Goal: Task Accomplishment & Management: Complete application form

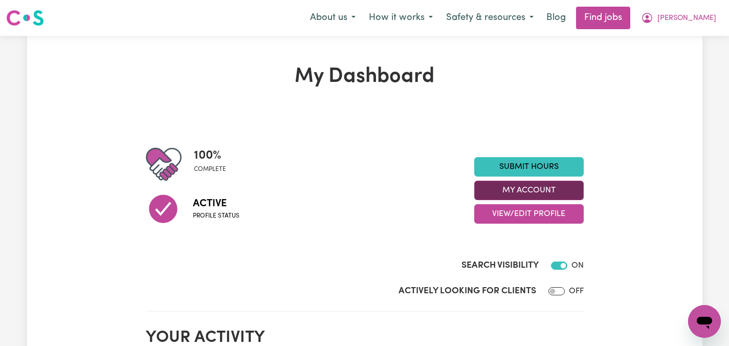
click at [527, 187] on button "My Account" at bounding box center [528, 190] width 109 height 19
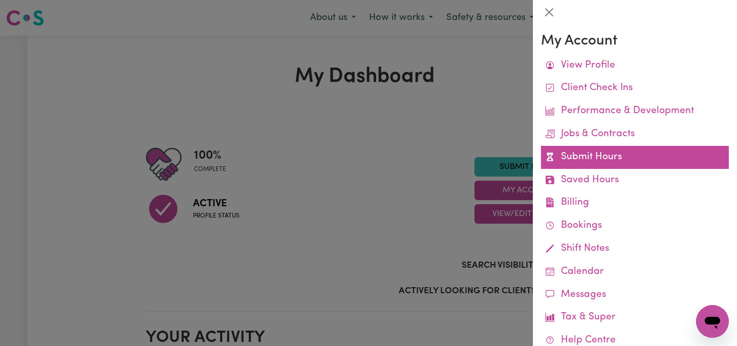
click at [586, 157] on link "Submit Hours" at bounding box center [635, 157] width 188 height 23
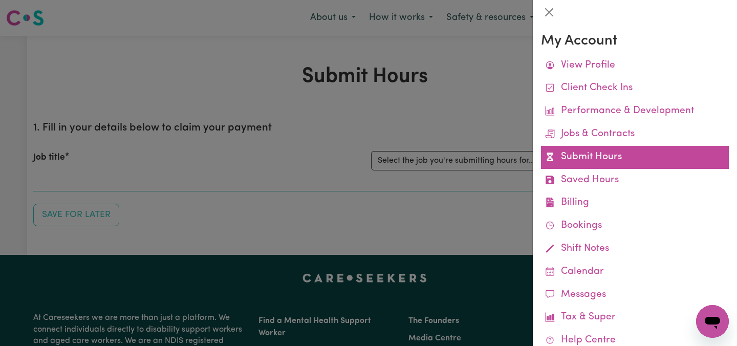
click at [584, 154] on link "Submit Hours" at bounding box center [635, 157] width 188 height 23
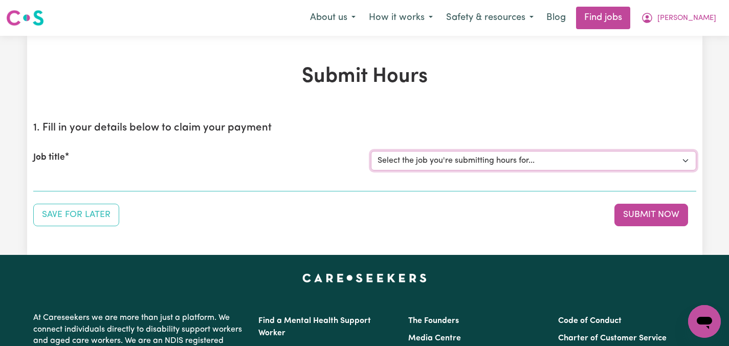
click at [685, 159] on select "Select the job you're submitting hours for... [[PERSON_NAME]] Care worker neede…" at bounding box center [533, 160] width 325 height 19
click at [687, 160] on select "Select the job you're submitting hours for... [[PERSON_NAME]] Care worker neede…" at bounding box center [533, 160] width 325 height 19
select select "2686"
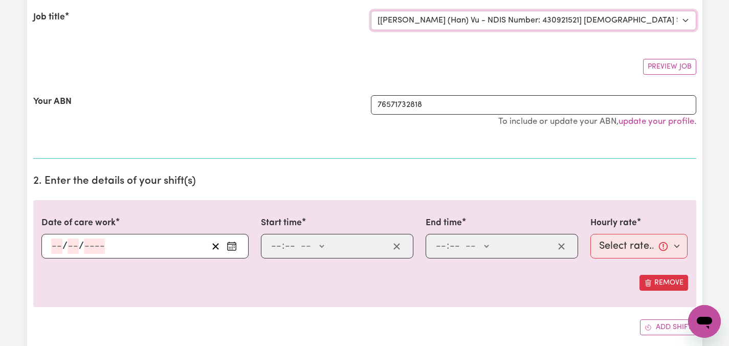
scroll to position [143, 0]
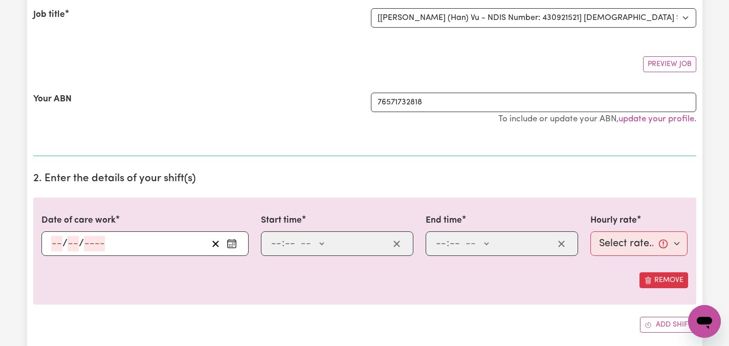
click at [231, 241] on icon "Enter the date of care work" at bounding box center [232, 241] width 8 height 0
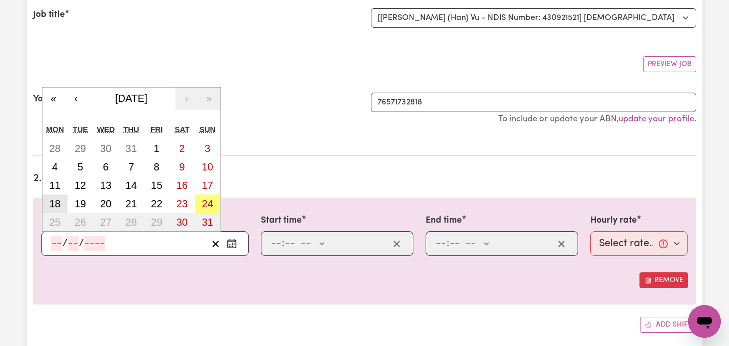
click at [53, 202] on abbr "18" at bounding box center [54, 203] width 11 height 11
type input "[DATE]"
type input "18"
type input "8"
type input "2025"
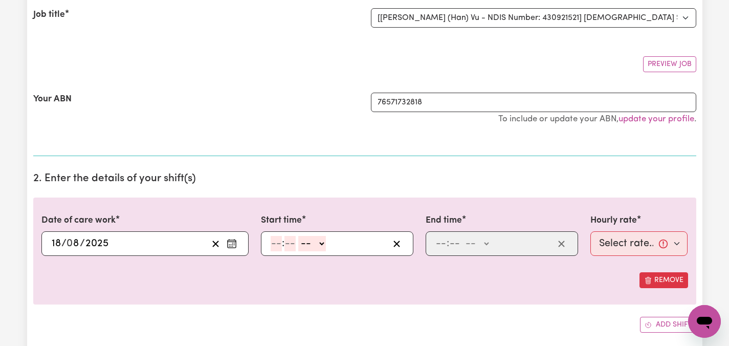
click at [275, 241] on input "number" at bounding box center [276, 243] width 11 height 15
type input "2"
type input "30"
click at [319, 242] on select "-- AM PM" at bounding box center [309, 243] width 28 height 15
select select "pm"
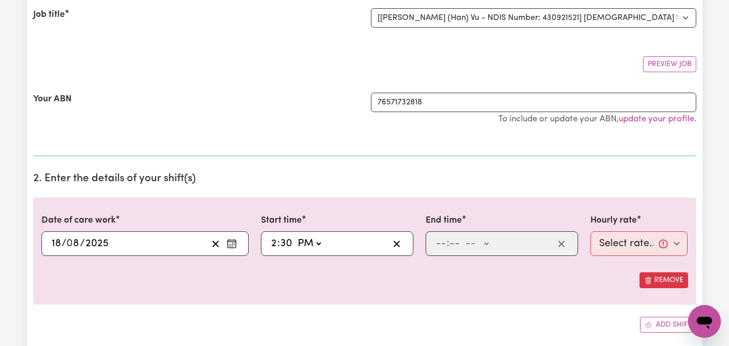
type input "14:30"
click at [437, 242] on input "number" at bounding box center [440, 243] width 11 height 15
type input "10"
type input "0"
click at [490, 241] on select "-- AM PM" at bounding box center [479, 243] width 28 height 15
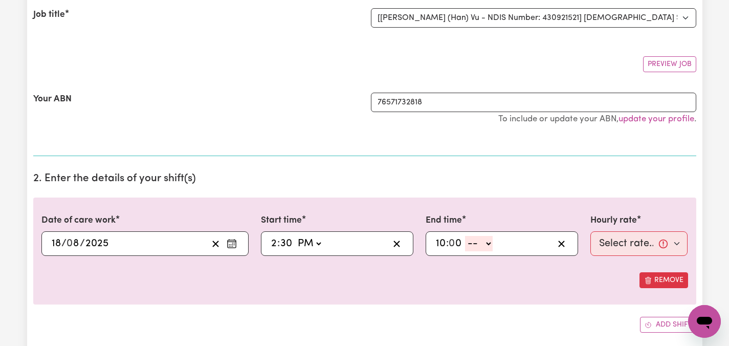
select select "pm"
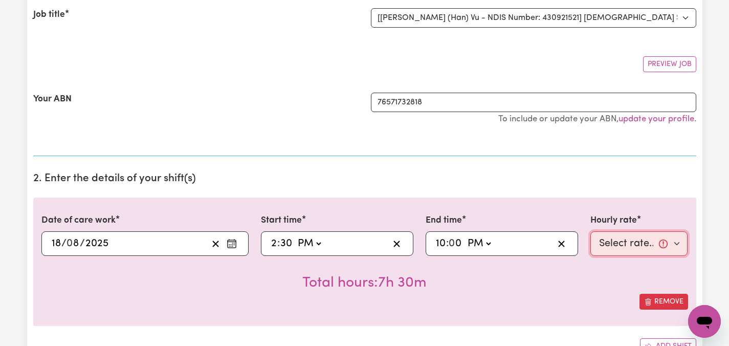
click at [679, 242] on select "Select rate... $47.97 (Weekday) $70.82 ([DATE]) $87.96 ([DATE]) $87.96 (Public …" at bounding box center [639, 243] width 98 height 25
click at [489, 245] on select "AM PM" at bounding box center [479, 243] width 28 height 15
click at [444, 244] on input "10" at bounding box center [440, 243] width 11 height 15
type input "20:00"
type input "8"
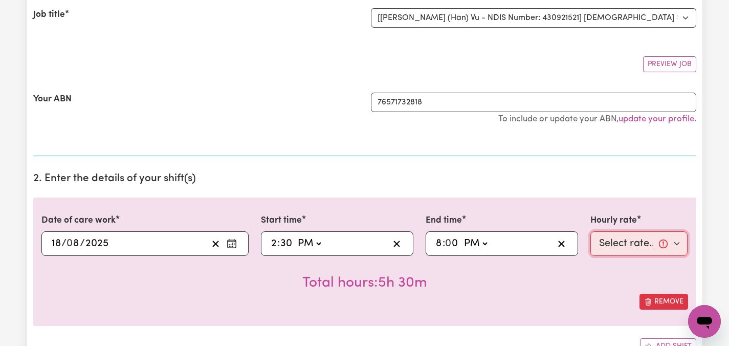
click at [679, 242] on select "Select rate... $47.97 (Weekday) $70.82 ([DATE]) $87.96 ([DATE]) $87.96 (Public …" at bounding box center [639, 243] width 98 height 25
select select "47.97-Weekday"
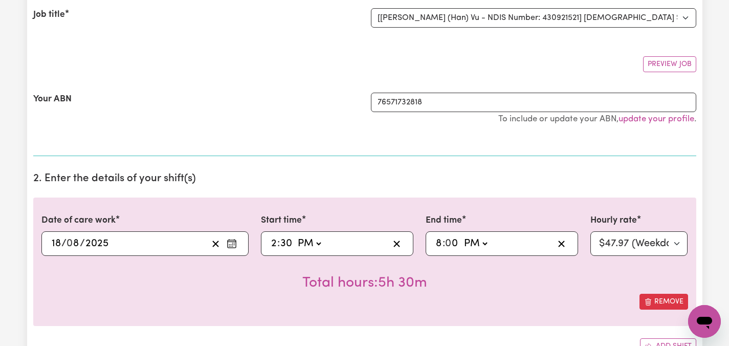
click at [573, 287] on div "Total hours: 5h 30m" at bounding box center [364, 275] width 647 height 38
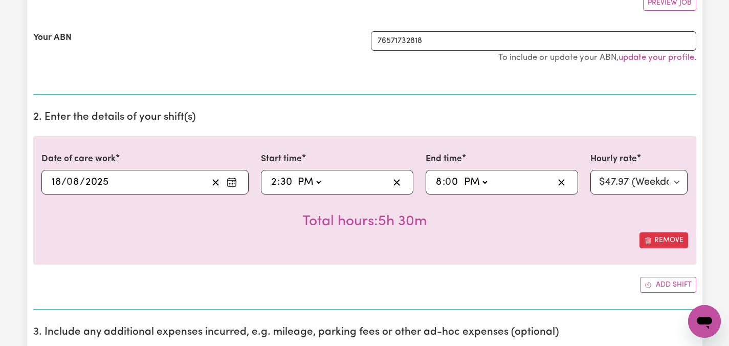
scroll to position [225, 0]
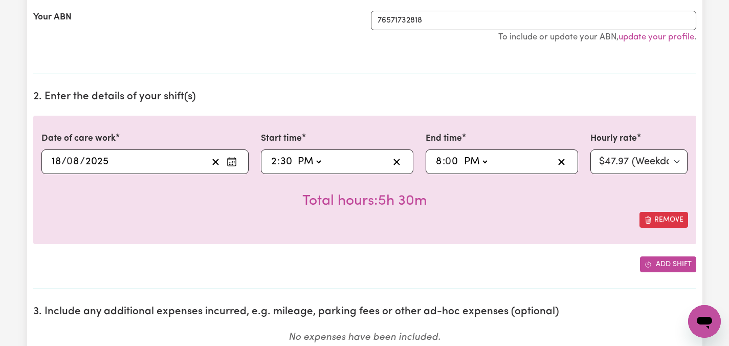
click at [677, 261] on button "Add shift" at bounding box center [668, 264] width 56 height 16
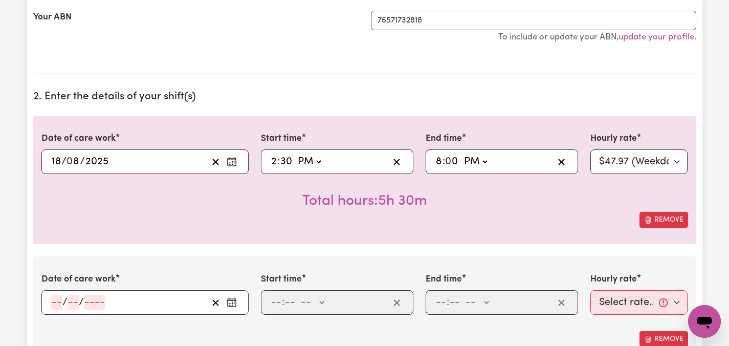
click at [233, 299] on rect "Enter the date of care work" at bounding box center [232, 303] width 8 height 8
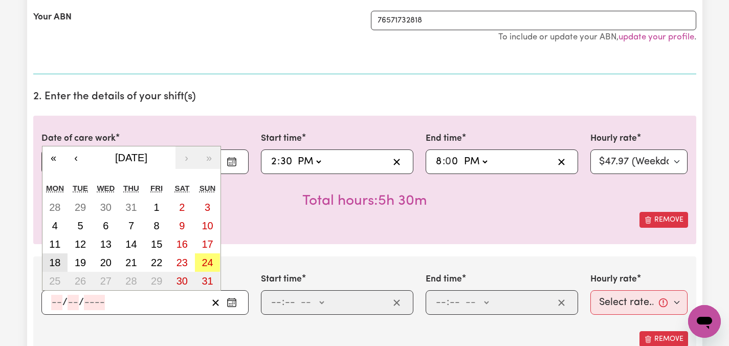
click at [55, 259] on abbr "18" at bounding box center [54, 262] width 11 height 11
type input "[DATE]"
type input "18"
type input "8"
type input "2025"
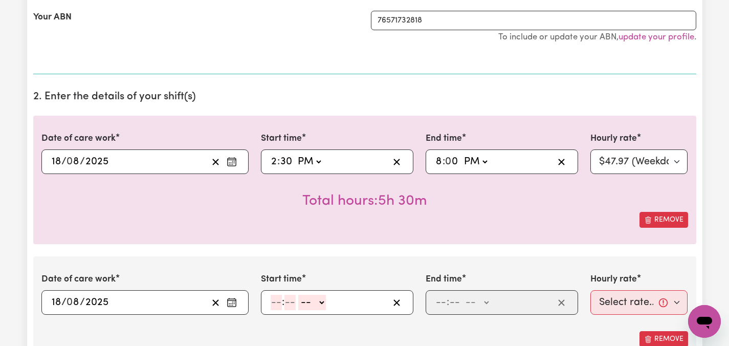
click at [277, 304] on input "number" at bounding box center [276, 302] width 11 height 15
type input "8"
type input "00"
click at [324, 299] on select "-- AM PM" at bounding box center [311, 302] width 28 height 15
select select "pm"
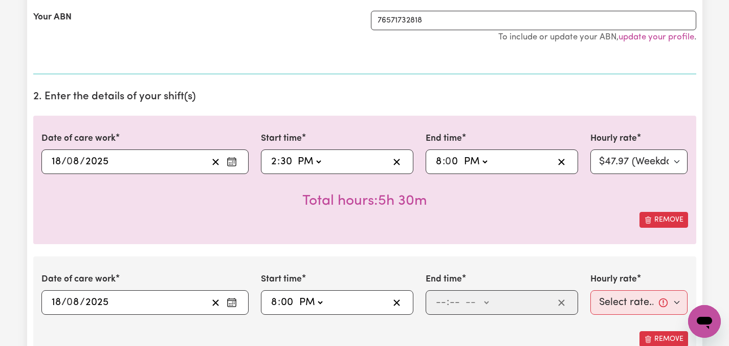
type input "20:00"
type input "0"
click at [444, 302] on input "number" at bounding box center [440, 302] width 11 height 15
type input "10"
type input "00"
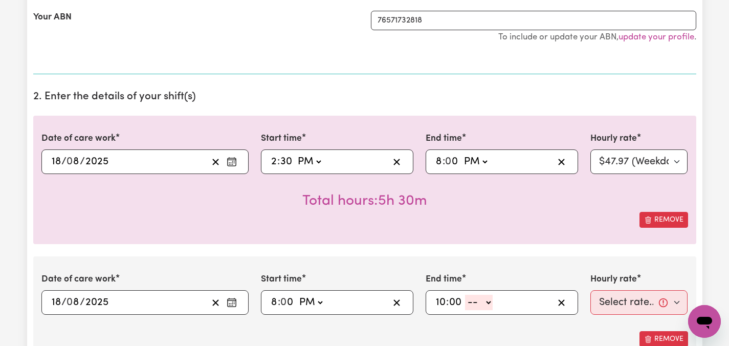
click at [491, 301] on select "-- AM PM" at bounding box center [479, 302] width 28 height 15
select select "pm"
type input "22:00"
type input "0"
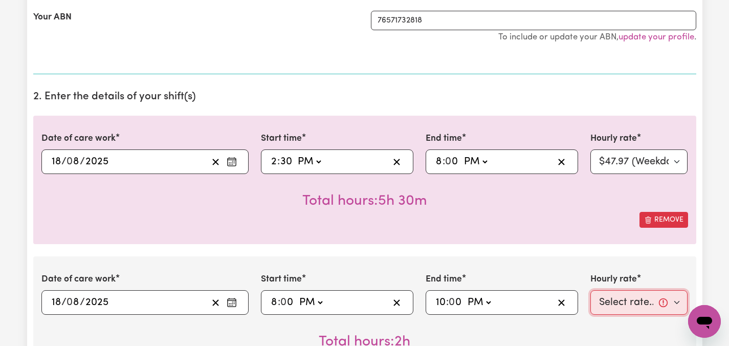
click at [674, 302] on select "Select rate... $47.97 (Weekday) $70.82 ([DATE]) $87.96 ([DATE]) $87.96 (Public …" at bounding box center [639, 302] width 98 height 25
select select "50.05-EveningCare"
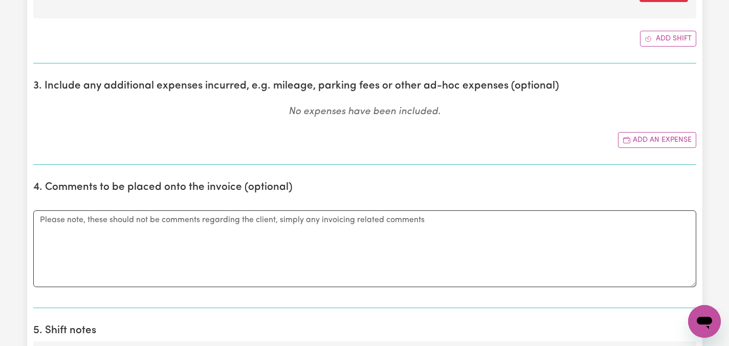
scroll to position [593, 0]
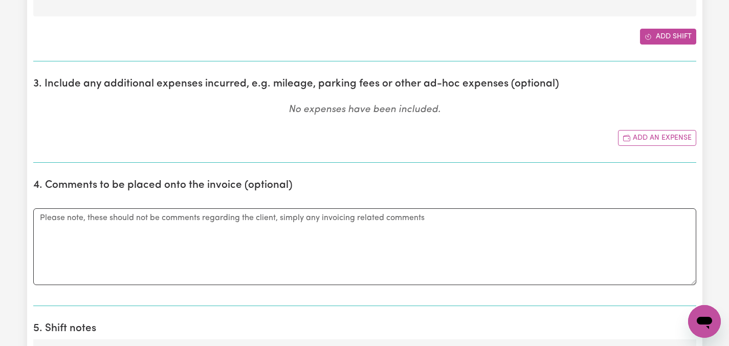
click at [680, 37] on button "Add shift" at bounding box center [668, 37] width 56 height 16
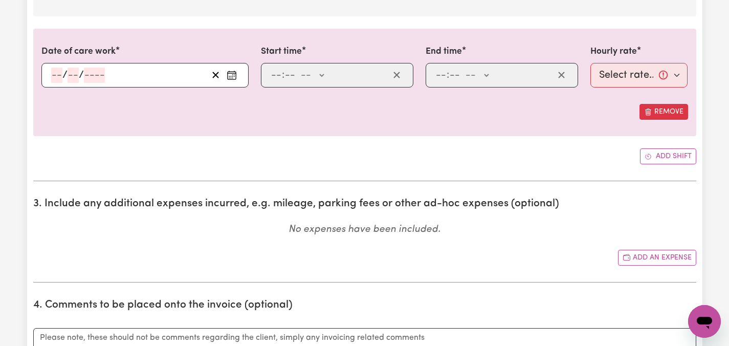
click at [233, 77] on icon "Enter the date of care work" at bounding box center [232, 75] width 10 height 10
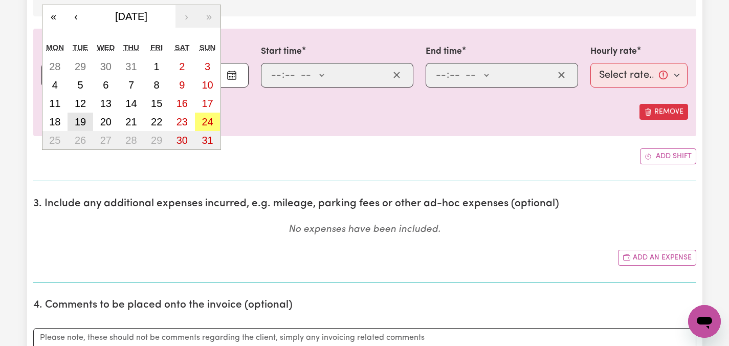
click at [81, 118] on abbr "19" at bounding box center [80, 121] width 11 height 11
type input "[DATE]"
type input "19"
type input "8"
type input "2025"
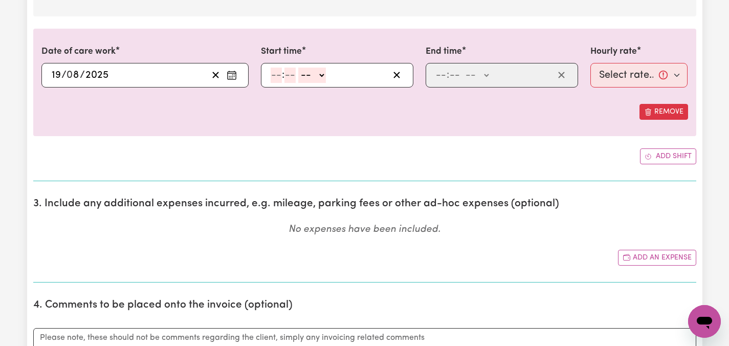
click at [280, 75] on input "number" at bounding box center [276, 75] width 11 height 15
type input "6"
type input "00"
click at [321, 75] on select "-- AM PM" at bounding box center [311, 75] width 28 height 15
select select "pm"
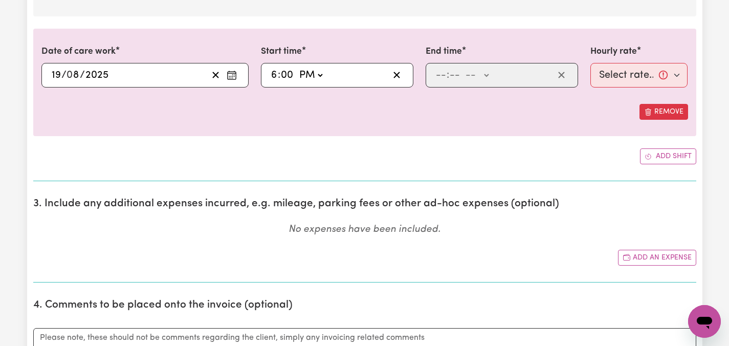
type input "18:00"
type input "0"
click at [446, 76] on input "number" at bounding box center [440, 75] width 11 height 15
type input "8"
type input "00"
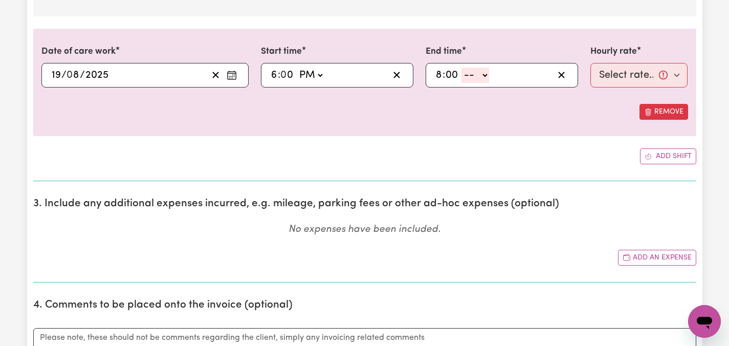
click at [487, 73] on select "-- AM PM" at bounding box center [475, 75] width 28 height 15
select select "pm"
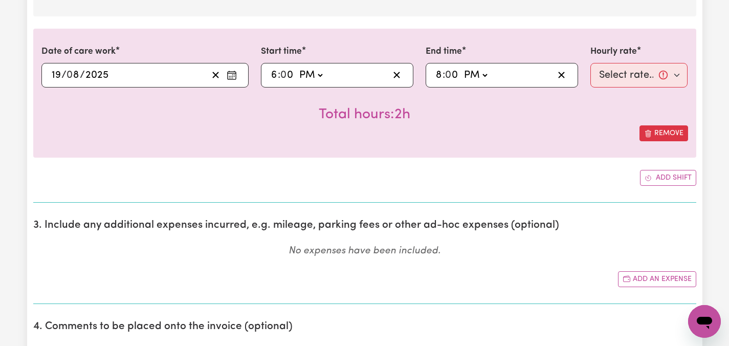
type input "20:00"
type input "0"
click at [678, 75] on select "Select rate... $47.97 (Weekday) $70.82 ([DATE]) $87.96 ([DATE]) $87.96 (Public …" at bounding box center [639, 75] width 98 height 25
select select "47.97-Weekday"
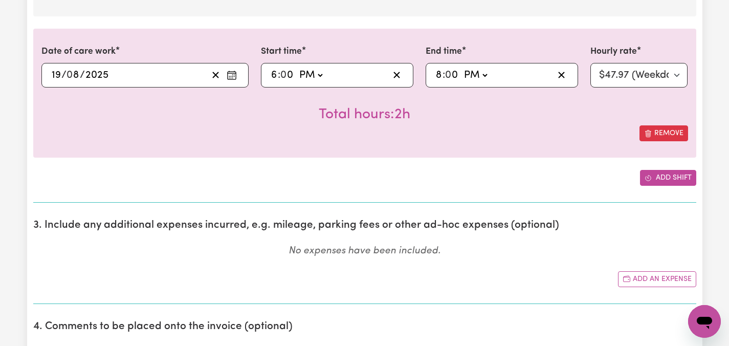
click at [662, 179] on button "Add shift" at bounding box center [668, 178] width 56 height 16
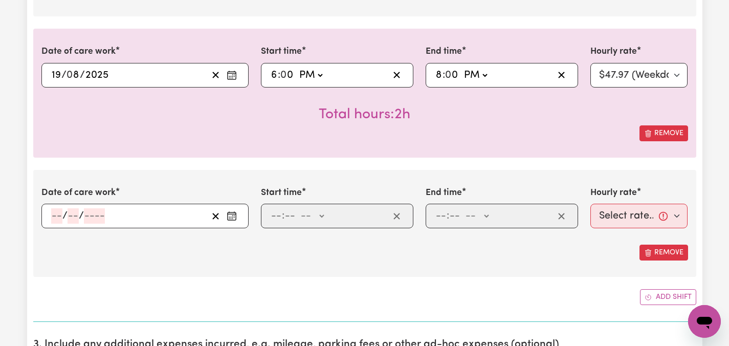
click at [234, 213] on icon "Enter the date of care work" at bounding box center [232, 216] width 10 height 10
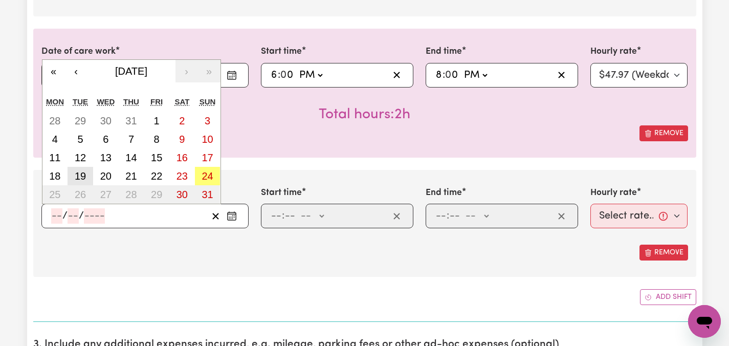
click at [81, 175] on abbr "19" at bounding box center [80, 175] width 11 height 11
type input "[DATE]"
type input "19"
type input "8"
type input "2025"
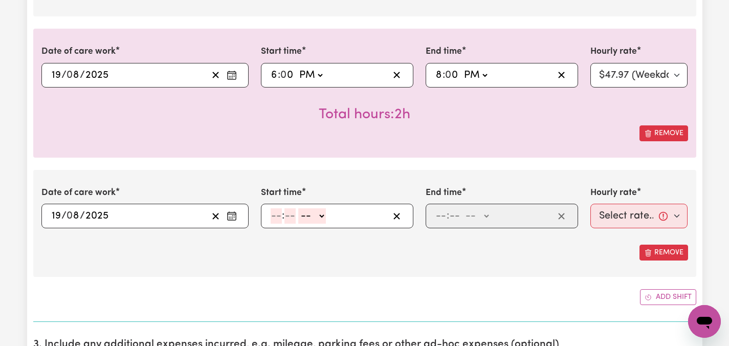
click at [279, 214] on input "number" at bounding box center [276, 215] width 11 height 15
type input "8"
type input "00"
click at [321, 213] on select "-- AM PM" at bounding box center [311, 215] width 28 height 15
select select "pm"
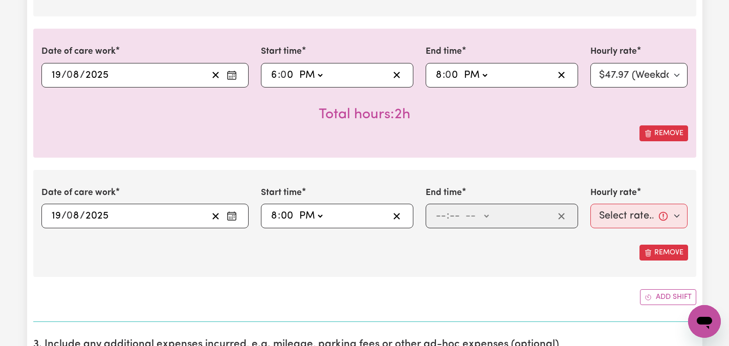
type input "20:00"
type input "0"
click at [442, 214] on input "number" at bounding box center [440, 215] width 11 height 15
type input "9"
type input "00"
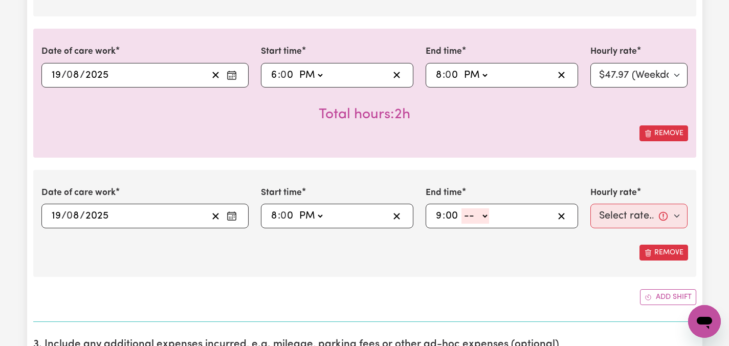
click at [488, 214] on select "-- AM PM" at bounding box center [475, 215] width 28 height 15
select select "pm"
type input "21:00"
type input "0"
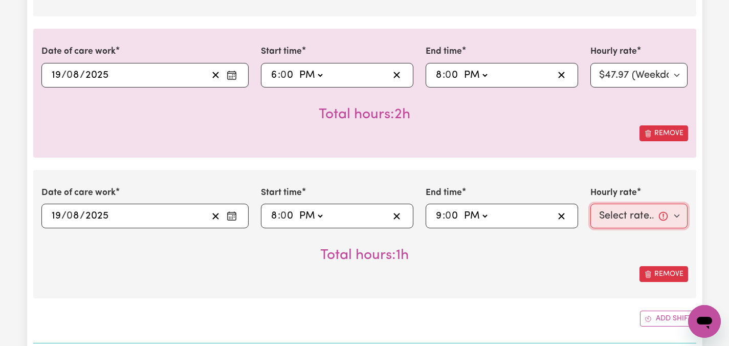
click at [679, 216] on select "Select rate... $47.97 (Weekday) $70.82 ([DATE]) $87.96 ([DATE]) $87.96 (Public …" at bounding box center [639, 216] width 98 height 25
select select "50.05-EveningCare"
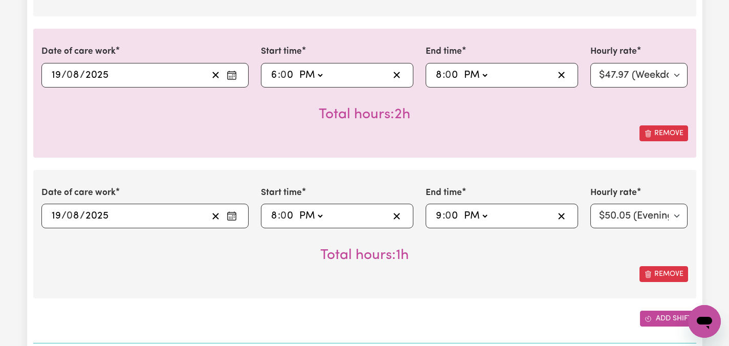
click at [648, 319] on icon "Add another shift" at bounding box center [648, 318] width 7 height 7
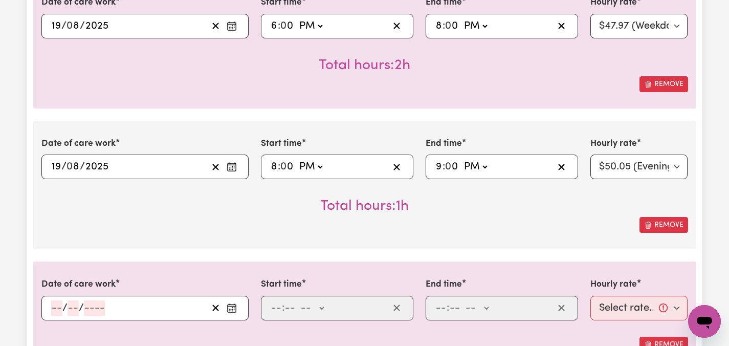
scroll to position [667, 0]
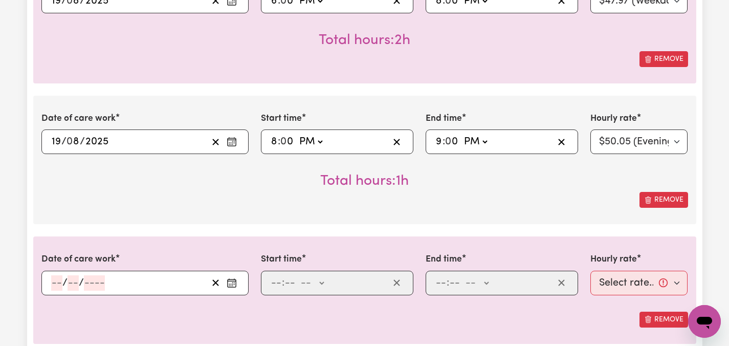
click at [231, 281] on icon "Enter the date of care work" at bounding box center [232, 283] width 10 height 10
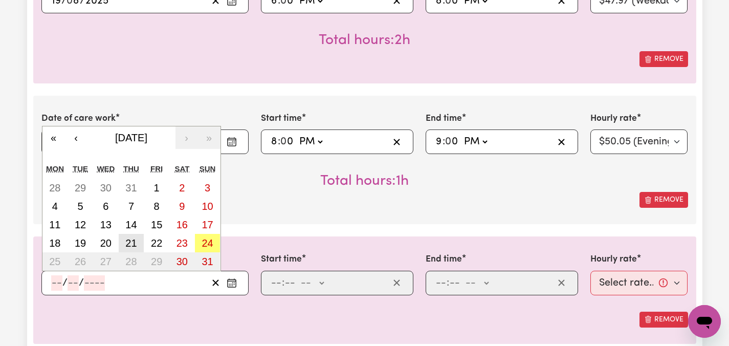
click at [129, 240] on abbr "21" at bounding box center [130, 242] width 11 height 11
type input "[DATE]"
type input "21"
type input "8"
type input "2025"
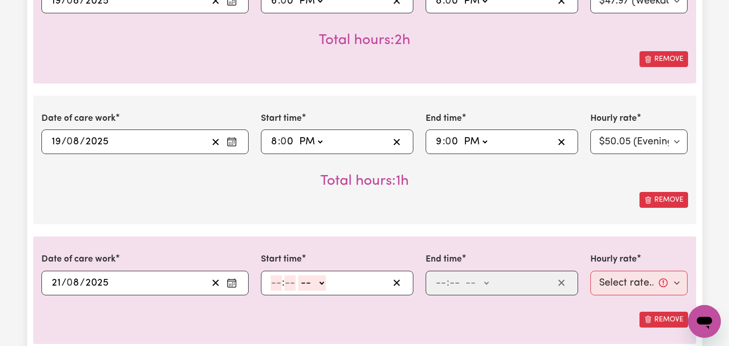
click at [277, 284] on input "number" at bounding box center [276, 282] width 11 height 15
type input "6"
type input "00"
click at [322, 281] on select "-- AM PM" at bounding box center [311, 282] width 28 height 15
select select "pm"
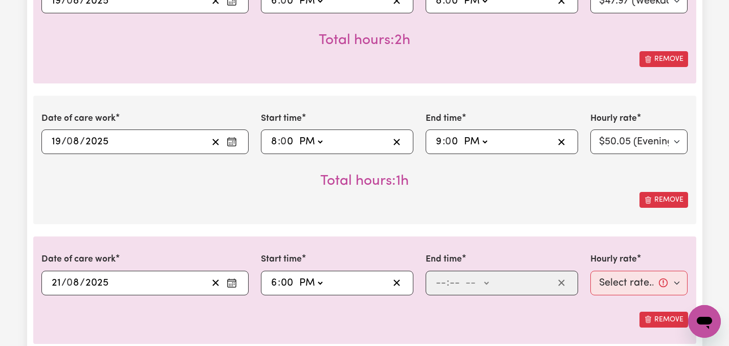
type input "18:00"
type input "0"
click at [444, 282] on input "number" at bounding box center [440, 282] width 11 height 15
type input "8"
type input "00"
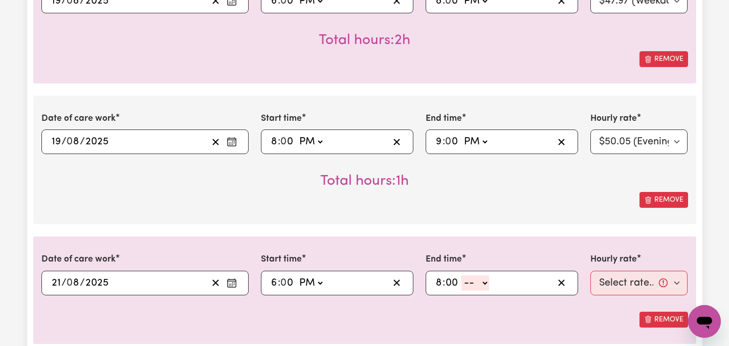
click at [485, 280] on select "-- AM PM" at bounding box center [475, 282] width 28 height 15
select select "pm"
type input "20:00"
type input "0"
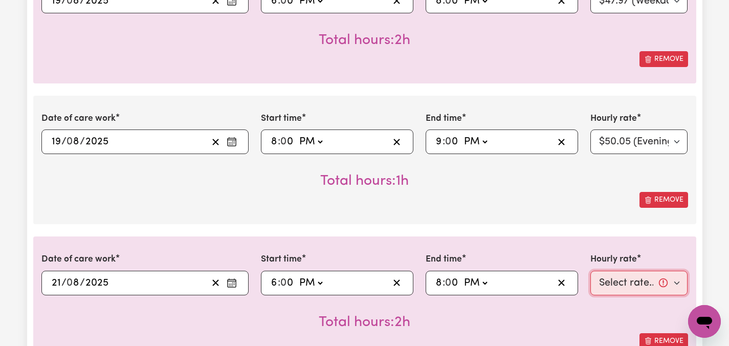
click at [675, 281] on select "Select rate... $47.97 (Weekday) $70.82 ([DATE]) $87.96 ([DATE]) $87.96 (Public …" at bounding box center [639, 283] width 98 height 25
select select "47.97-Weekday"
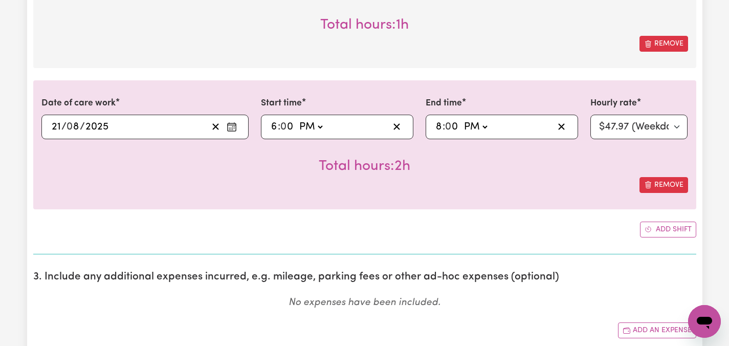
scroll to position [831, 0]
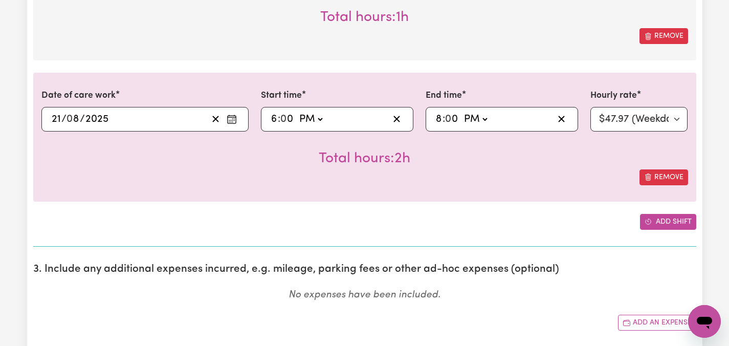
click at [672, 219] on button "Add shift" at bounding box center [668, 222] width 56 height 16
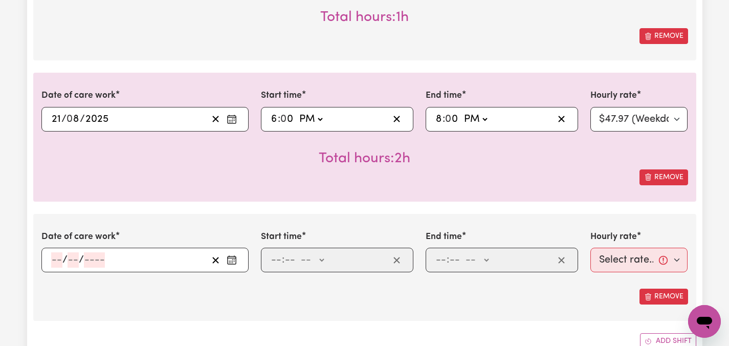
click at [231, 259] on icon "Enter the date of care work" at bounding box center [232, 260] width 10 height 10
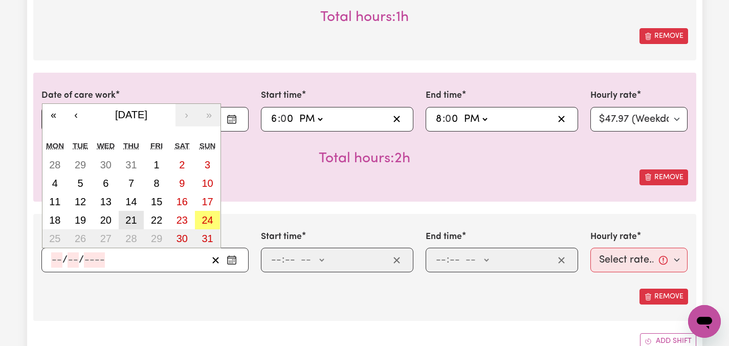
click at [127, 216] on abbr "21" at bounding box center [130, 219] width 11 height 11
type input "[DATE]"
type input "21"
type input "8"
type input "2025"
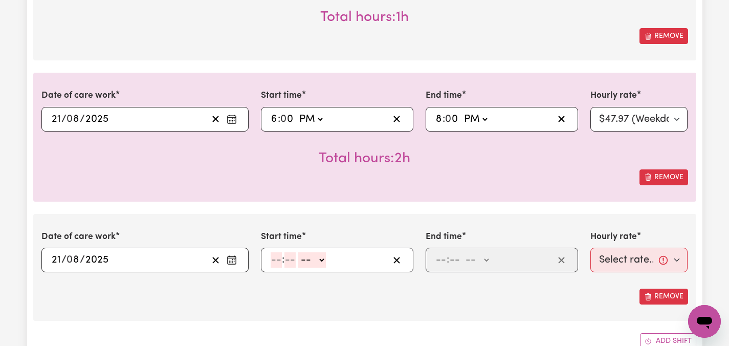
click at [278, 256] on input "number" at bounding box center [276, 259] width 11 height 15
type input "8"
type input "00"
click at [322, 258] on select "-- AM PM" at bounding box center [311, 259] width 28 height 15
select select "pm"
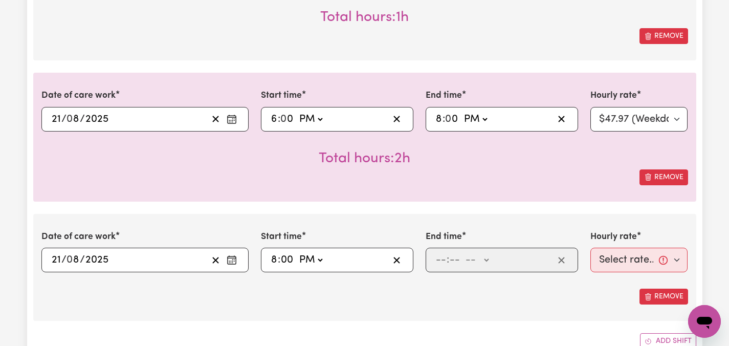
type input "20:00"
type input "0"
click at [439, 259] on input "number" at bounding box center [440, 259] width 11 height 15
type input "10"
type input "00"
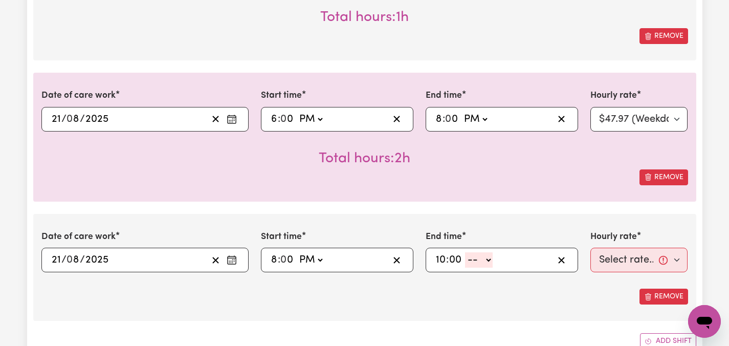
click at [490, 259] on select "-- AM PM" at bounding box center [479, 259] width 28 height 15
select select "pm"
type input "22:00"
type input "0"
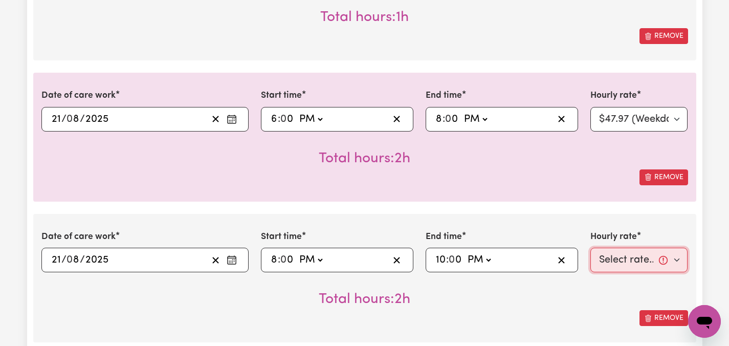
click at [679, 259] on select "Select rate... $47.97 (Weekday) $70.82 ([DATE]) $87.96 ([DATE]) $87.96 (Public …" at bounding box center [639, 260] width 98 height 25
select select "50.05-EveningCare"
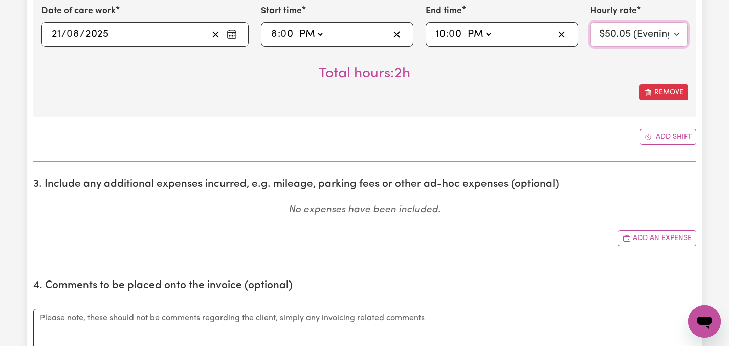
scroll to position [1052, 0]
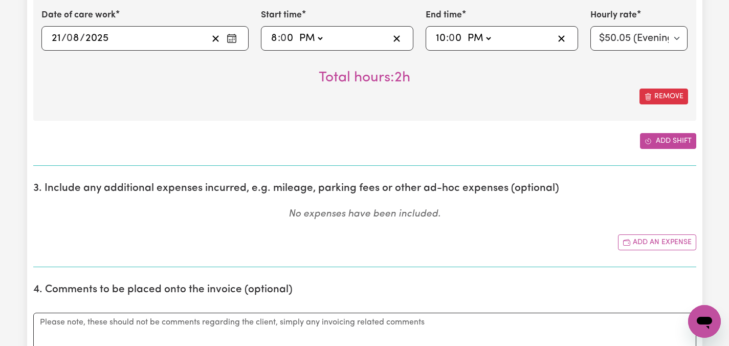
click at [656, 142] on button "Add shift" at bounding box center [668, 141] width 56 height 16
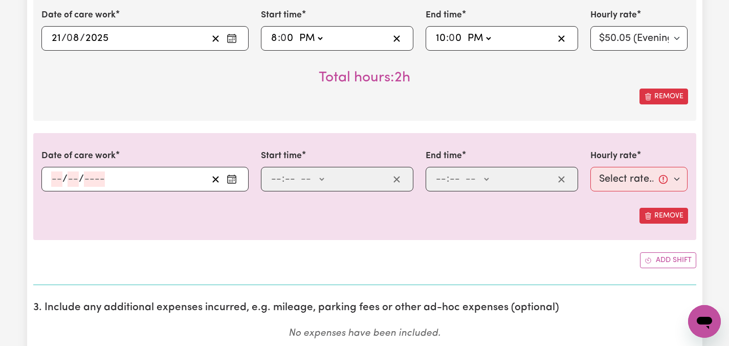
click at [234, 178] on icon "Enter the date of care work" at bounding box center [232, 178] width 8 height 0
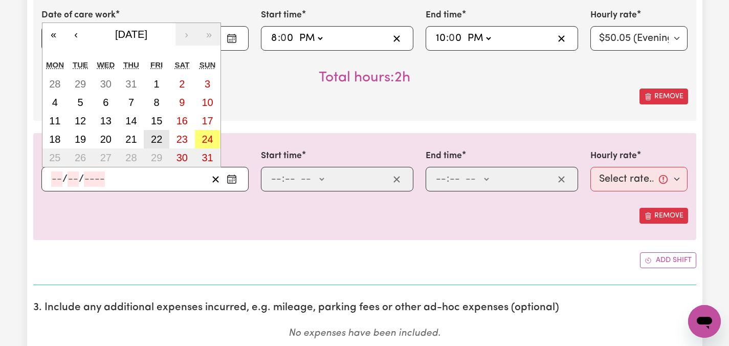
click at [163, 139] on button "22" at bounding box center [157, 139] width 26 height 18
type input "[DATE]"
type input "22"
type input "8"
type input "2025"
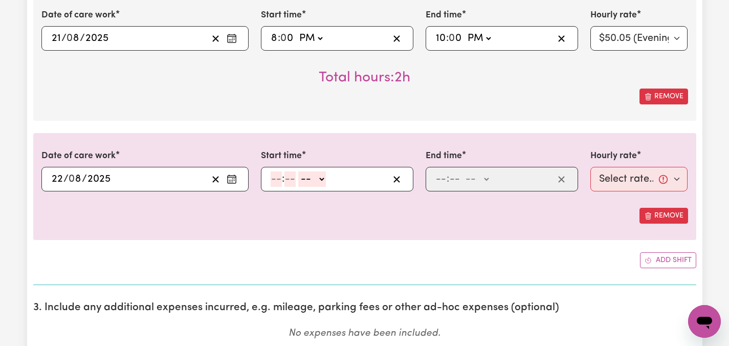
click at [270, 177] on div ": -- AM PM" at bounding box center [329, 178] width 119 height 15
type input "2"
type input "00"
click at [321, 178] on select "-- AM PM" at bounding box center [310, 178] width 28 height 15
select select "pm"
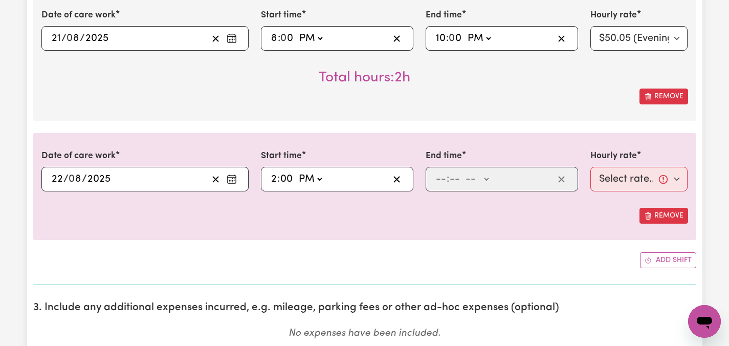
type input "14:00"
type input "0"
click at [439, 181] on input "number" at bounding box center [440, 178] width 11 height 15
type input "7"
type input "00"
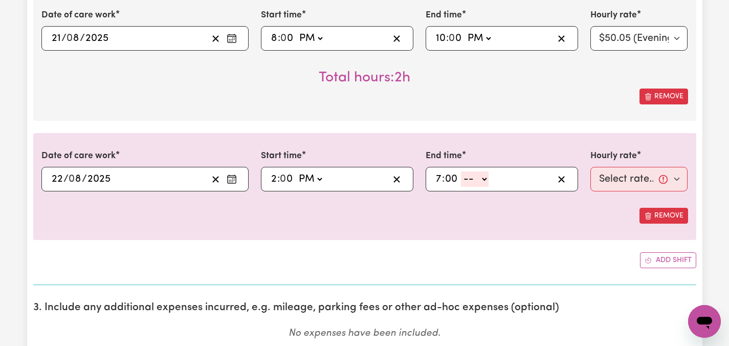
click at [487, 177] on select "-- AM PM" at bounding box center [475, 178] width 28 height 15
select select "pm"
type input "19:00"
type input "0"
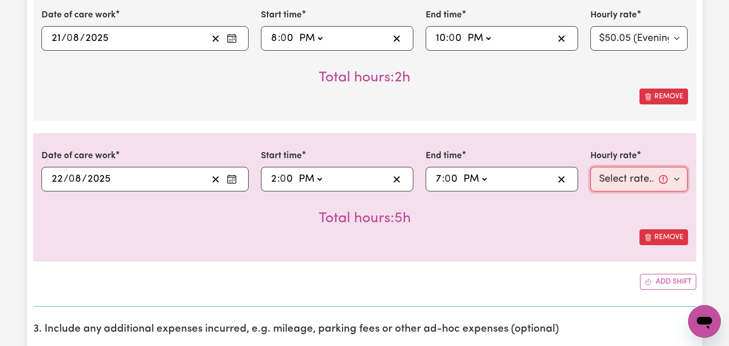
click at [679, 179] on select "Select rate... $47.97 (Weekday) $70.82 ([DATE]) $87.96 ([DATE]) $87.96 (Public …" at bounding box center [639, 179] width 98 height 25
select select "47.97-Weekday"
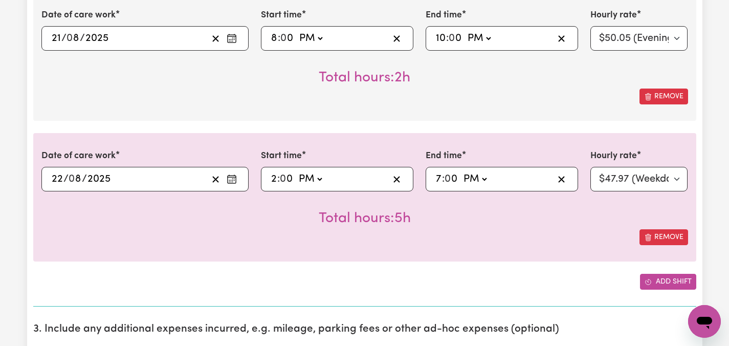
click at [659, 281] on button "Add shift" at bounding box center [668, 282] width 56 height 16
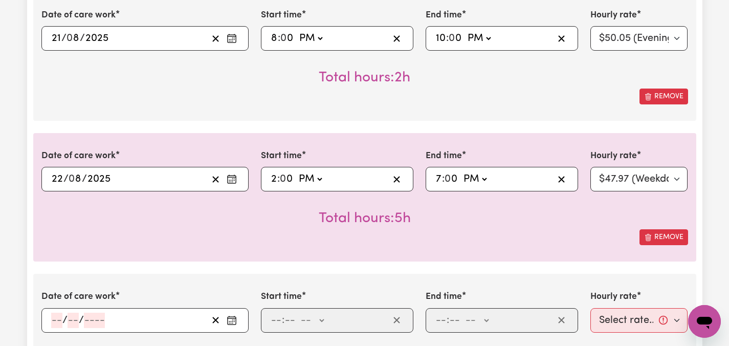
click at [233, 315] on icon "Enter the date of care work" at bounding box center [232, 320] width 10 height 10
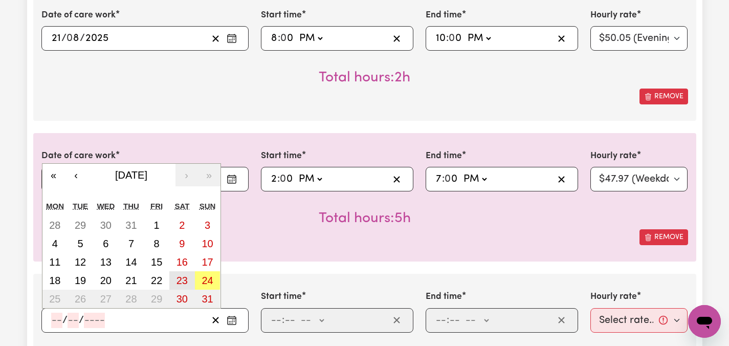
click at [182, 279] on abbr "23" at bounding box center [181, 280] width 11 height 11
type input "[DATE]"
type input "23"
type input "8"
type input "2025"
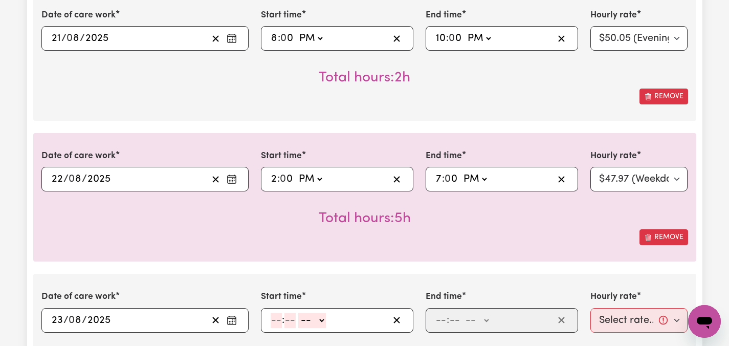
click at [272, 313] on input "number" at bounding box center [276, 320] width 11 height 15
type input "6"
type input "00"
click at [321, 320] on select "-- AM PM" at bounding box center [311, 320] width 28 height 15
select select "pm"
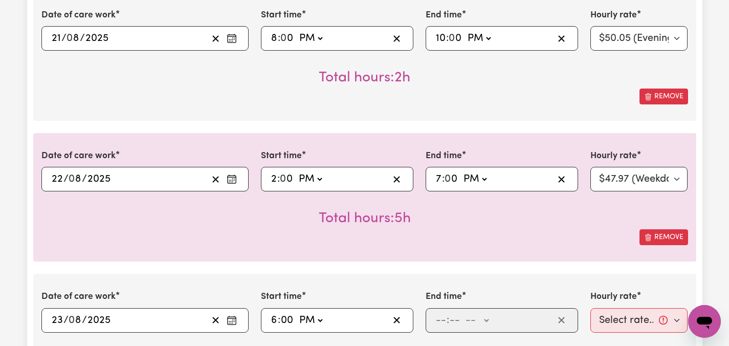
type input "18:00"
type input "0"
click at [443, 323] on input "number" at bounding box center [440, 320] width 11 height 15
type input "10"
type input "00"
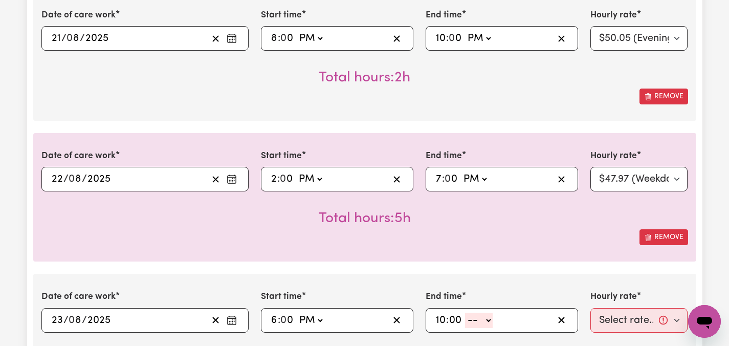
click at [488, 319] on select "-- AM PM" at bounding box center [479, 320] width 28 height 15
select select "pm"
type input "22:00"
type input "0"
click at [678, 318] on select "Select rate... $47.97 (Weekday) $70.82 ([DATE]) $87.96 ([DATE]) $87.96 (Public …" at bounding box center [639, 320] width 98 height 25
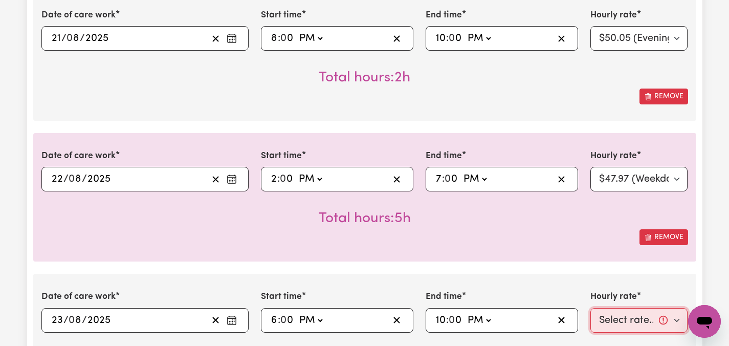
select select "70.82-[DATE]"
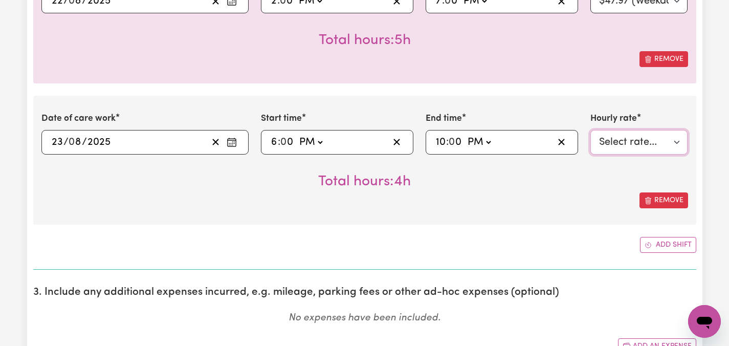
scroll to position [1286, 0]
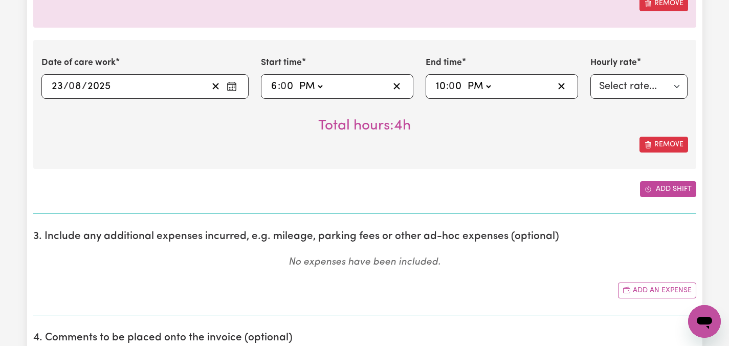
click at [653, 186] on button "Add shift" at bounding box center [668, 189] width 56 height 16
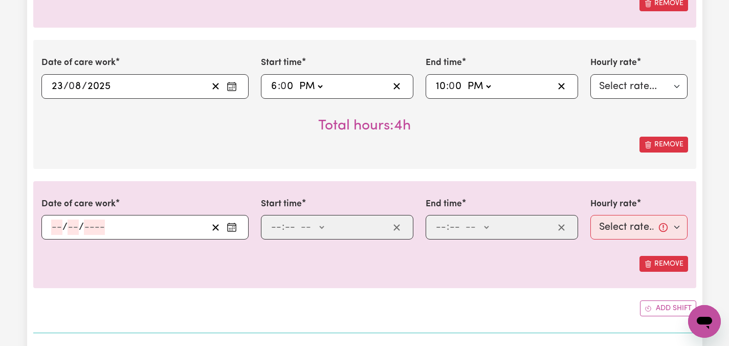
click at [233, 228] on icon "Enter the date of care work" at bounding box center [232, 227] width 10 height 10
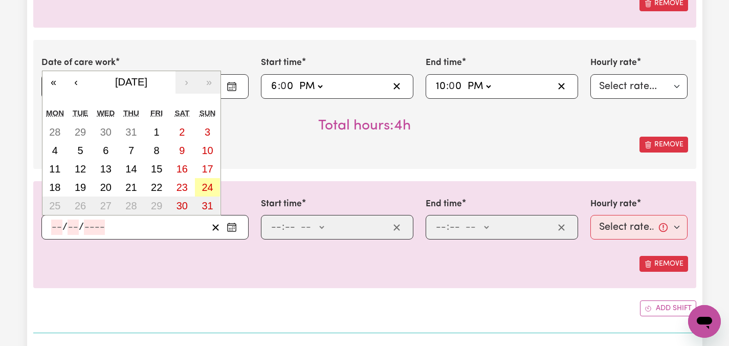
click at [212, 188] on abbr "24" at bounding box center [207, 187] width 11 height 11
type input "[DATE]"
type input "24"
type input "8"
type input "2025"
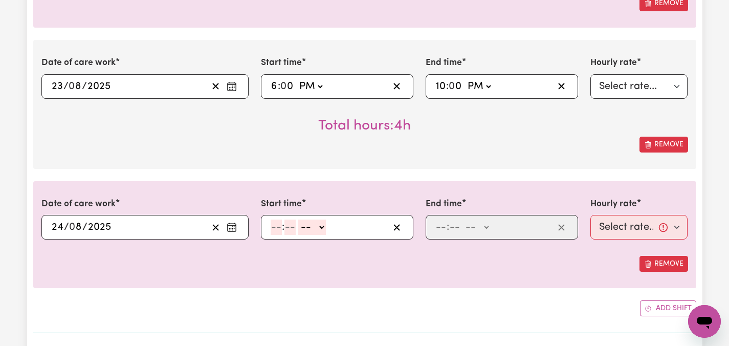
click at [273, 223] on input "number" at bounding box center [276, 226] width 11 height 15
type input "11"
type input "00"
click at [323, 224] on select "-- AM PM" at bounding box center [312, 226] width 28 height 15
select select "am"
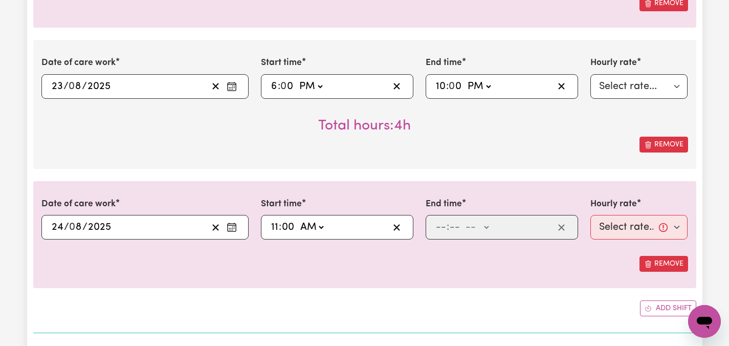
type input "11:00"
type input "0"
click at [437, 225] on input "number" at bounding box center [440, 226] width 11 height 15
type input "6"
type input "00"
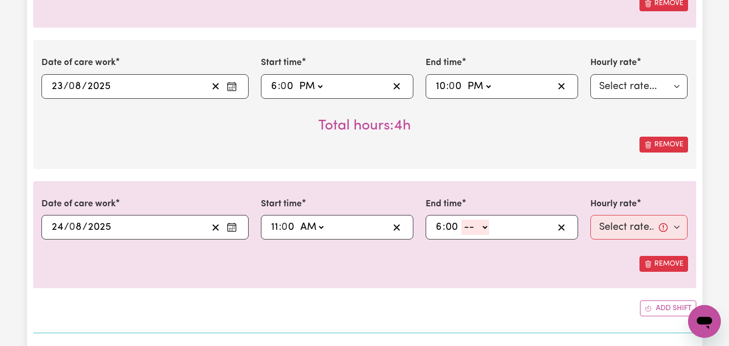
click at [485, 225] on select "-- AM PM" at bounding box center [475, 226] width 28 height 15
select select "pm"
type input "18:00"
type input "0"
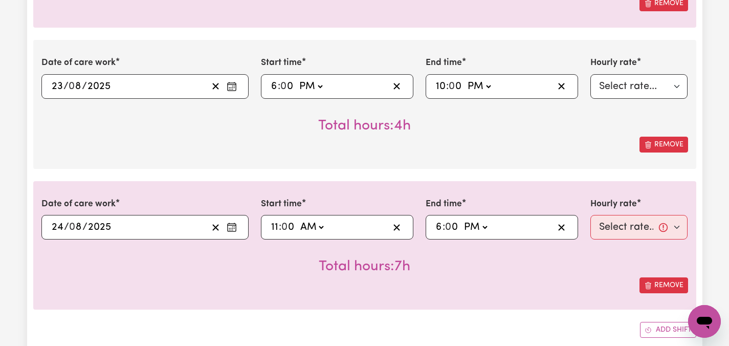
click at [550, 267] on div "Total hours: 7h" at bounding box center [364, 258] width 647 height 38
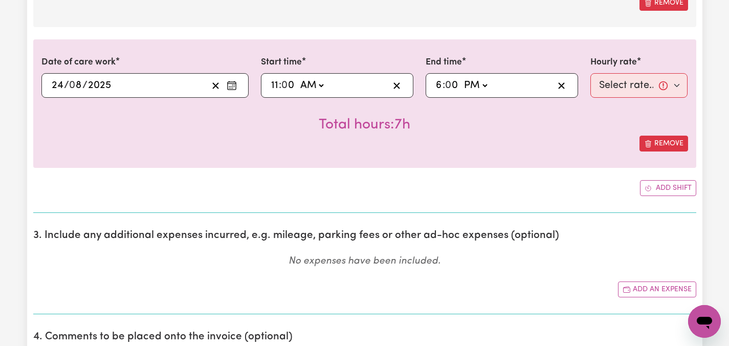
scroll to position [1429, 0]
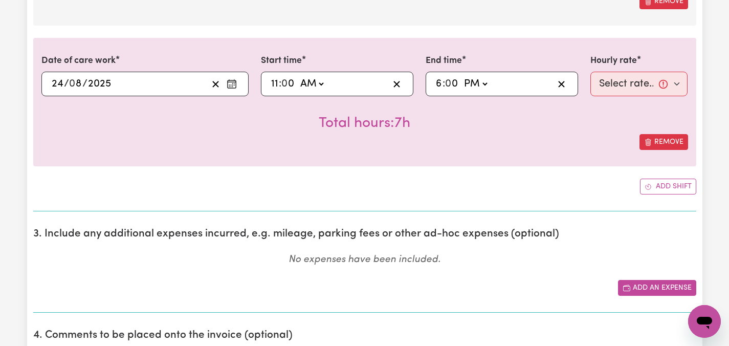
click at [641, 288] on button "Add an expense" at bounding box center [657, 288] width 78 height 16
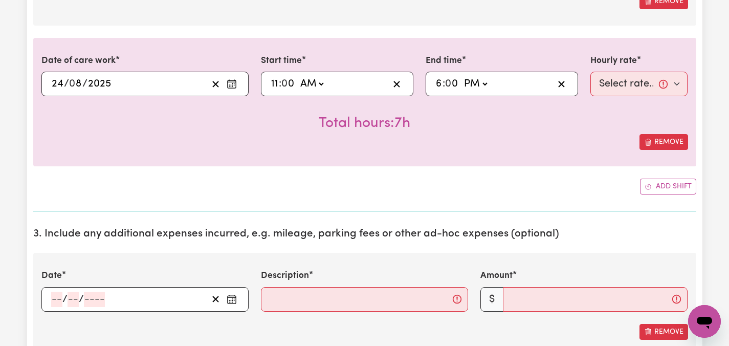
click at [231, 296] on rect "Enter the date of expense" at bounding box center [232, 300] width 8 height 8
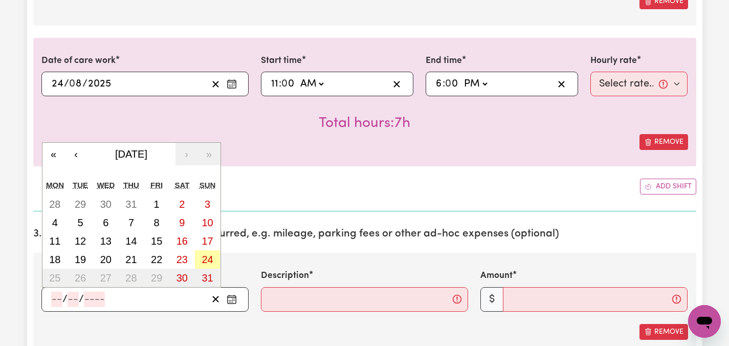
click at [206, 256] on abbr "24" at bounding box center [207, 259] width 11 height 11
type input "[DATE]"
type input "24"
type input "8"
type input "2025"
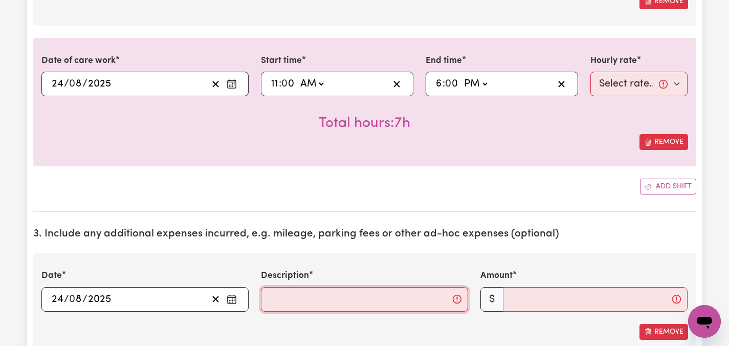
click at [334, 296] on input "Description" at bounding box center [364, 299] width 207 height 25
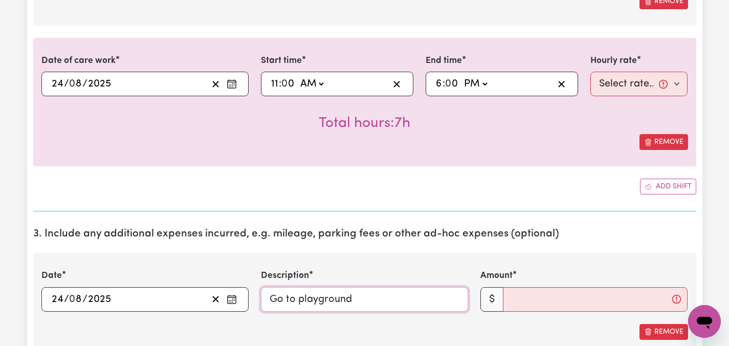
type input "Go to playground"
click at [584, 303] on input "Amount" at bounding box center [595, 299] width 185 height 25
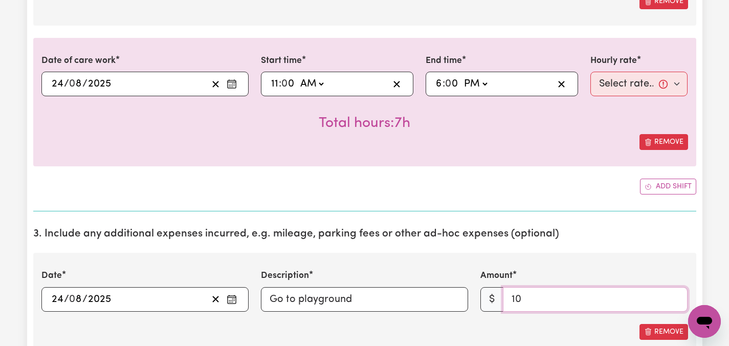
type input "10"
click at [532, 327] on div "Remove" at bounding box center [364, 332] width 647 height 16
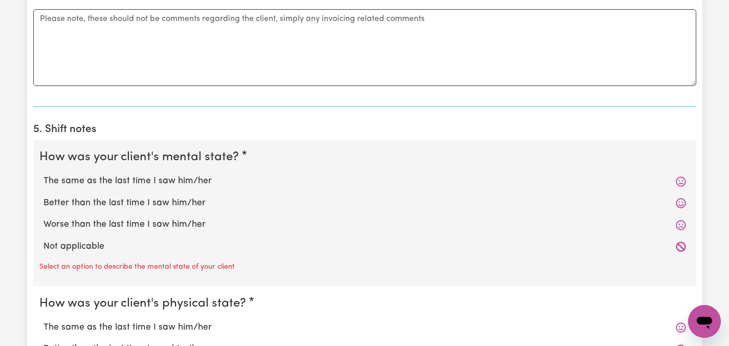
scroll to position [1880, 0]
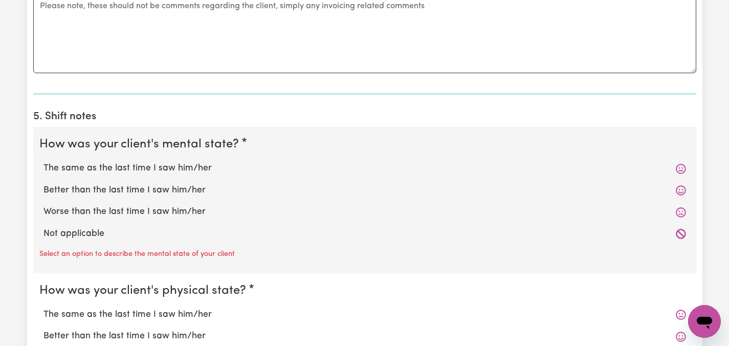
click at [146, 165] on label "The same as the last time I saw him/her" at bounding box center [364, 168] width 643 height 13
click at [43, 162] on input "The same as the last time I saw him/her" at bounding box center [43, 161] width 1 height 1
radio input "true"
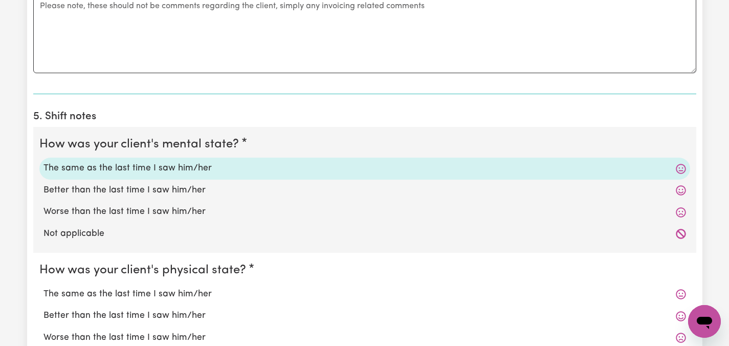
click at [103, 295] on label "The same as the last time I saw him/her" at bounding box center [364, 294] width 643 height 13
click at [43, 288] on input "The same as the last time I saw him/her" at bounding box center [43, 287] width 1 height 1
radio input "true"
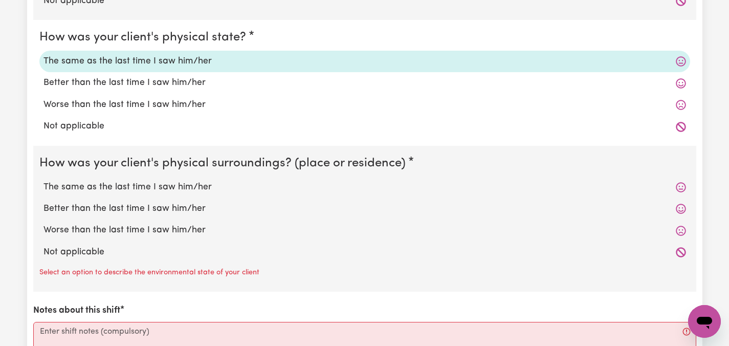
scroll to position [2108, 0]
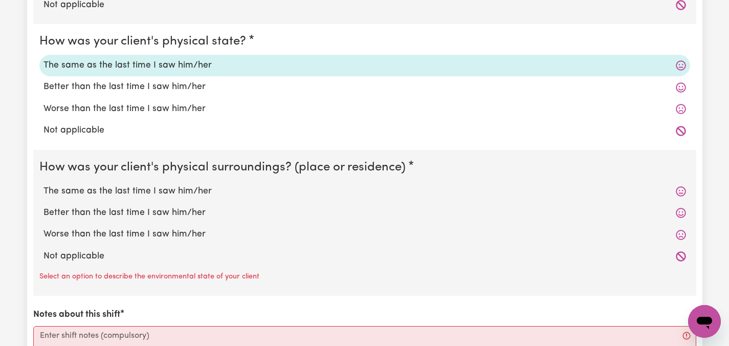
click at [145, 190] on label "The same as the last time I saw him/her" at bounding box center [364, 191] width 643 height 13
click at [43, 185] on input "The same as the last time I saw him/her" at bounding box center [43, 184] width 1 height 1
radio input "true"
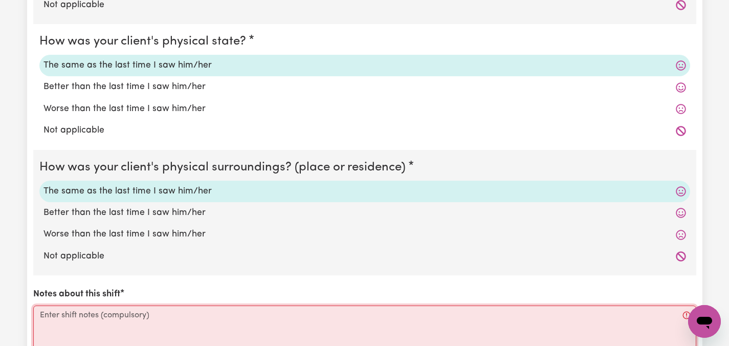
click at [121, 321] on textarea "Notes about this shift" at bounding box center [364, 343] width 663 height 77
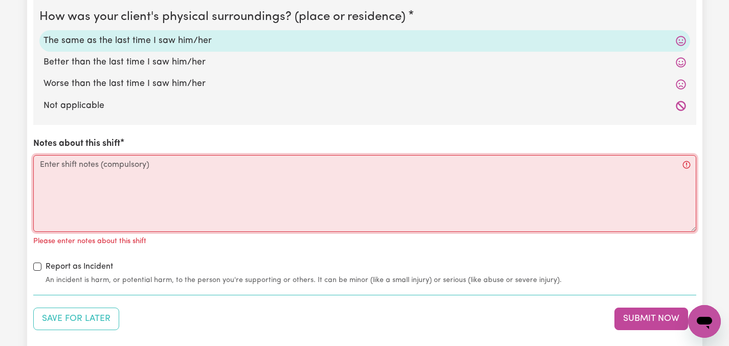
scroll to position [2268, 0]
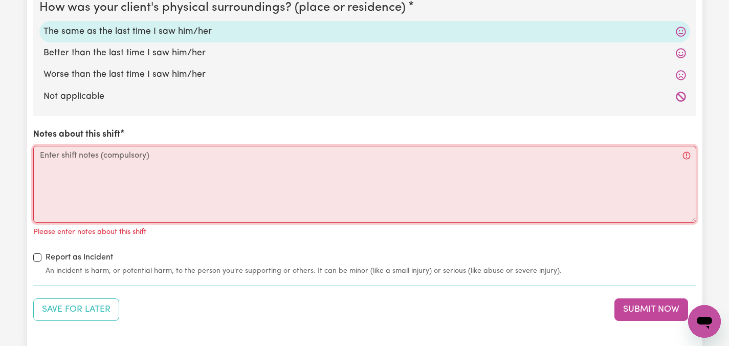
click at [90, 162] on textarea "Notes about this shift" at bounding box center [364, 184] width 663 height 77
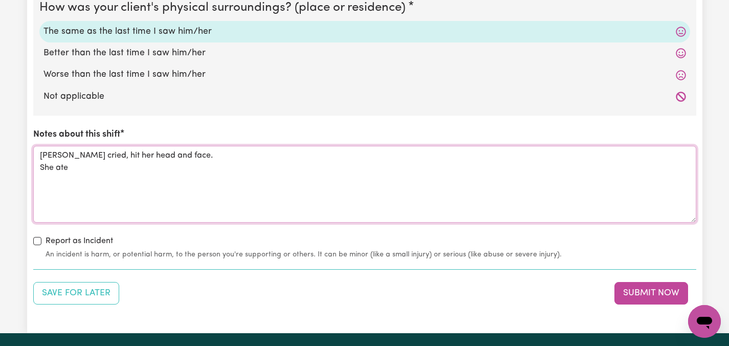
click at [90, 162] on textarea "[PERSON_NAME] cried, hit her head and face. She ate" at bounding box center [364, 184] width 663 height 77
type textarea "[PERSON_NAME] cried, hit her head and face. She can't finish her food"
click at [630, 290] on button "Submit Now" at bounding box center [651, 293] width 74 height 23
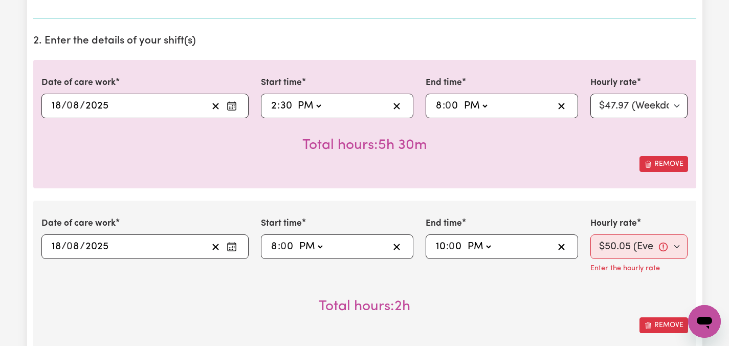
scroll to position [349, 0]
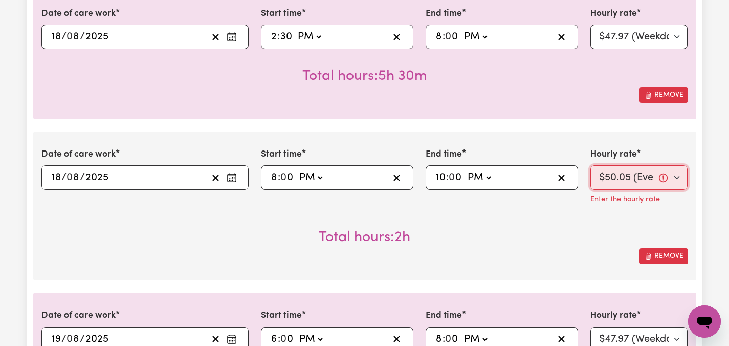
click at [624, 180] on select "Select rate... $47.97 (Weekday) $70.82 ([DATE]) $87.96 ([DATE]) $87.96 (Public …" at bounding box center [639, 177] width 98 height 25
click at [606, 217] on div "Total hours: 2h" at bounding box center [364, 229] width 647 height 38
click at [561, 176] on icon "button" at bounding box center [562, 178] width 10 height 10
select select
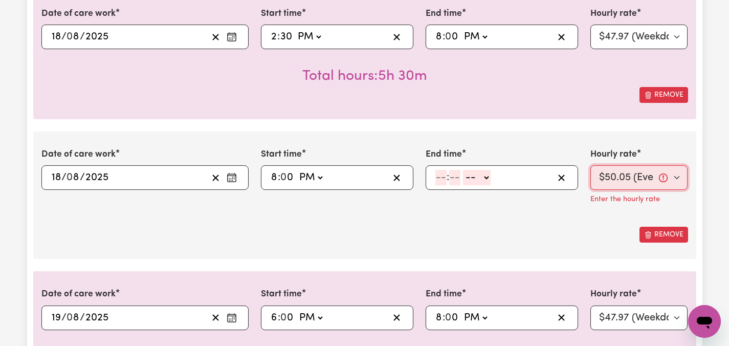
click at [678, 175] on select "Select rate... $47.97 (Weekday) $70.82 ([DATE]) $87.96 ([DATE]) $87.96 (Public …" at bounding box center [639, 177] width 98 height 25
click at [396, 178] on line "button" at bounding box center [397, 178] width 6 height 6
select select
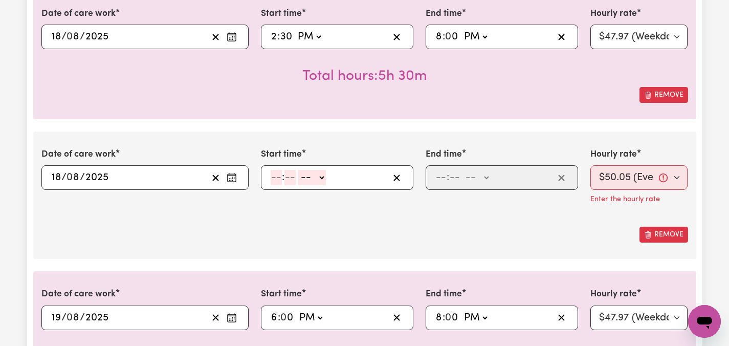
click at [232, 176] on icon "Enter the date of care work" at bounding box center [232, 176] width 8 height 0
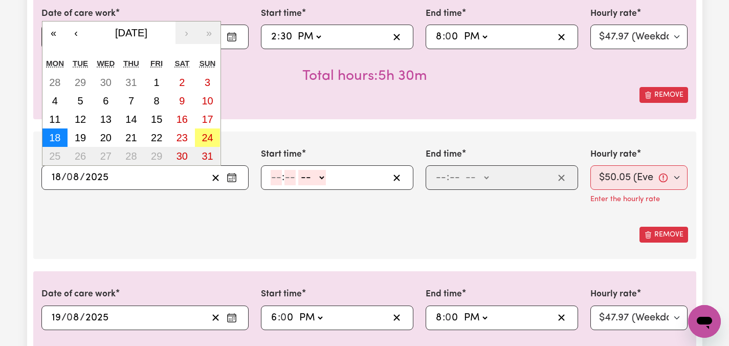
click at [47, 136] on button "18" at bounding box center [55, 137] width 26 height 18
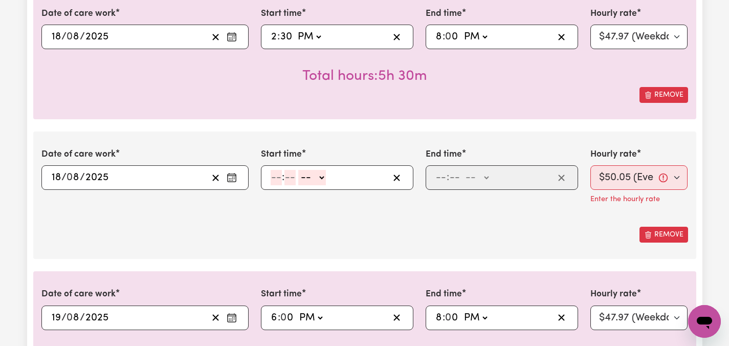
click at [276, 174] on input "number" at bounding box center [276, 177] width 11 height 15
type input "8"
type input "00"
click at [319, 177] on select "-- AM PM" at bounding box center [311, 177] width 28 height 15
select select "pm"
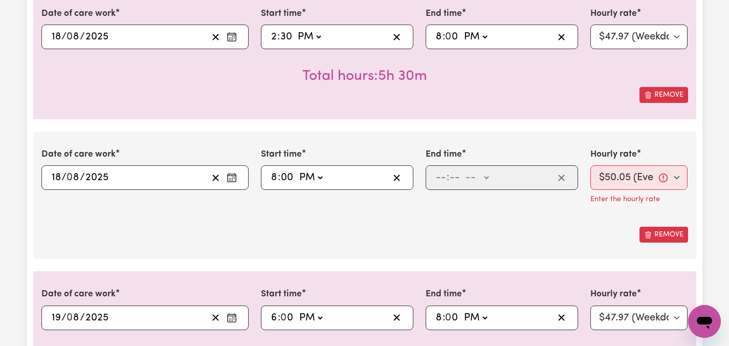
type input "20:00"
type input "0"
type input "22:00"
type input "10"
type input "0"
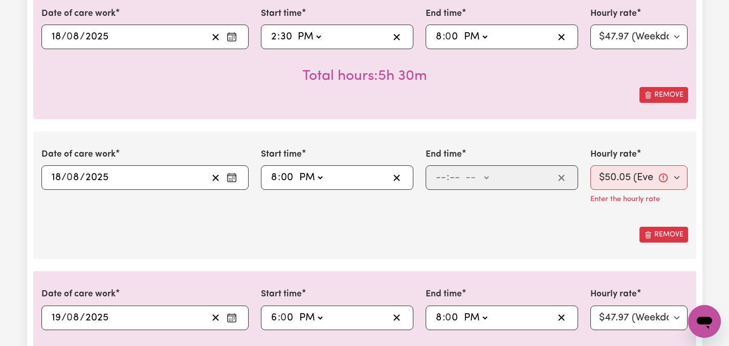
select select "pm"
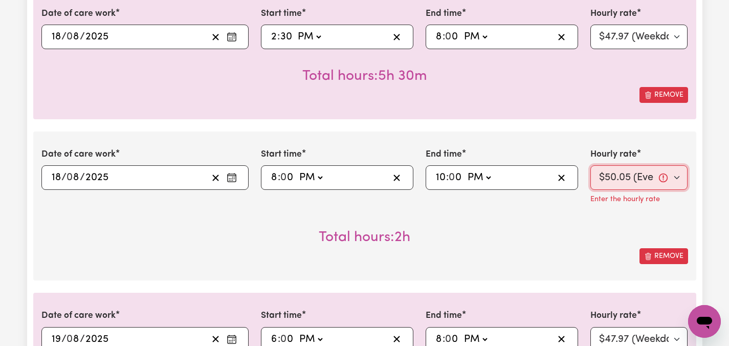
click at [680, 176] on select "Select rate... $47.97 (Weekday) $70.82 ([DATE]) $87.96 ([DATE]) $87.96 (Public …" at bounding box center [639, 177] width 98 height 25
select select "47.97-Weekday"
click at [652, 252] on icon "Remove this shift" at bounding box center [648, 256] width 8 height 8
type input "[DATE]"
type input "19"
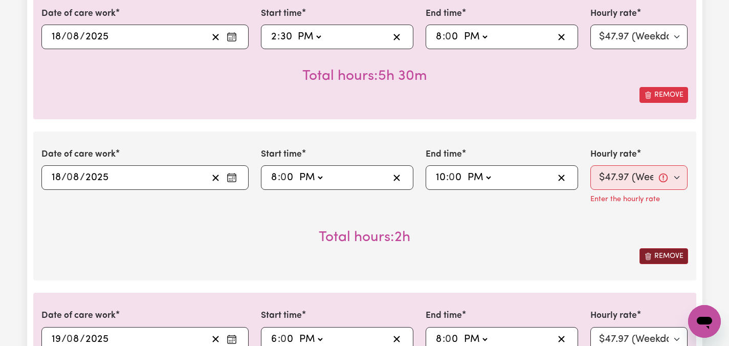
type input "18:00"
type input "6"
type input "20:00"
type input "8"
type input "20:00"
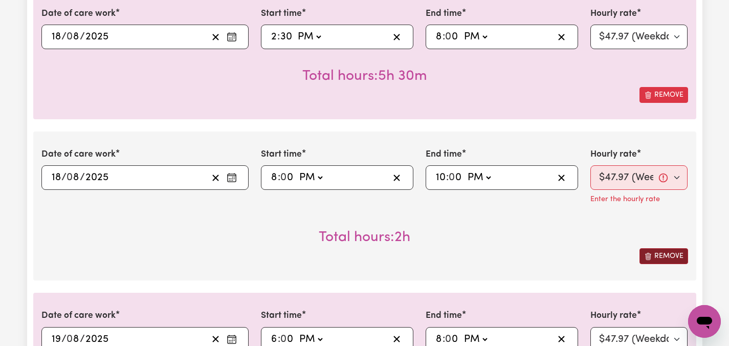
type input "8"
type input "21:00"
type input "9"
select select "50.05-EveningCare"
type input "[DATE]"
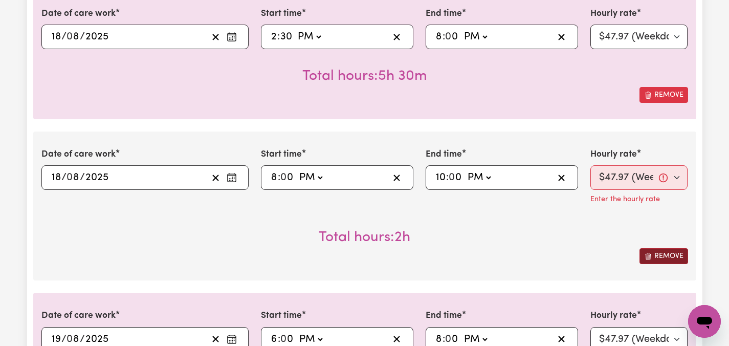
type input "21"
type input "18:00"
type input "6"
type input "20:00"
type input "8"
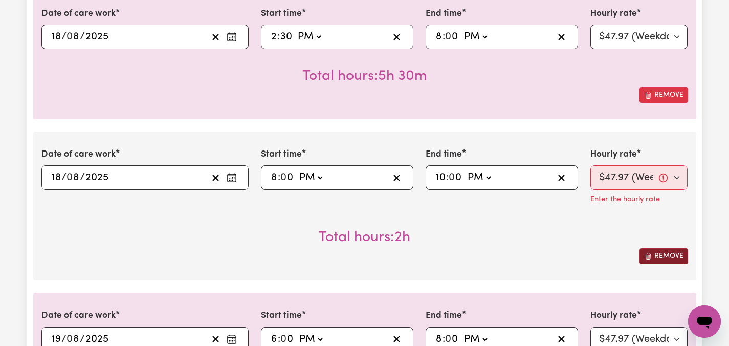
select select "47.97-Weekday"
type input "20:00"
type input "8"
type input "22:00"
type input "10"
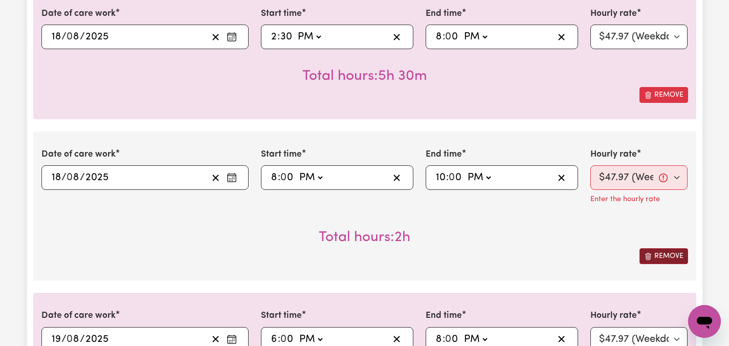
select select "50.05-EveningCare"
type input "[DATE]"
type input "22"
type input "14:00"
type input "2"
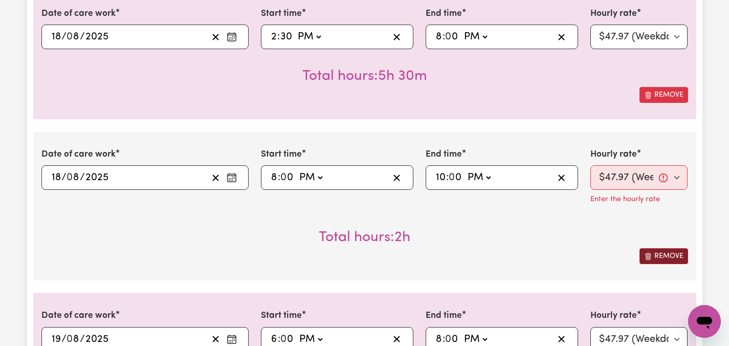
type input "19:00"
type input "7"
select select "47.97-Weekday"
type input "[DATE]"
type input "23"
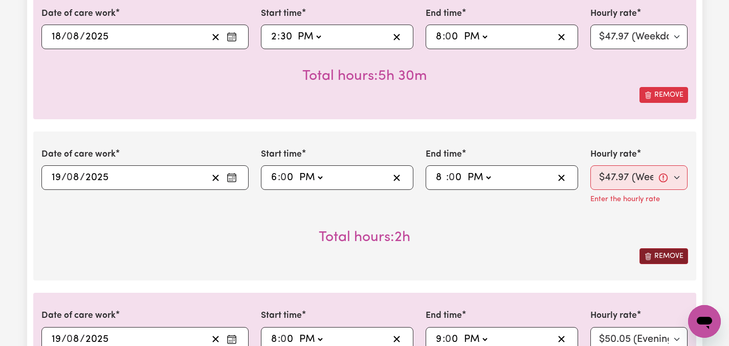
type input "18:00"
type input "6"
type input "22:00"
type input "10"
select select "70.82-[DATE]"
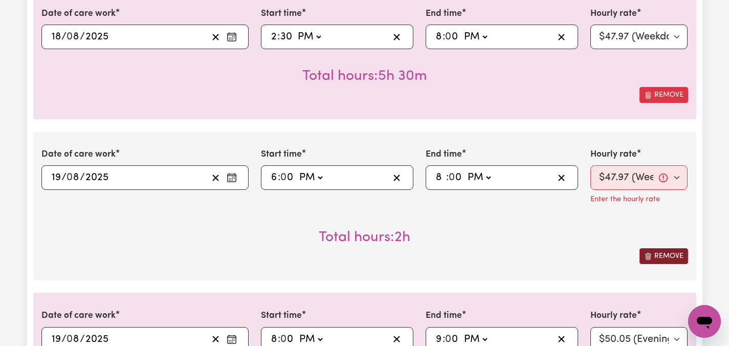
type input "[DATE]"
click at [667, 256] on button "Remove" at bounding box center [663, 256] width 49 height 16
click at [667, 257] on button "Remove" at bounding box center [663, 256] width 49 height 16
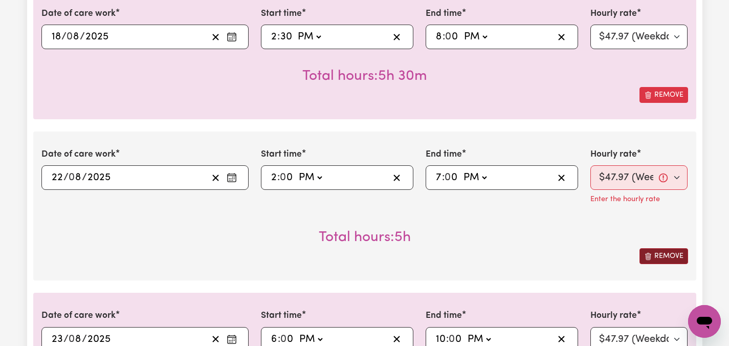
click at [667, 257] on button "Remove" at bounding box center [663, 256] width 49 height 16
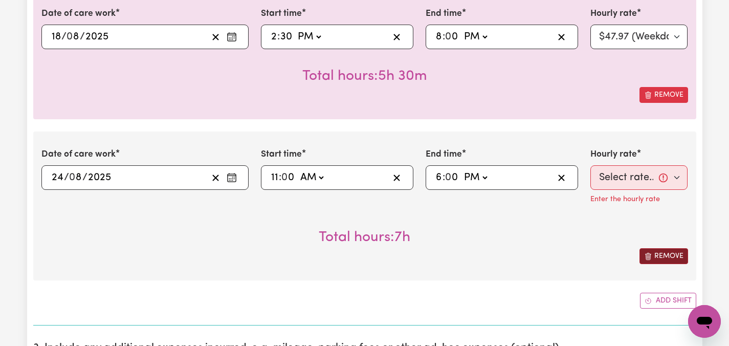
click at [667, 257] on button "Remove" at bounding box center [663, 256] width 49 height 16
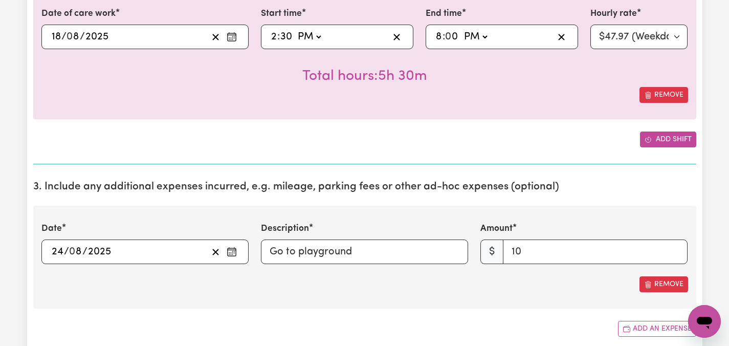
click at [681, 132] on button "Add shift" at bounding box center [668, 139] width 56 height 16
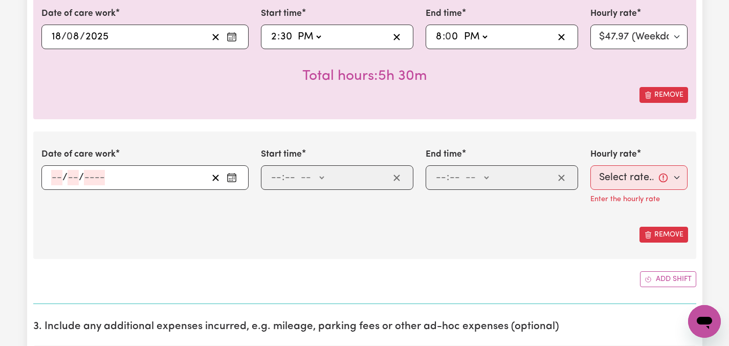
click at [233, 177] on icon "Enter the date of care work" at bounding box center [232, 177] width 10 height 10
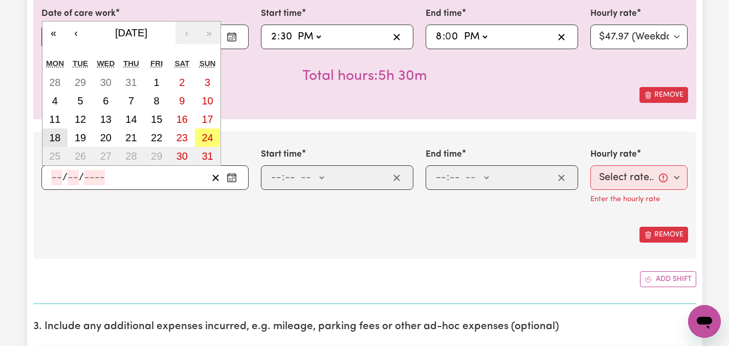
click at [61, 139] on button "18" at bounding box center [55, 137] width 26 height 18
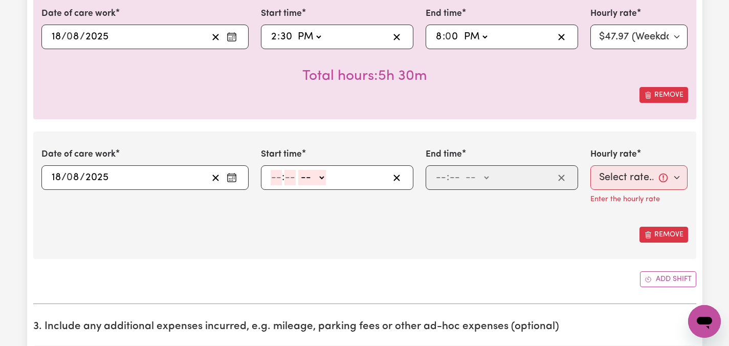
click at [282, 178] on span ":" at bounding box center [283, 177] width 3 height 11
click at [275, 178] on input "number" at bounding box center [276, 177] width 11 height 15
click at [320, 176] on select "-- AM PM" at bounding box center [311, 177] width 28 height 15
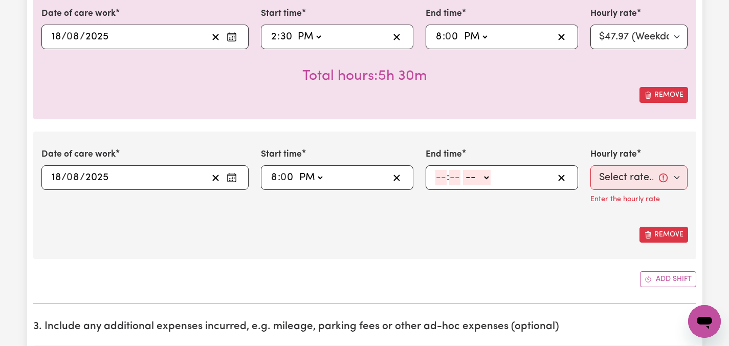
click at [437, 178] on input "number" at bounding box center [440, 177] width 11 height 15
click at [491, 173] on select "-- AM PM" at bounding box center [479, 177] width 28 height 15
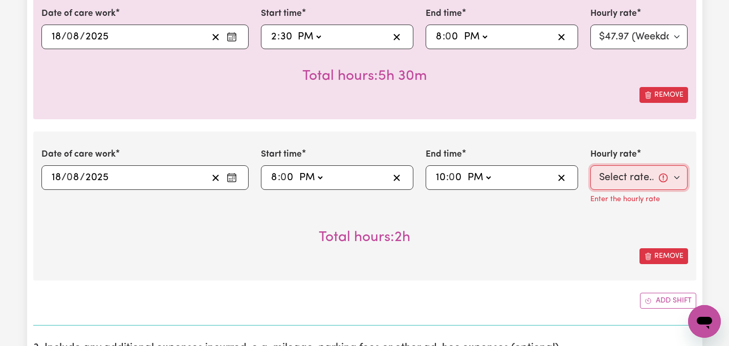
click at [678, 177] on select "Select rate... $47.97 (Weekday) $70.82 ([DATE]) $87.96 ([DATE]) $87.96 (Public …" at bounding box center [639, 177] width 98 height 25
click at [653, 255] on button "Remove" at bounding box center [663, 256] width 49 height 16
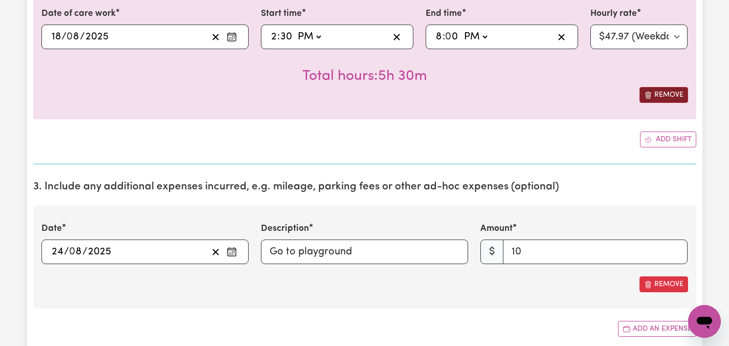
click at [665, 90] on button "Remove" at bounding box center [663, 95] width 49 height 16
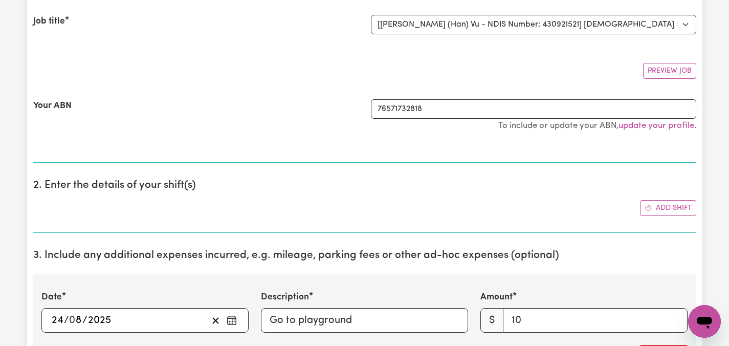
scroll to position [142, 0]
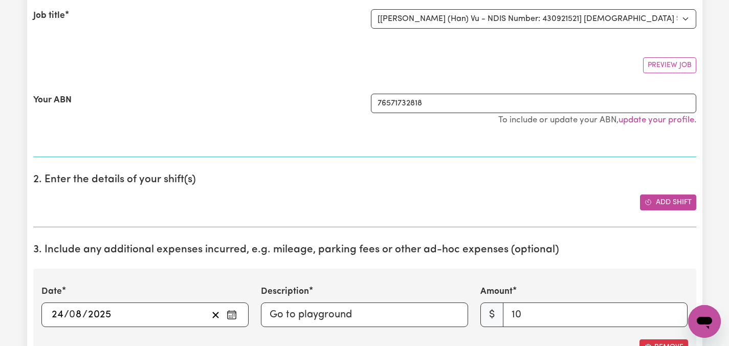
click at [670, 200] on button "Add shift" at bounding box center [668, 202] width 56 height 16
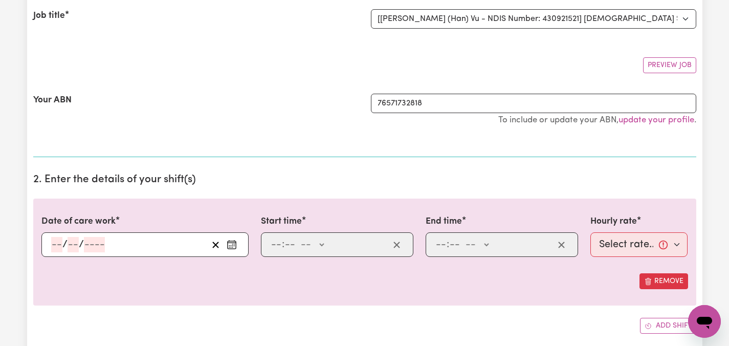
click at [230, 245] on icon "Enter the date of care work" at bounding box center [232, 244] width 10 height 10
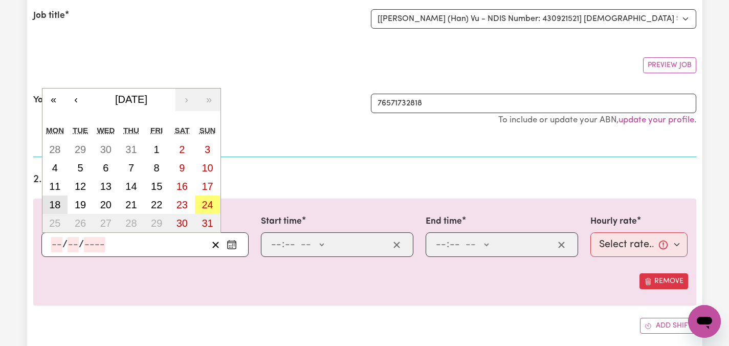
click at [51, 206] on abbr "18" at bounding box center [54, 204] width 11 height 11
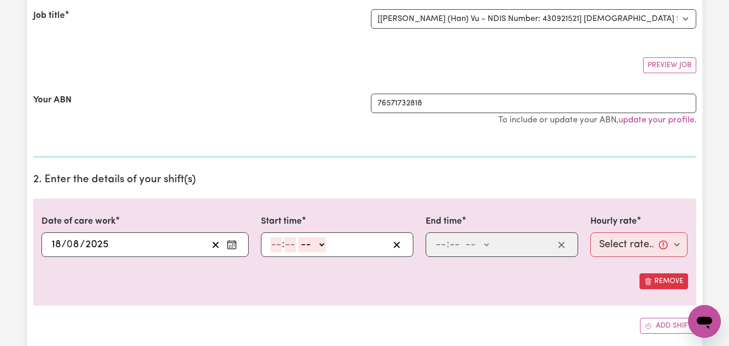
click at [278, 246] on input "number" at bounding box center [276, 244] width 11 height 15
click at [321, 244] on select "-- AM PM" at bounding box center [310, 244] width 28 height 15
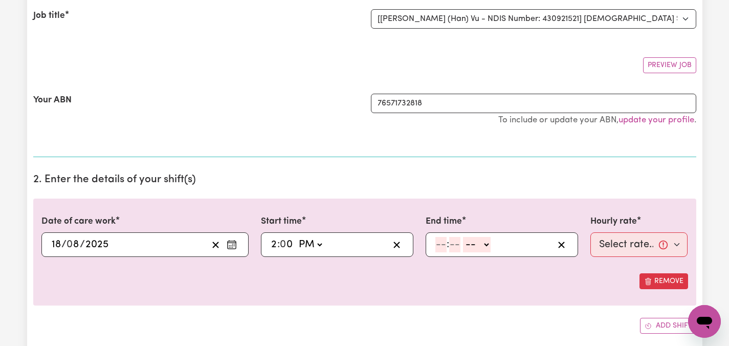
click at [440, 245] on input "number" at bounding box center [440, 244] width 11 height 15
click at [485, 243] on select "-- AM PM" at bounding box center [475, 244] width 28 height 15
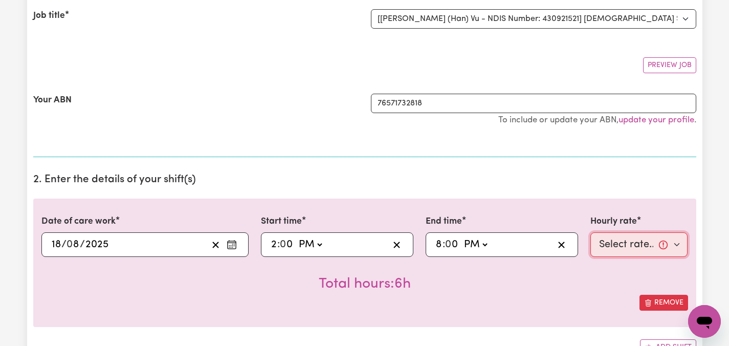
click at [673, 246] on select "Select rate... $47.97 (Weekday) $70.82 ([DATE]) $87.96 ([DATE]) $87.96 (Public …" at bounding box center [639, 244] width 98 height 25
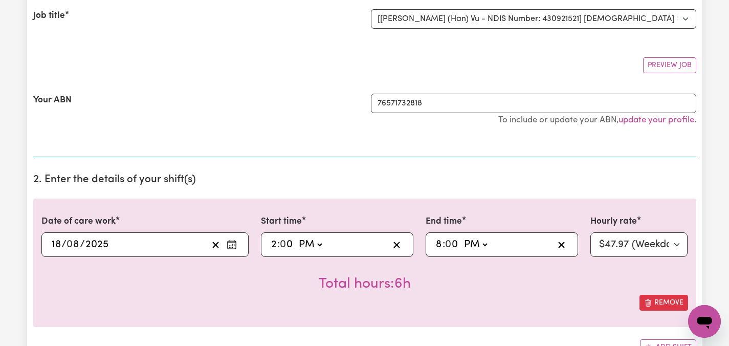
click at [593, 286] on div "Total hours: 6h" at bounding box center [364, 276] width 647 height 38
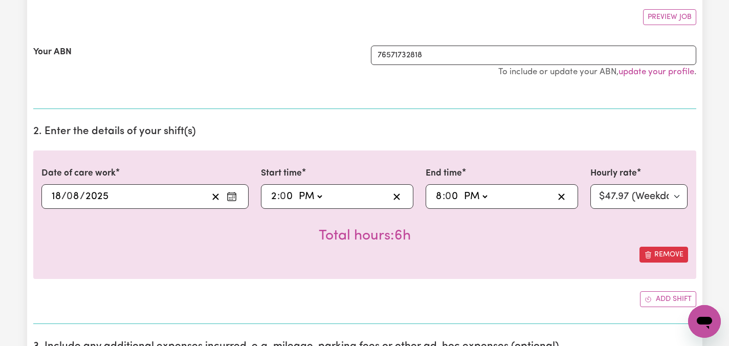
scroll to position [187, 0]
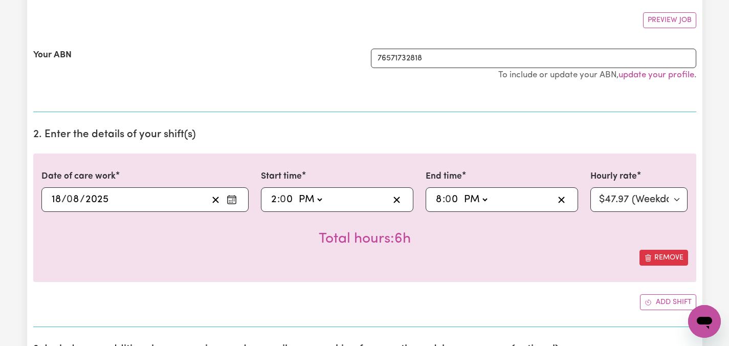
drag, startPoint x: 710, startPoint y: 117, endPoint x: 711, endPoint y: 59, distance: 57.8
click at [694, 193] on div "Date of care work [DATE] 18 / 0 8 / 2025 « ‹ [DATE] › » Mon Tue Wed Thu Fri Sat…" at bounding box center [364, 217] width 663 height 128
click at [657, 301] on button "Add shift" at bounding box center [668, 302] width 56 height 16
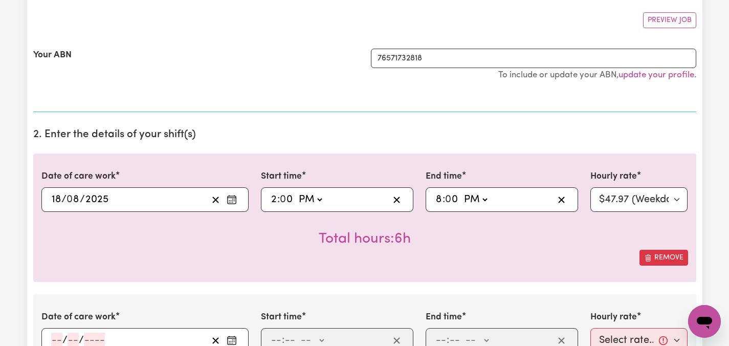
click at [230, 339] on icon "Enter the date of care work" at bounding box center [232, 340] width 10 height 10
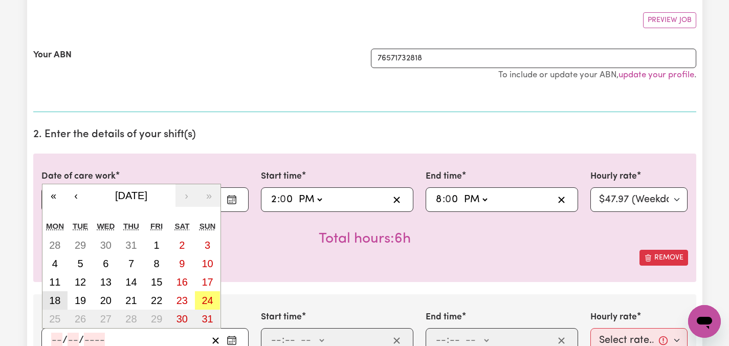
click at [50, 301] on abbr "18" at bounding box center [54, 300] width 11 height 11
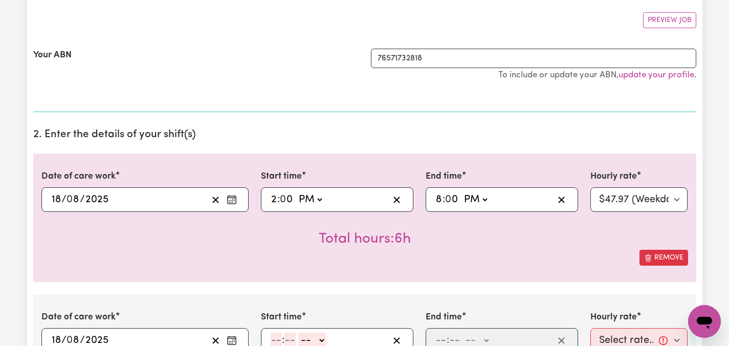
click at [277, 338] on input "number" at bounding box center [276, 340] width 11 height 15
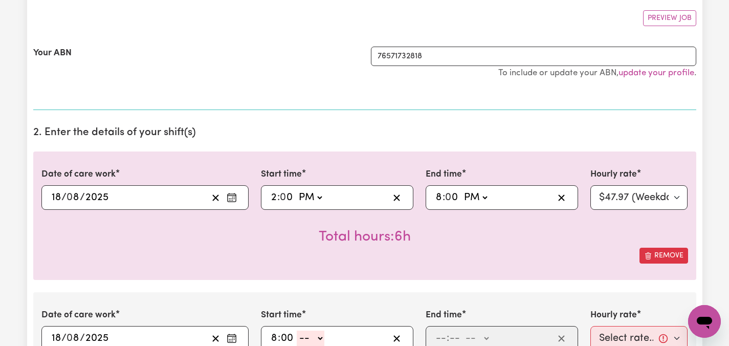
click at [320, 340] on select "-- AM PM" at bounding box center [311, 337] width 28 height 15
click at [441, 335] on input "number" at bounding box center [440, 337] width 11 height 15
click at [492, 339] on select "-- AM PM" at bounding box center [479, 337] width 28 height 15
click at [679, 338] on select "Select rate... $47.97 (Weekday) $70.82 ([DATE]) $87.96 ([DATE]) $87.96 (Public …" at bounding box center [639, 338] width 98 height 25
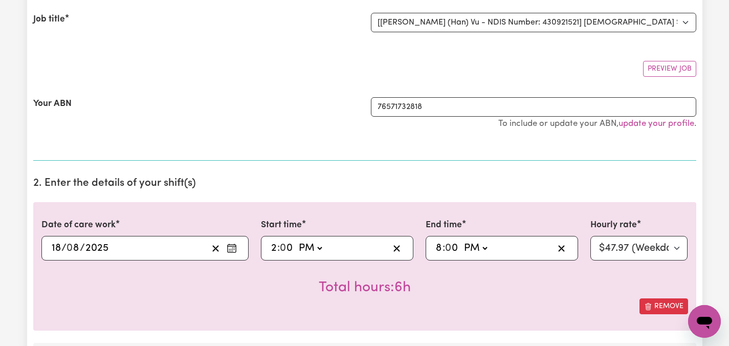
scroll to position [37, 0]
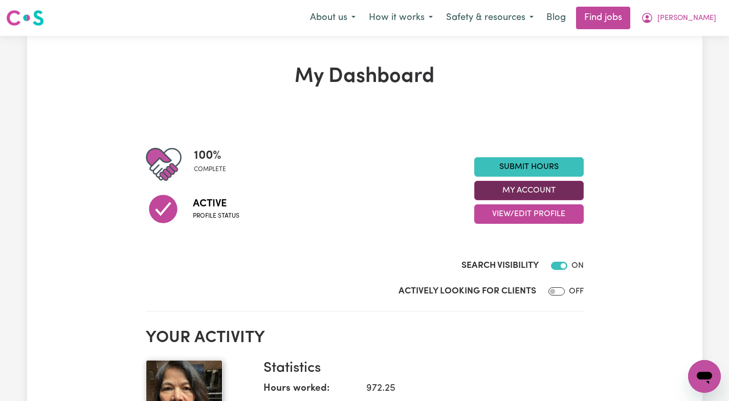
click at [532, 190] on button "My Account" at bounding box center [528, 190] width 109 height 19
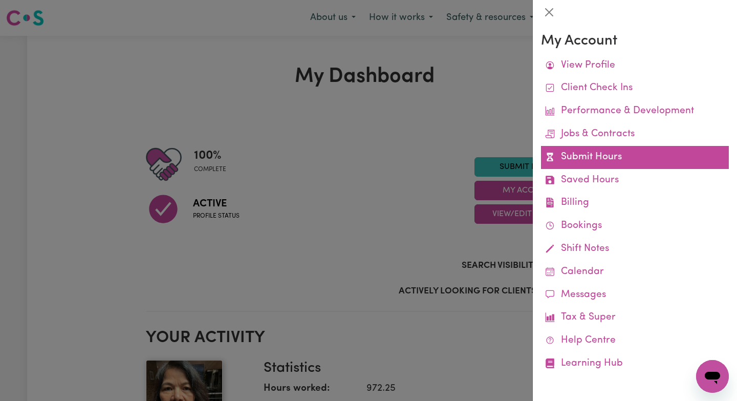
click at [591, 155] on link "Submit Hours" at bounding box center [635, 157] width 188 height 23
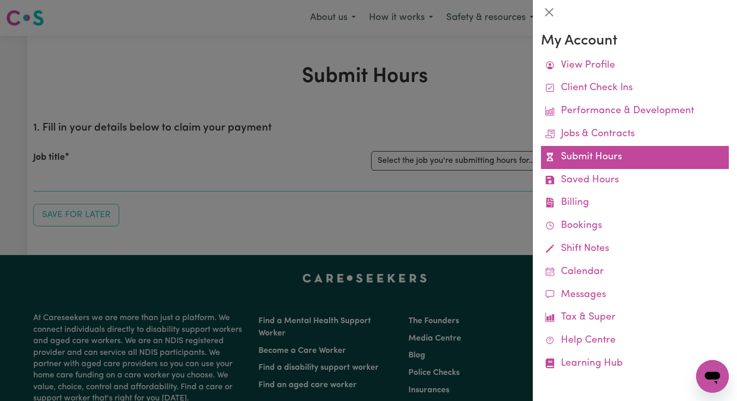
click at [587, 155] on link "Submit Hours" at bounding box center [635, 157] width 188 height 23
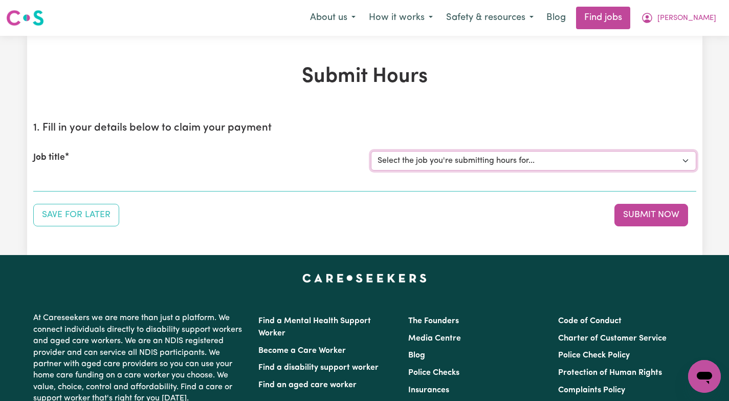
click at [681, 156] on select "Select the job you're submitting hours for... [[PERSON_NAME]] Care worker neede…" at bounding box center [533, 160] width 325 height 19
select select "2686"
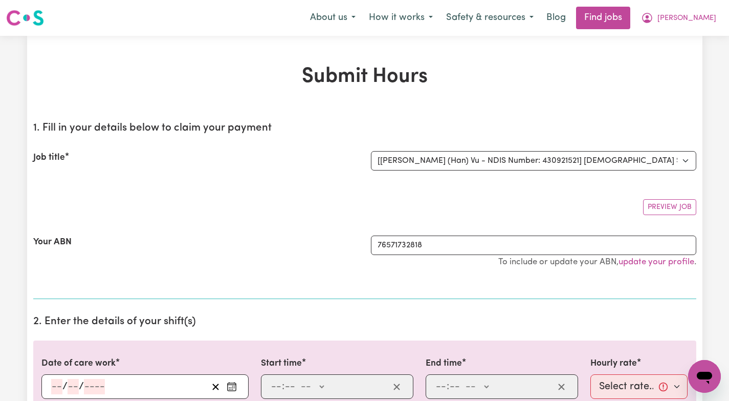
click at [230, 240] on div "Your ABN" at bounding box center [196, 256] width 338 height 42
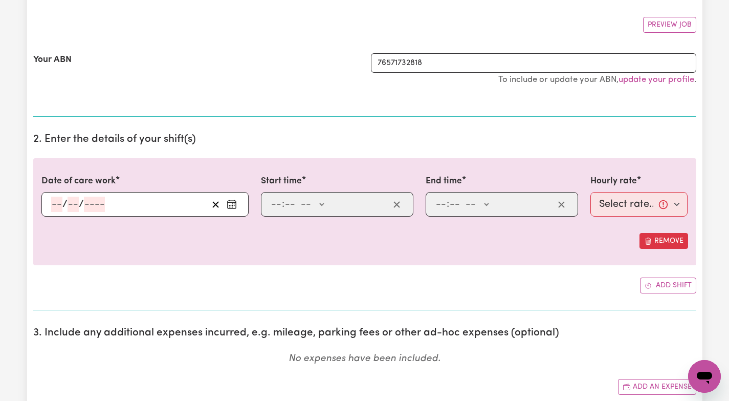
scroll to position [184, 0]
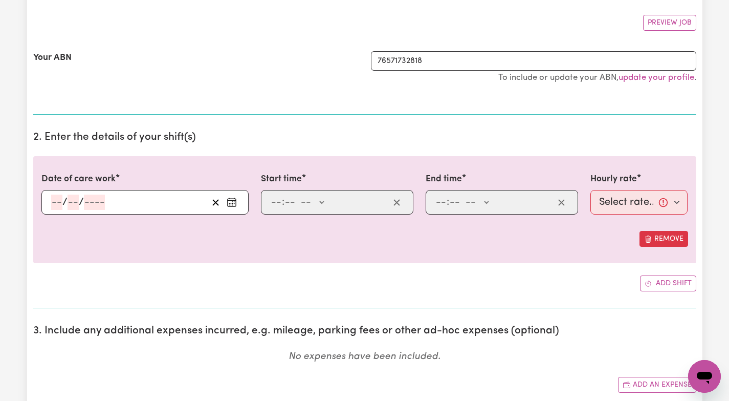
click at [231, 201] on icon "Enter the date of care work" at bounding box center [232, 202] width 10 height 10
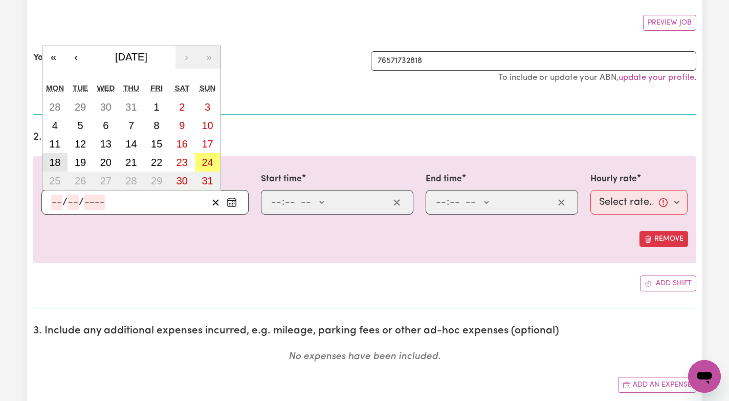
click at [55, 162] on abbr "18" at bounding box center [54, 162] width 11 height 11
type input "[DATE]"
type input "18"
type input "8"
type input "2025"
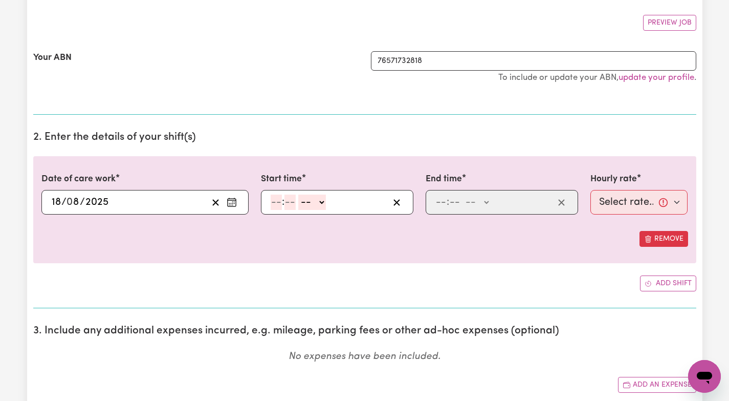
click at [276, 203] on input "number" at bounding box center [276, 201] width 11 height 15
type input "2"
type input "00"
click at [320, 200] on select "-- AM PM" at bounding box center [310, 201] width 28 height 15
select select "pm"
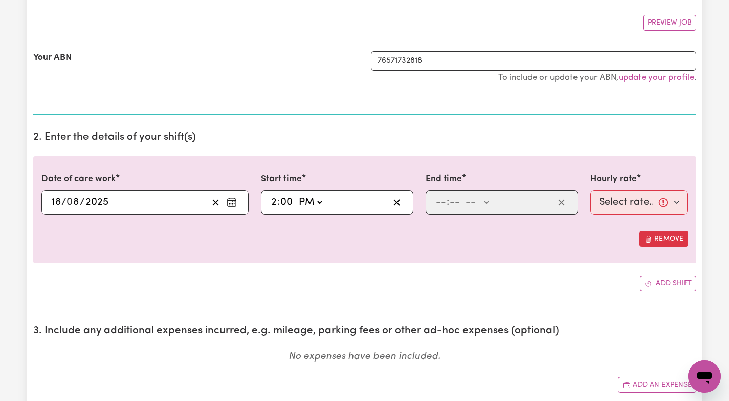
type input "14:00"
type input "0"
click at [433, 206] on div ": -- AM PM" at bounding box center [502, 202] width 152 height 25
click at [440, 205] on input "number" at bounding box center [440, 201] width 11 height 15
type input "8"
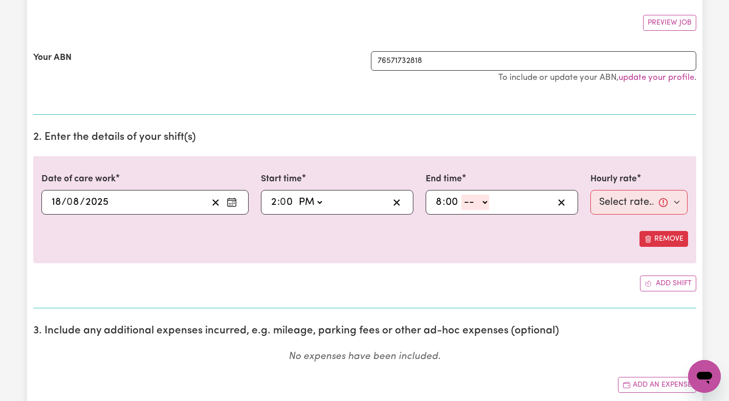
type input "00"
click at [487, 198] on select "-- AM PM" at bounding box center [475, 201] width 28 height 15
select select "pm"
type input "20:00"
type input "0"
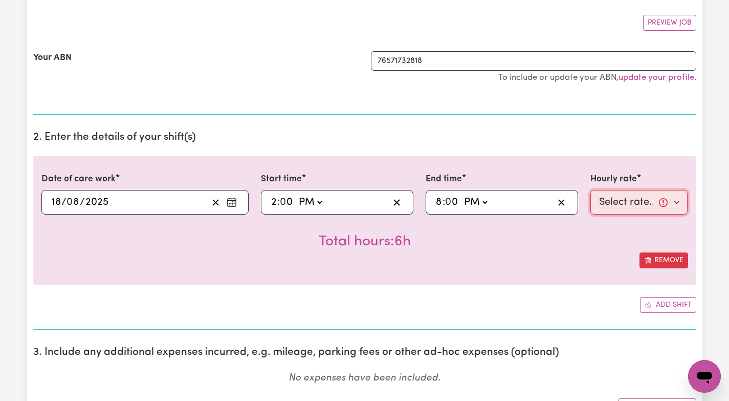
click at [677, 203] on select "Select rate... $47.97 (Weekday) $70.82 ([DATE]) $87.96 ([DATE]) $87.96 (Public …" at bounding box center [639, 202] width 98 height 25
select select "47.97-Weekday"
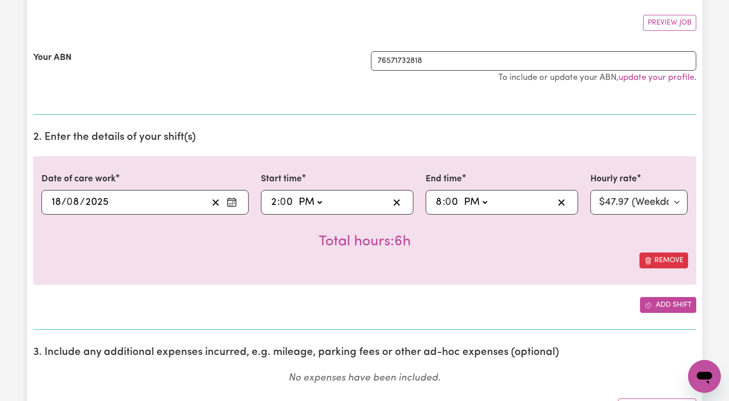
click at [661, 303] on button "Add shift" at bounding box center [668, 305] width 56 height 16
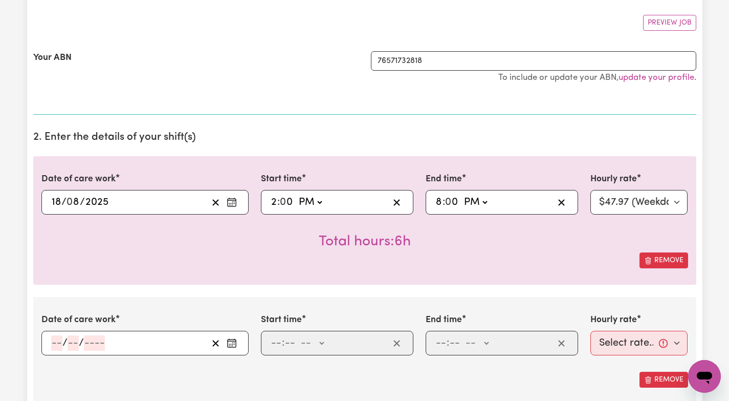
click at [232, 344] on circle "Enter the date of care work" at bounding box center [232, 344] width 1 height 1
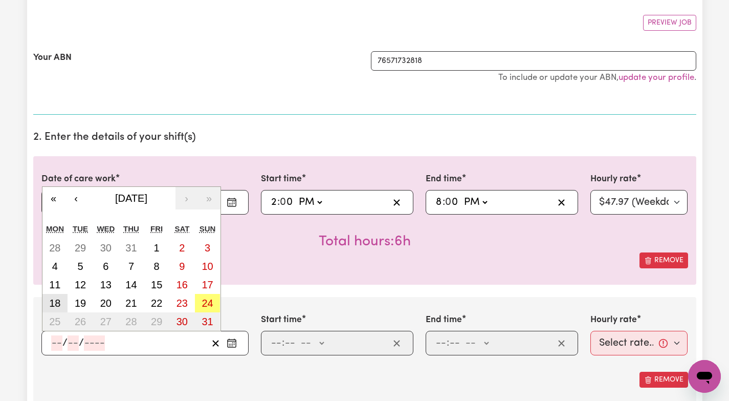
click at [59, 301] on abbr "18" at bounding box center [54, 302] width 11 height 11
type input "[DATE]"
type input "18"
type input "8"
type input "2025"
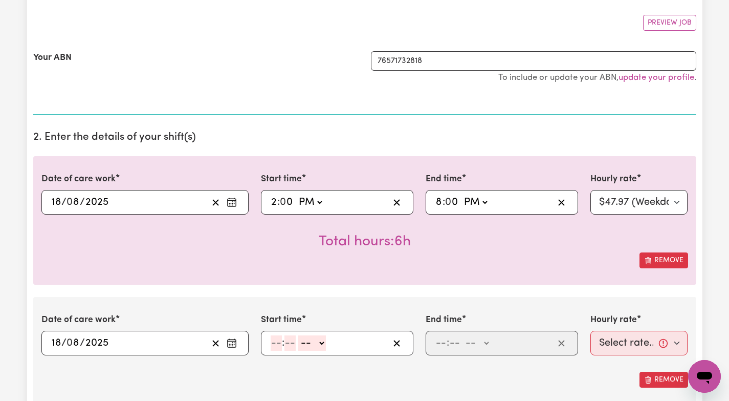
click at [277, 342] on input "number" at bounding box center [276, 342] width 11 height 15
type input "8"
type input "00"
click at [325, 341] on div "8 : 00 -- AM PM" at bounding box center [329, 342] width 119 height 15
click at [318, 342] on select "-- AM PM" at bounding box center [311, 342] width 28 height 15
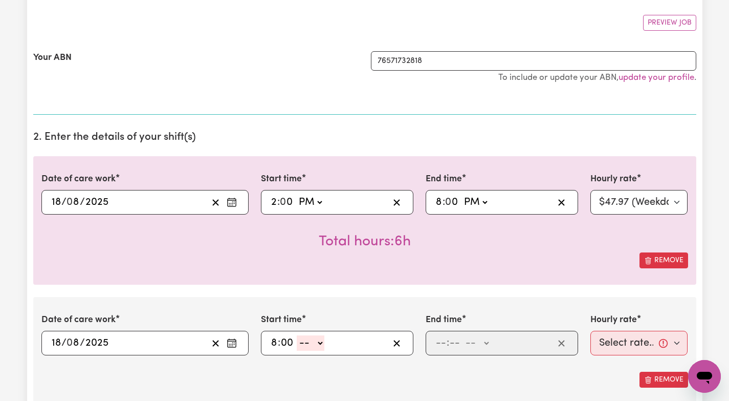
select select "pm"
type input "20:00"
type input "0"
click at [441, 340] on input "number" at bounding box center [440, 342] width 11 height 15
type input "10"
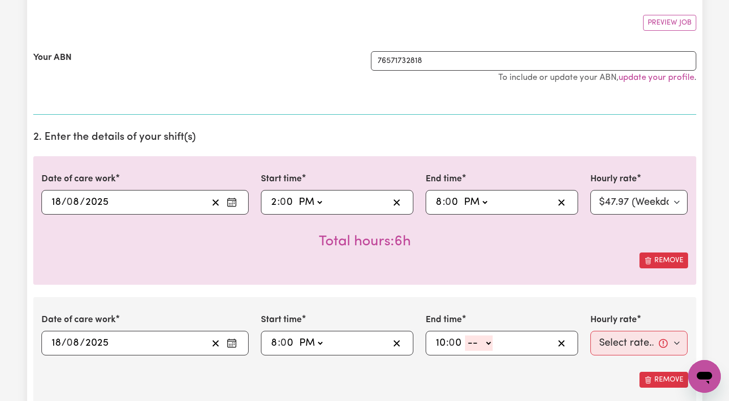
type input "0"
click at [489, 342] on select "-- AM PM" at bounding box center [479, 342] width 28 height 15
select select "pm"
type input "22:00"
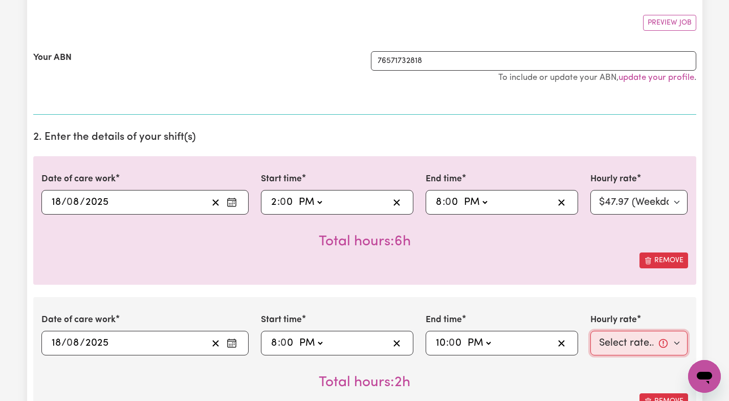
click at [678, 340] on select "Select rate... $47.97 (Weekday) $70.82 ([DATE]) $87.96 ([DATE]) $87.96 (Public …" at bounding box center [639, 342] width 98 height 25
select select "50.05-EveningCare"
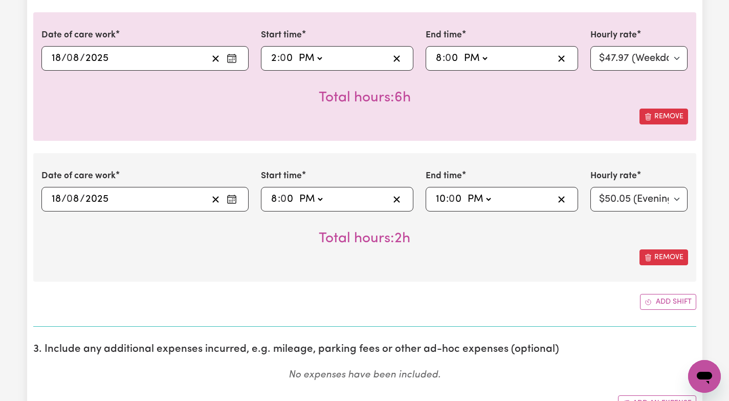
scroll to position [348, 0]
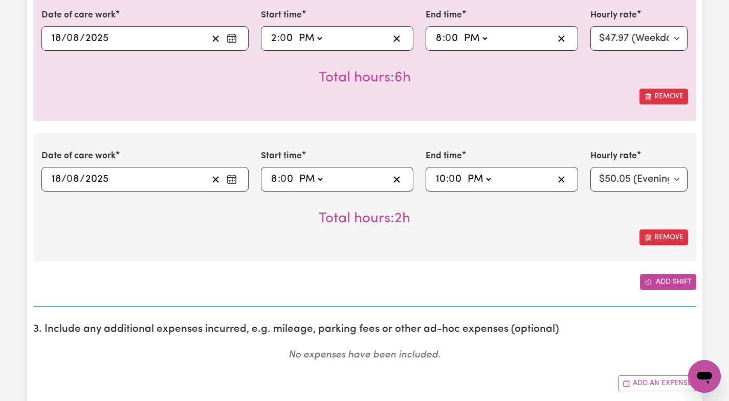
click at [661, 275] on button "Add shift" at bounding box center [668, 282] width 56 height 16
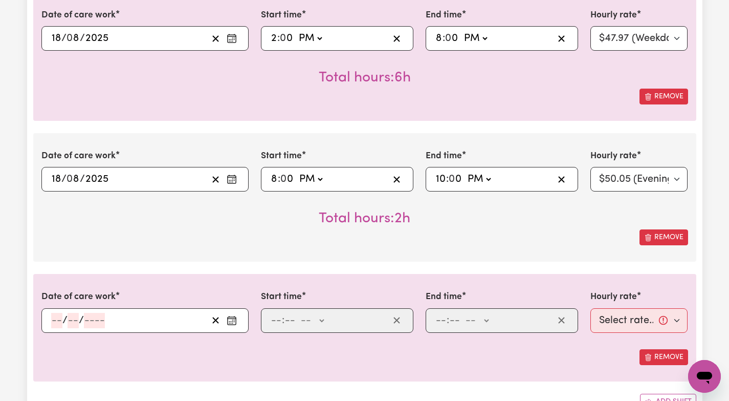
click at [231, 324] on icon "Enter the date of care work" at bounding box center [232, 320] width 10 height 10
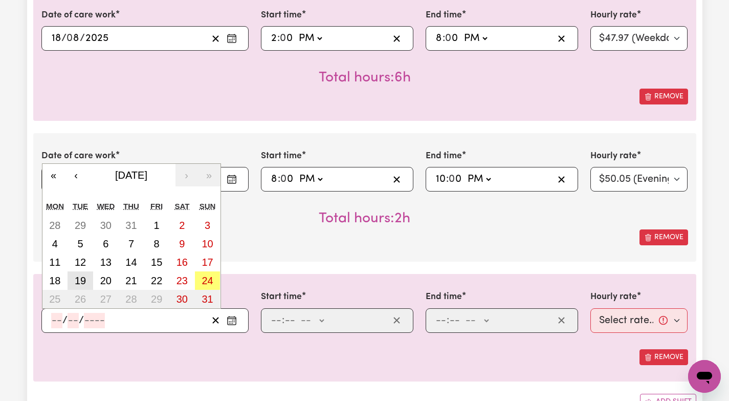
click at [75, 280] on abbr "19" at bounding box center [80, 280] width 11 height 11
type input "[DATE]"
type input "19"
type input "8"
type input "2025"
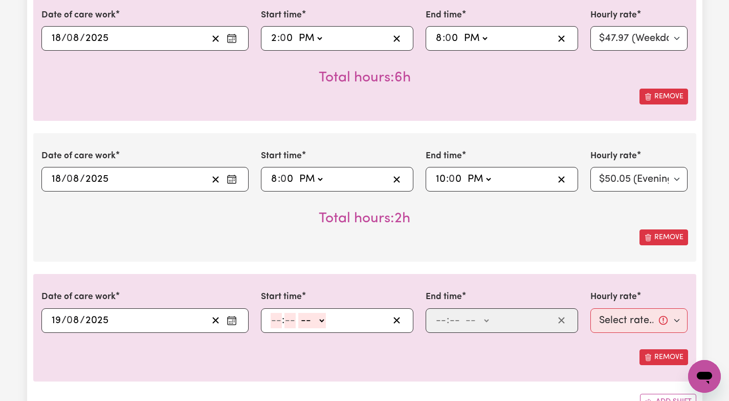
click at [273, 322] on input "number" at bounding box center [276, 320] width 11 height 15
type input "6"
type input "00"
click at [320, 318] on select "-- AM PM" at bounding box center [311, 320] width 28 height 15
select select "pm"
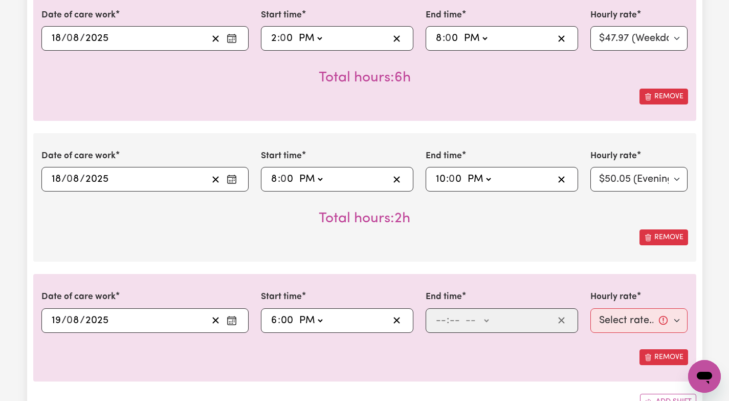
type input "18:00"
type input "0"
click at [439, 316] on input "number" at bounding box center [440, 320] width 11 height 15
type input "8"
type input "00"
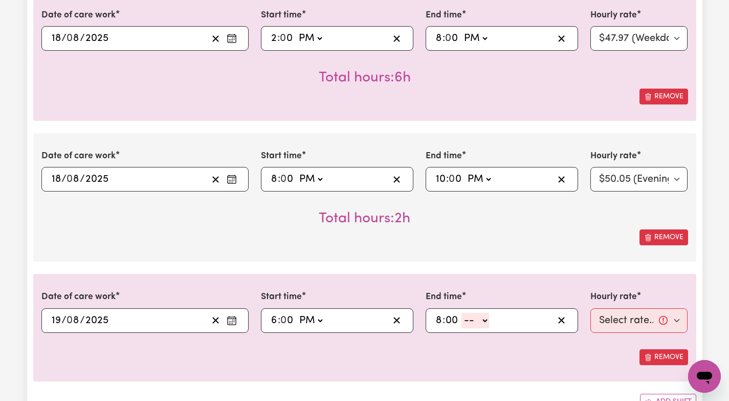
click at [485, 321] on select "-- AM PM" at bounding box center [475, 320] width 28 height 15
select select "pm"
type input "20:00"
type input "0"
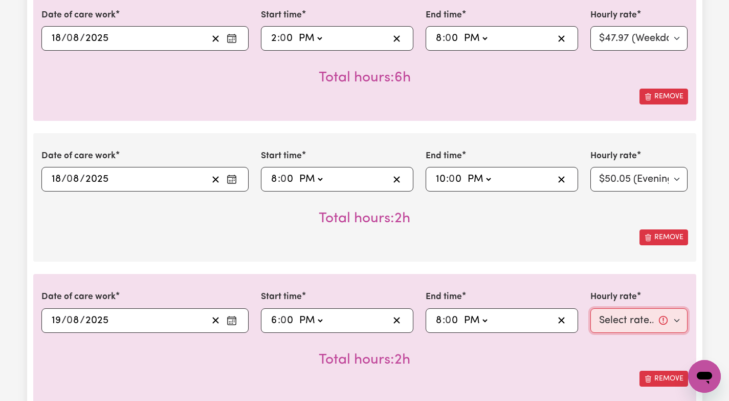
click at [679, 319] on select "Select rate... $47.97 (Weekday) $70.82 ([DATE]) $87.96 ([DATE]) $87.96 (Public …" at bounding box center [639, 320] width 98 height 25
select select "47.97-Weekday"
click at [589, 372] on div "Remove" at bounding box center [364, 378] width 647 height 16
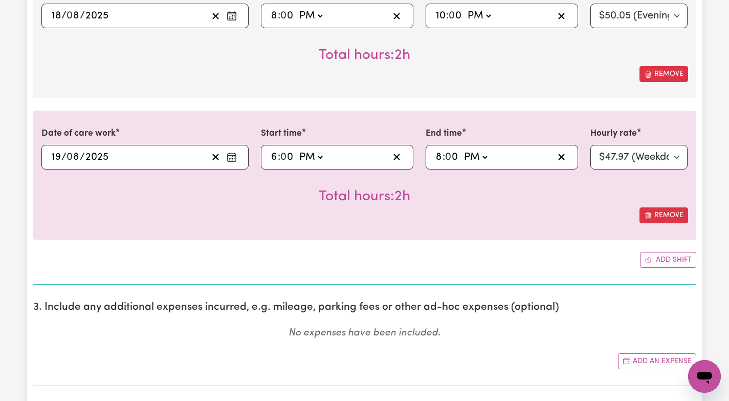
scroll to position [512, 0]
click at [649, 258] on icon "Add another shift" at bounding box center [648, 259] width 7 height 7
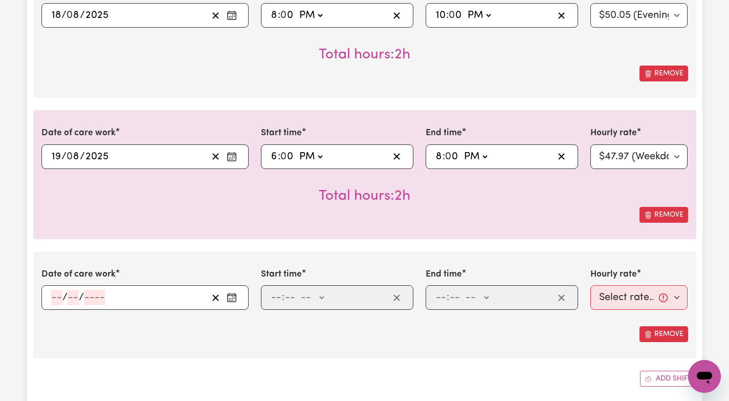
click at [233, 296] on icon "Enter the date of care work" at bounding box center [232, 297] width 10 height 10
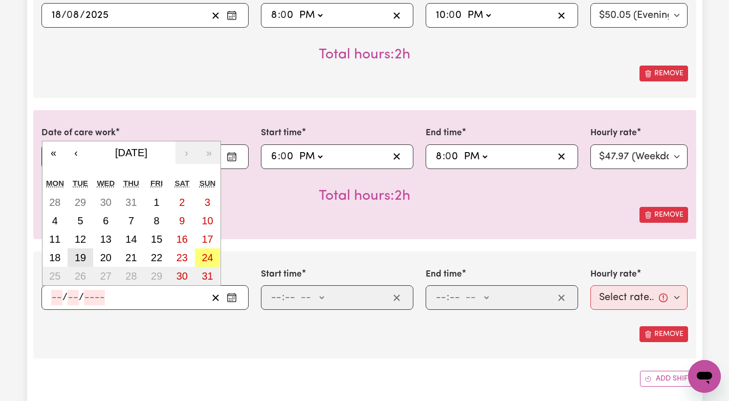
click at [80, 252] on abbr "19" at bounding box center [80, 257] width 11 height 11
type input "[DATE]"
type input "19"
type input "8"
type input "2025"
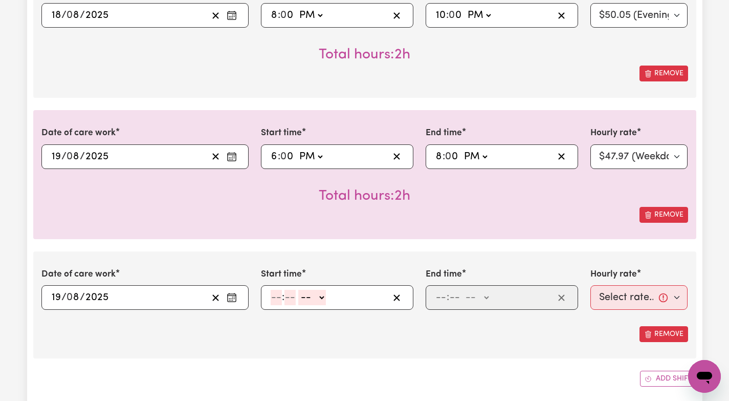
click at [278, 298] on input "number" at bounding box center [276, 297] width 11 height 15
type input "9"
type input "00"
click at [322, 295] on select "-- AM PM" at bounding box center [311, 297] width 28 height 15
select select "pm"
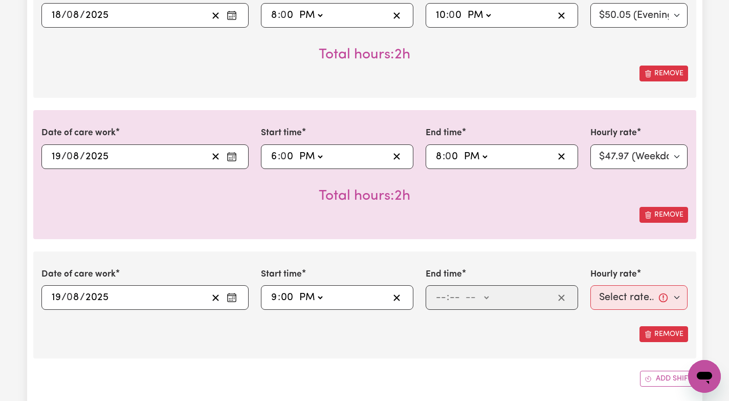
type input "21:00"
type input "0"
click at [438, 301] on input "number" at bounding box center [440, 297] width 11 height 15
click at [274, 295] on input "9" at bounding box center [274, 297] width 7 height 15
type input "20:00"
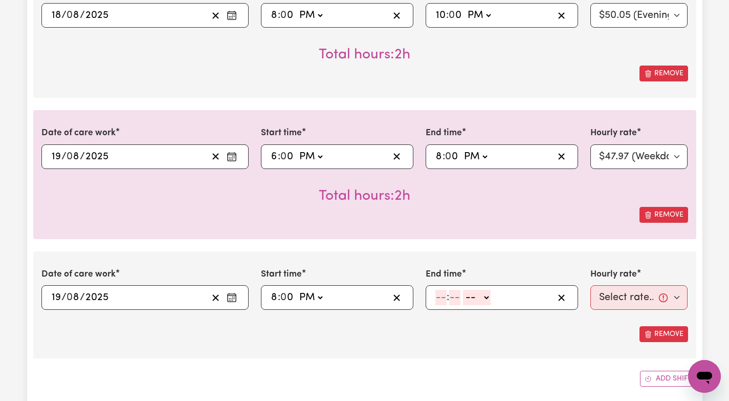
type input "8"
click at [442, 300] on input "number" at bounding box center [440, 297] width 11 height 15
type input "10"
type input "0"
click at [443, 297] on input "10" at bounding box center [440, 297] width 11 height 15
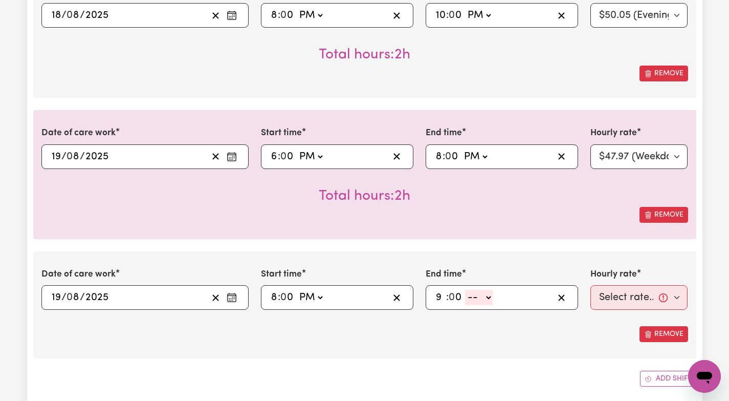
type input "9"
click at [486, 296] on select "-- AM PM" at bounding box center [475, 297] width 28 height 15
select select "pm"
type input "21:00"
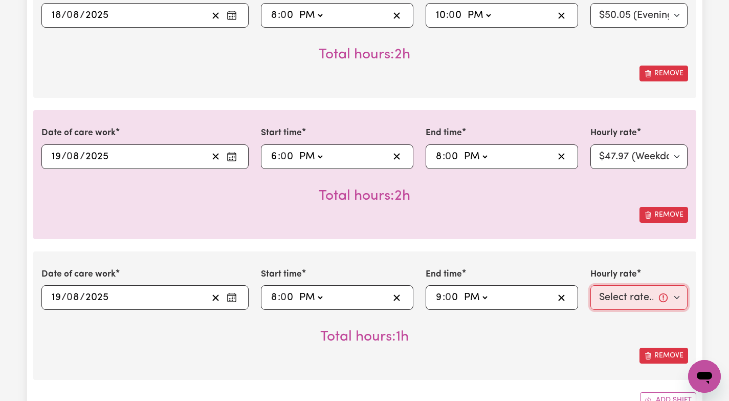
click at [676, 296] on select "Select rate... $47.97 (Weekday) $70.82 ([DATE]) $87.96 ([DATE]) $87.96 (Public …" at bounding box center [639, 297] width 98 height 25
select select "50.05-EveningCare"
click at [585, 358] on div "Remove" at bounding box center [364, 355] width 647 height 16
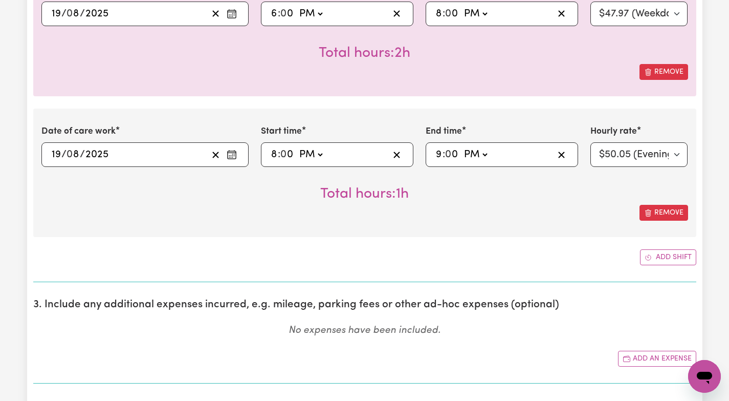
scroll to position [655, 0]
click at [680, 254] on button "Add shift" at bounding box center [668, 257] width 56 height 16
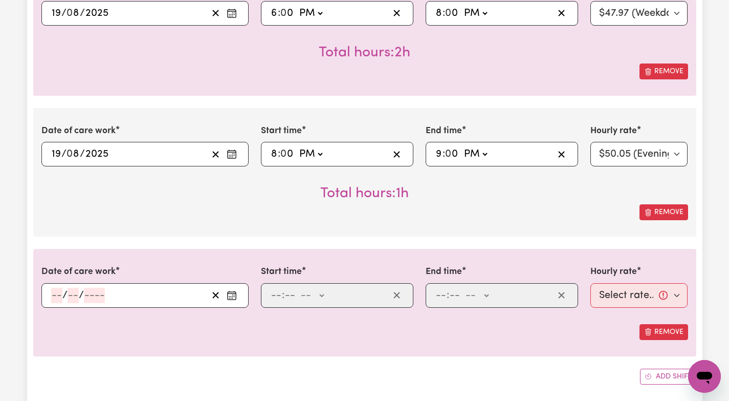
click at [236, 291] on icon "Enter the date of care work" at bounding box center [232, 295] width 10 height 10
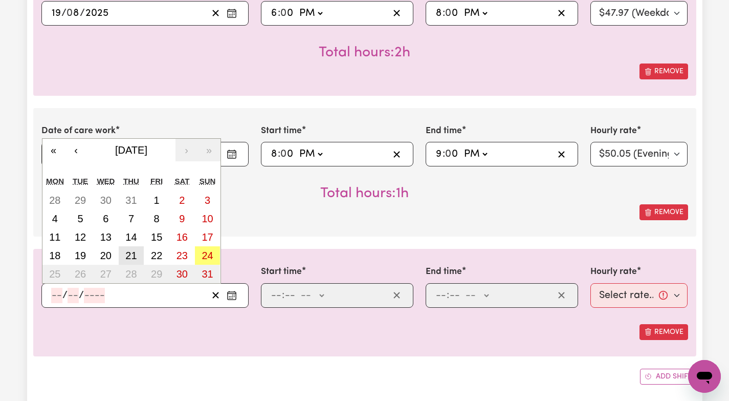
click at [126, 255] on abbr "21" at bounding box center [130, 255] width 11 height 11
type input "[DATE]"
type input "21"
type input "8"
type input "2025"
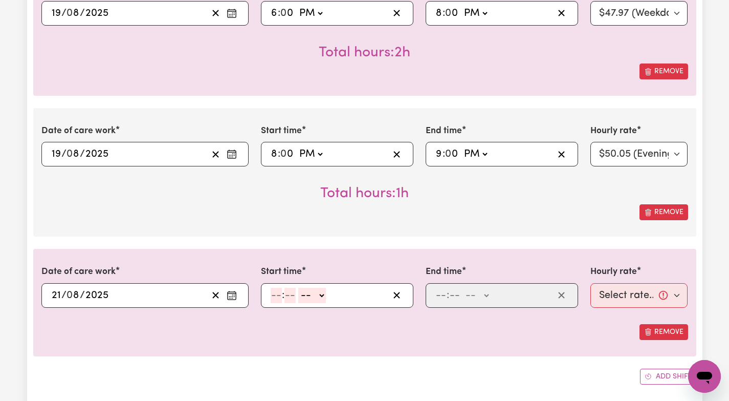
click at [280, 294] on input "number" at bounding box center [276, 295] width 11 height 15
type input "6"
type input "00"
click at [320, 296] on select "-- AM PM" at bounding box center [311, 295] width 28 height 15
select select "pm"
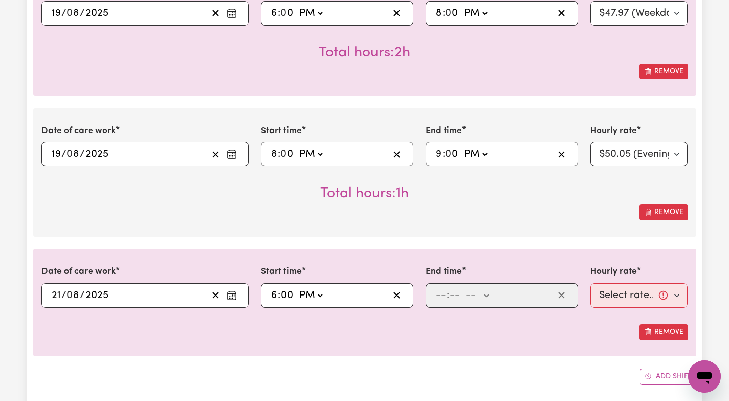
type input "18:00"
type input "0"
click at [444, 292] on input "number" at bounding box center [440, 295] width 11 height 15
type input "8"
type input "00"
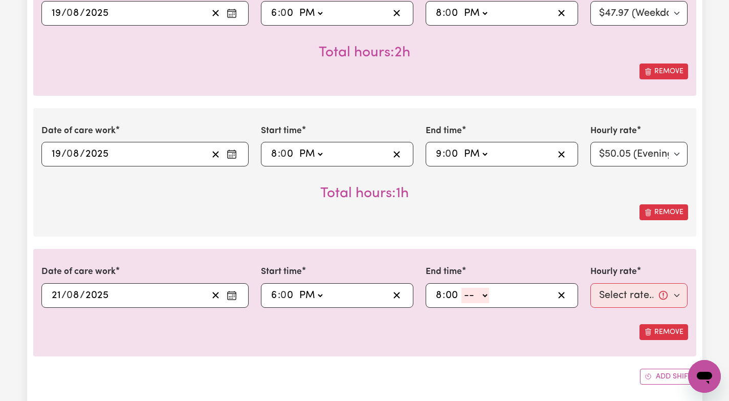
click at [484, 293] on select "-- AM PM" at bounding box center [475, 295] width 28 height 15
select select "pm"
type input "20:00"
type input "0"
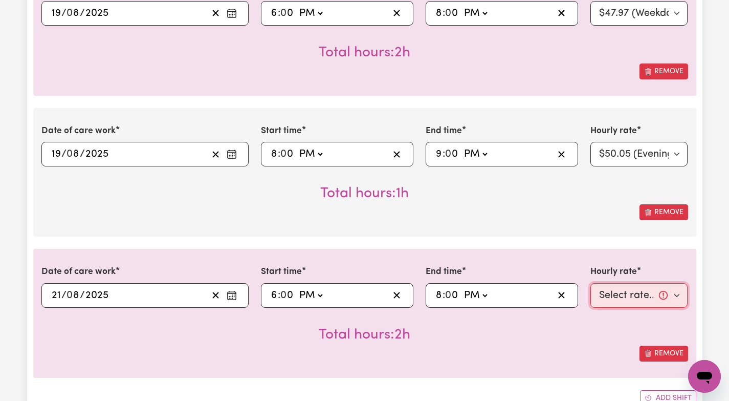
click at [678, 293] on select "Select rate... $47.97 (Weekday) $70.82 ([DATE]) $87.96 ([DATE]) $87.96 (Public …" at bounding box center [639, 295] width 98 height 25
select select "47.97-Weekday"
click at [580, 337] on div "Total hours: 2h" at bounding box center [364, 326] width 647 height 38
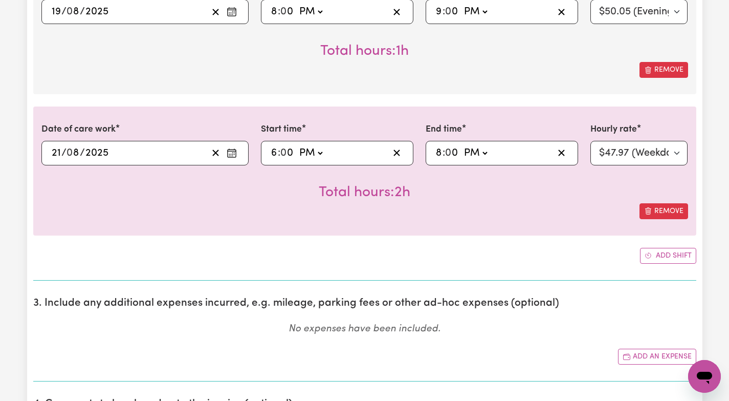
scroll to position [798, 0]
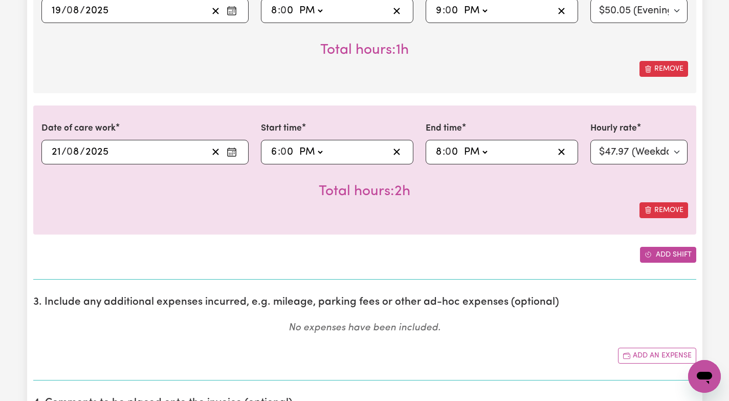
click at [678, 253] on button "Add shift" at bounding box center [668, 255] width 56 height 16
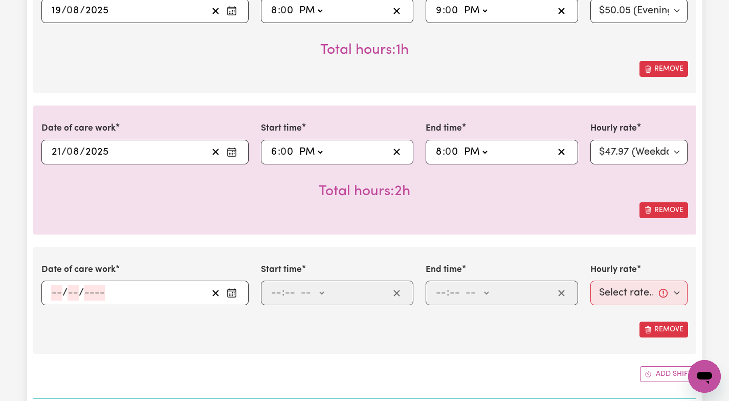
click at [234, 288] on icon "Enter the date of care work" at bounding box center [232, 293] width 10 height 10
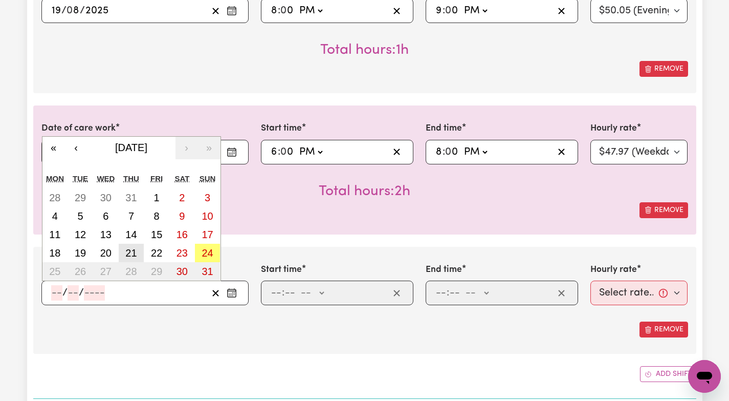
click at [134, 251] on abbr "21" at bounding box center [130, 252] width 11 height 11
type input "[DATE]"
type input "21"
type input "8"
type input "2025"
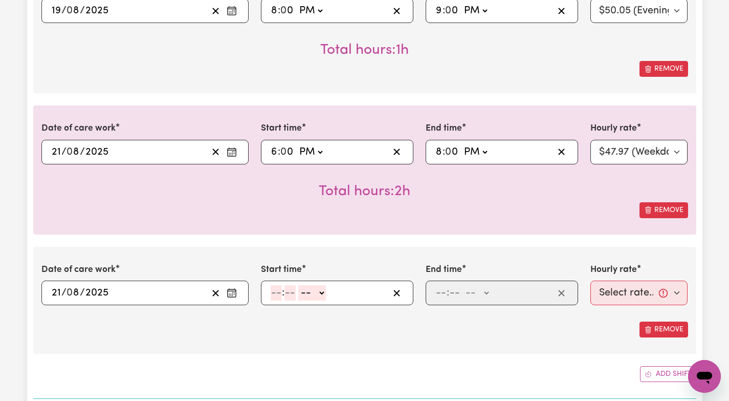
click at [275, 295] on input "number" at bounding box center [276, 292] width 11 height 15
type input "8"
type input "00"
click at [320, 290] on select "-- AM PM" at bounding box center [311, 292] width 28 height 15
select select "pm"
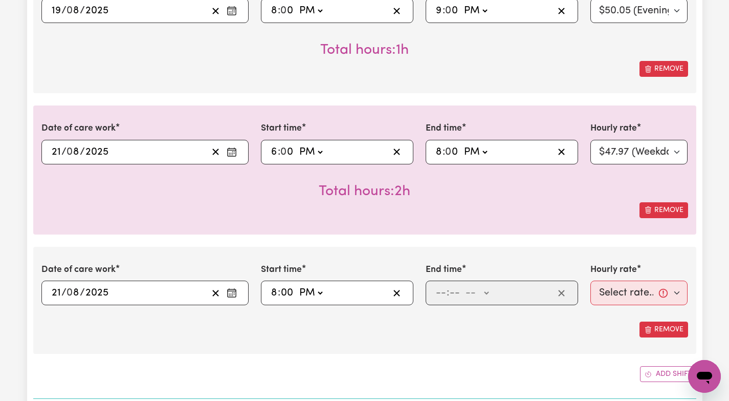
type input "20:00"
type input "0"
click at [440, 292] on input "number" at bounding box center [440, 292] width 11 height 15
type input "10"
type input "00"
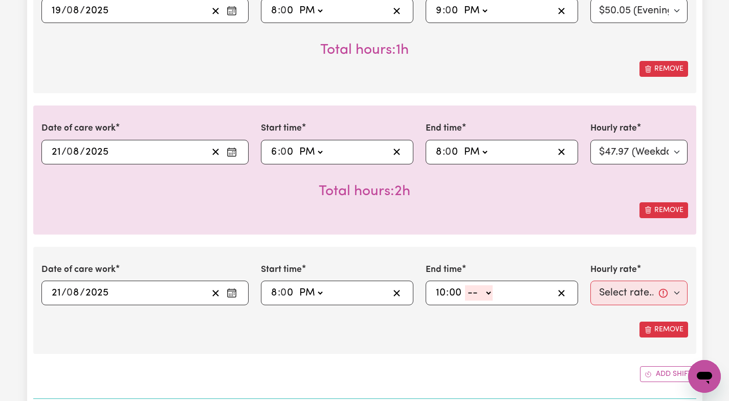
click at [491, 294] on select "-- AM PM" at bounding box center [479, 292] width 28 height 15
select select "pm"
type input "22:00"
type input "0"
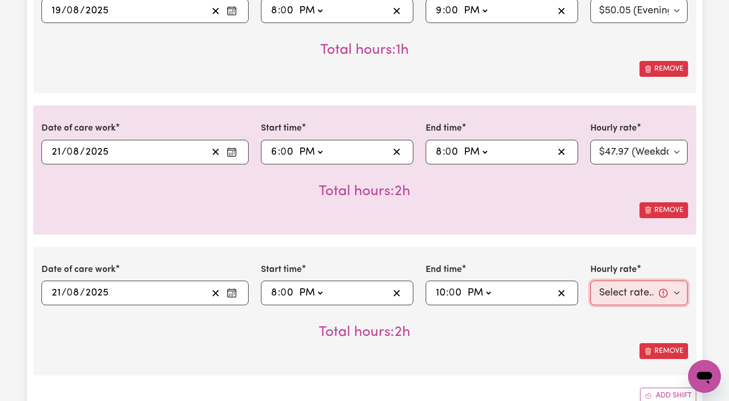
click at [679, 292] on select "Select rate... $47.97 (Weekday) $70.82 ([DATE]) $87.96 ([DATE]) $87.96 (Public …" at bounding box center [639, 292] width 98 height 25
select select "50.05-EveningCare"
click at [571, 348] on div "Remove" at bounding box center [364, 351] width 647 height 16
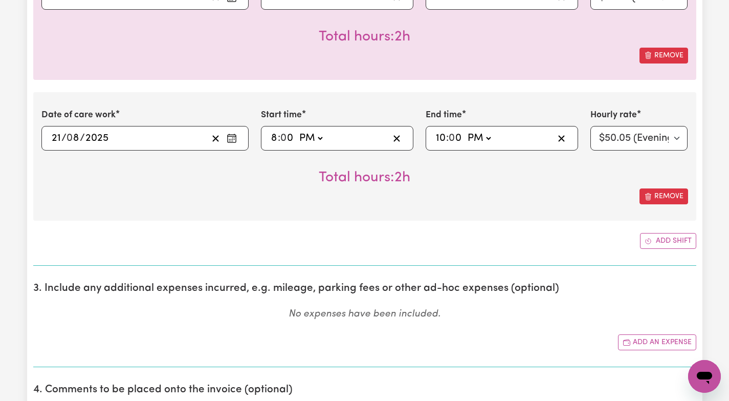
scroll to position [956, 0]
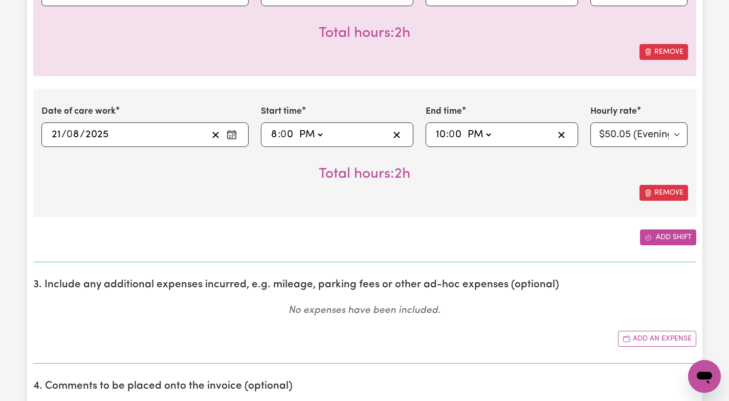
click at [679, 237] on button "Add shift" at bounding box center [668, 237] width 56 height 16
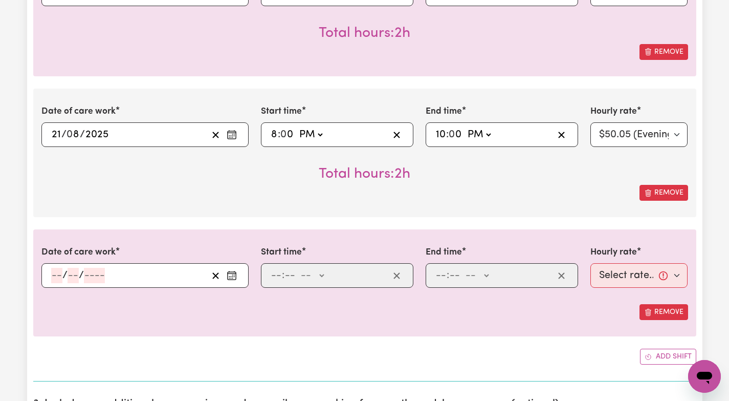
click at [236, 274] on icon "Enter the date of care work" at bounding box center [232, 275] width 10 height 10
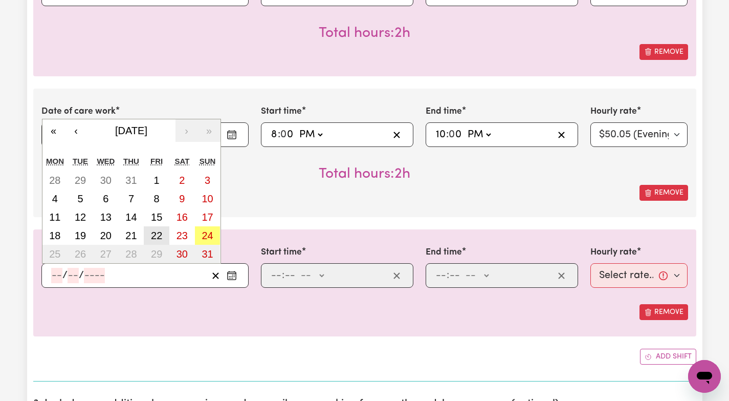
click at [163, 230] on button "22" at bounding box center [157, 235] width 26 height 18
type input "[DATE]"
type input "22"
type input "8"
type input "2025"
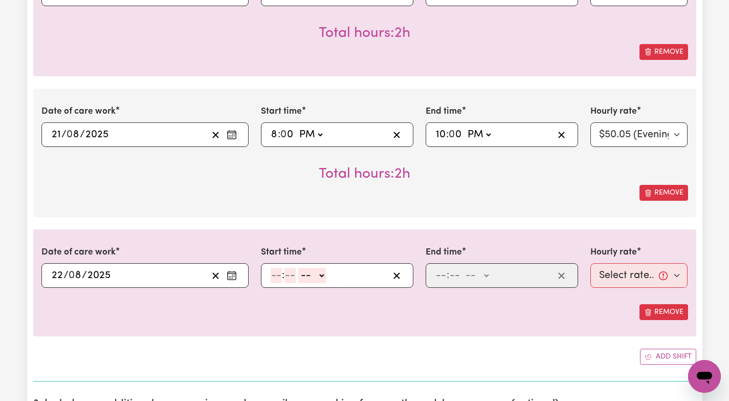
click at [275, 280] on input "number" at bounding box center [276, 275] width 11 height 15
type input "2"
type input "00"
click at [319, 275] on select "-- AM PM" at bounding box center [310, 275] width 28 height 15
select select "pm"
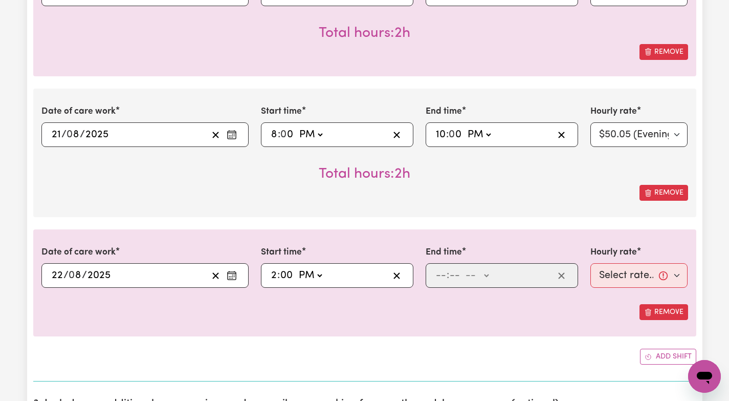
type input "14:00"
type input "0"
click at [438, 274] on input "number" at bounding box center [440, 275] width 11 height 15
type input "7"
type input "00"
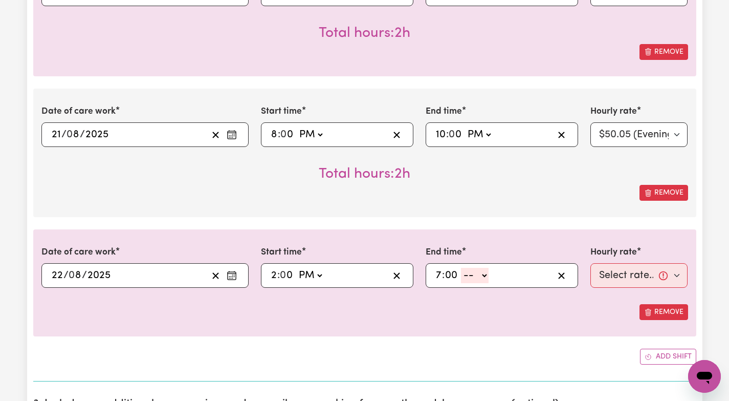
click at [485, 273] on select "-- AM PM" at bounding box center [475, 275] width 28 height 15
select select "pm"
type input "19:00"
type input "0"
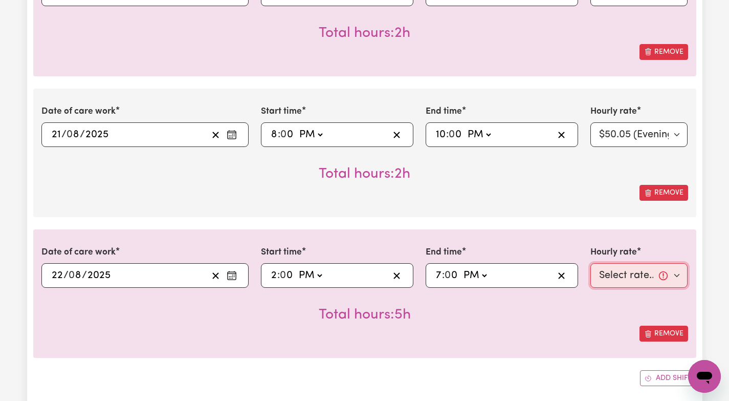
click at [677, 275] on select "Select rate... $47.97 (Weekday) $70.82 ([DATE]) $87.96 ([DATE]) $87.96 (Public …" at bounding box center [639, 275] width 98 height 25
select select "47.97-Weekday"
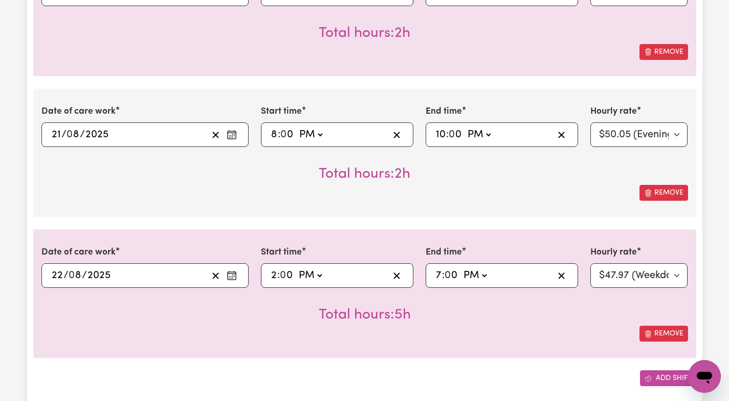
click at [655, 375] on button "Add shift" at bounding box center [668, 378] width 56 height 16
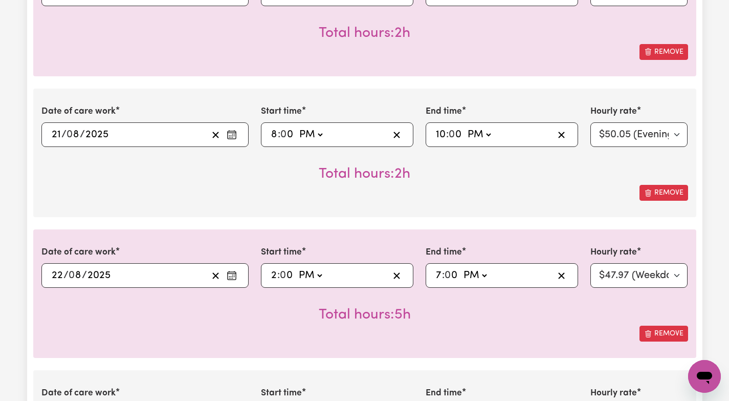
click at [559, 340] on div "Remove" at bounding box center [364, 333] width 647 height 16
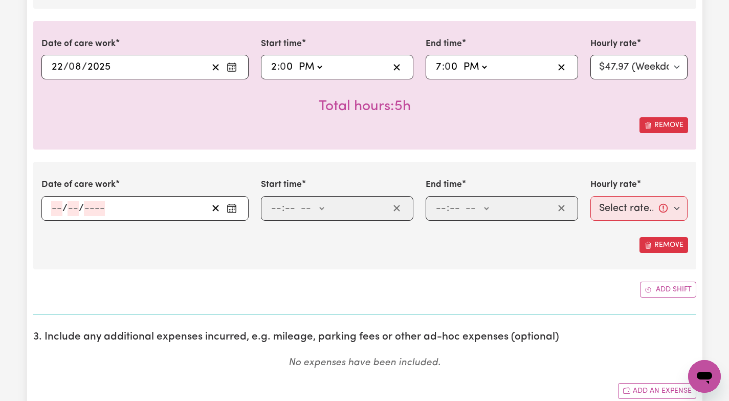
scroll to position [1181, 0]
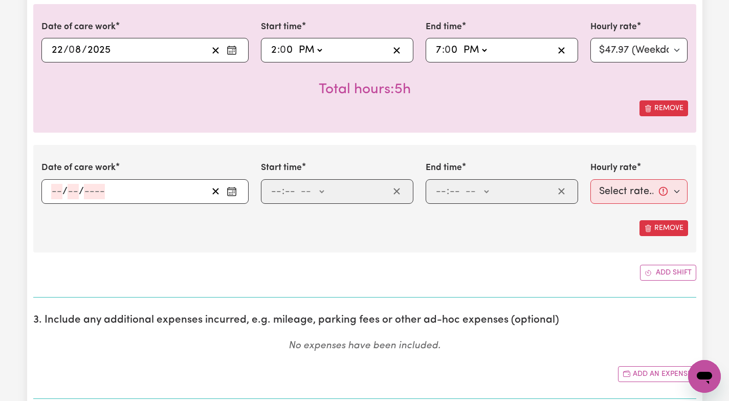
click at [233, 191] on icon "Enter the date of care work" at bounding box center [232, 191] width 10 height 10
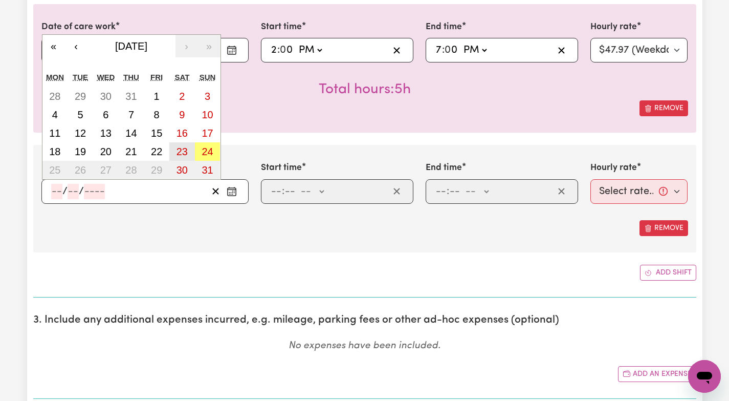
click at [186, 153] on abbr "23" at bounding box center [181, 151] width 11 height 11
type input "[DATE]"
type input "23"
type input "8"
type input "2025"
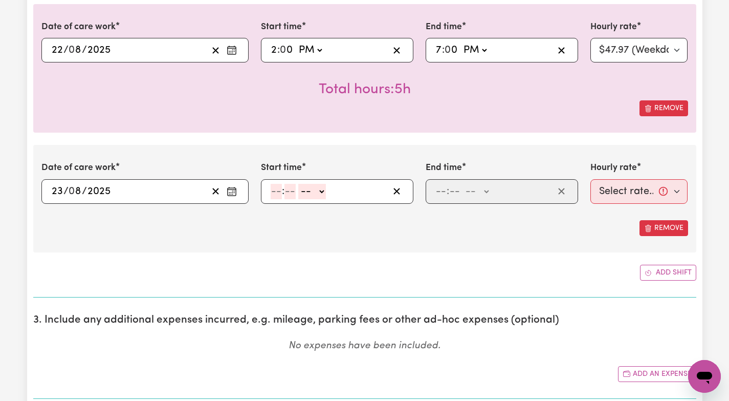
click at [278, 187] on input "number" at bounding box center [276, 191] width 11 height 15
type input "6"
type input "00"
click at [324, 189] on select "-- AM PM" at bounding box center [311, 191] width 28 height 15
select select "pm"
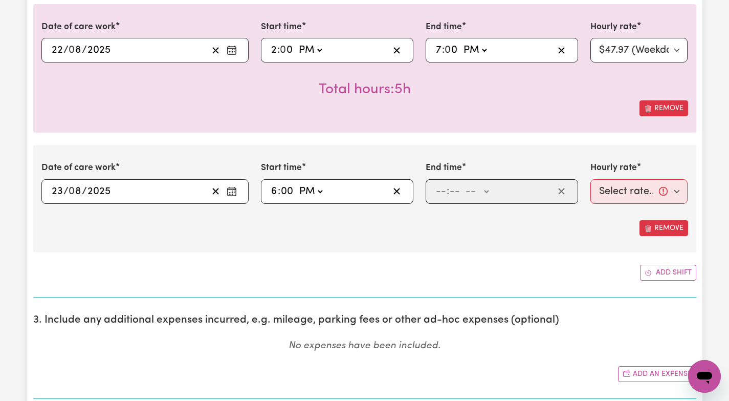
type input "18:00"
type input "0"
click at [439, 188] on input "number" at bounding box center [440, 191] width 11 height 15
type input "10"
type input "00"
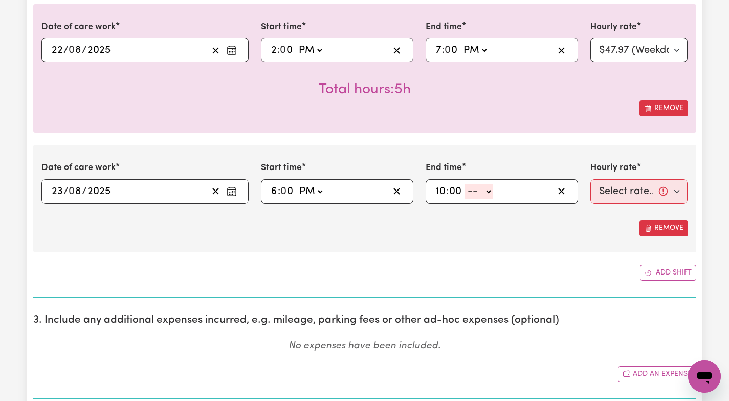
click at [492, 189] on select "-- AM PM" at bounding box center [479, 191] width 28 height 15
select select "pm"
type input "22:00"
type input "0"
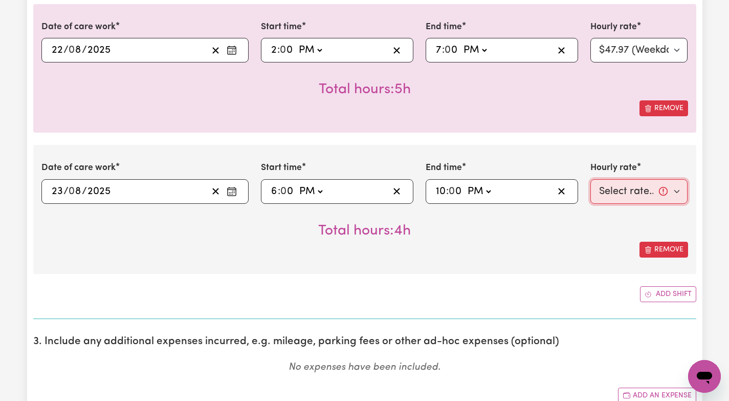
click at [680, 192] on select "Select rate... $47.97 (Weekday) $70.82 ([DATE]) $87.96 ([DATE]) $87.96 (Public …" at bounding box center [639, 191] width 98 height 25
select select "70.82-[DATE]"
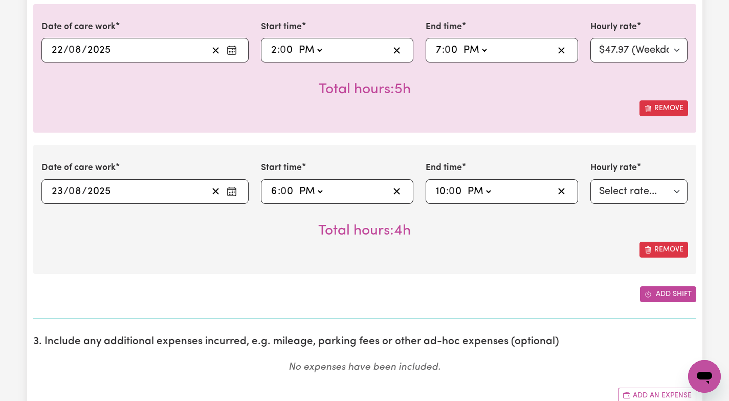
click at [678, 288] on button "Add shift" at bounding box center [668, 294] width 56 height 16
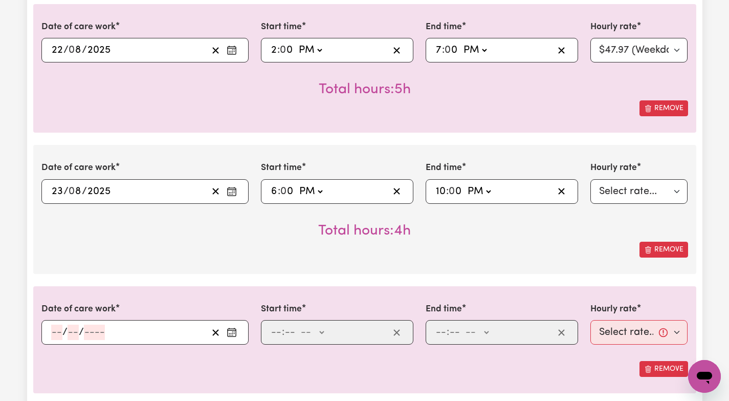
click at [477, 247] on div "Remove" at bounding box center [364, 249] width 647 height 16
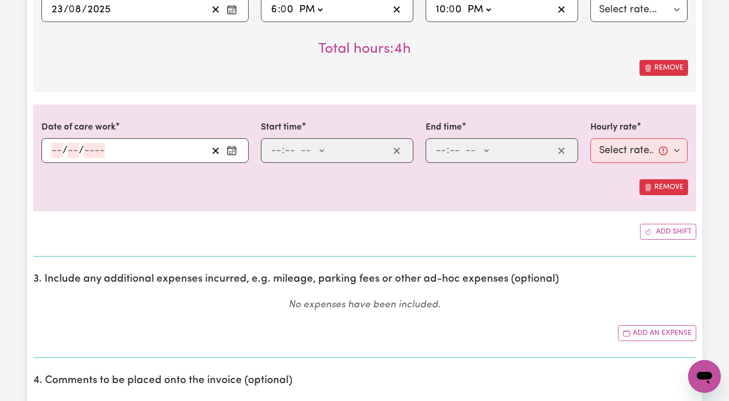
scroll to position [1365, 0]
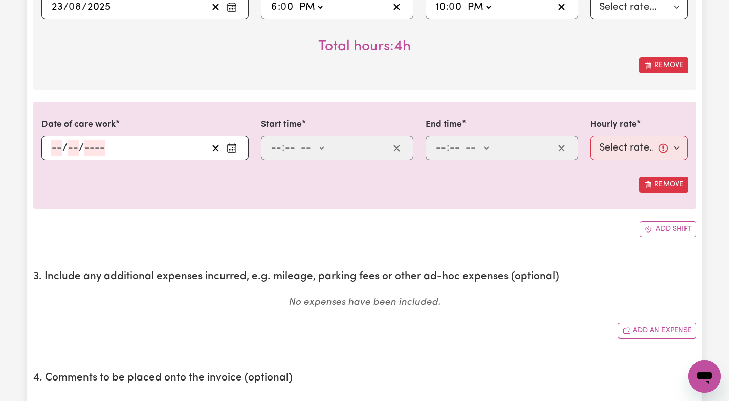
click at [233, 143] on icon "Enter the date of care work" at bounding box center [232, 148] width 10 height 10
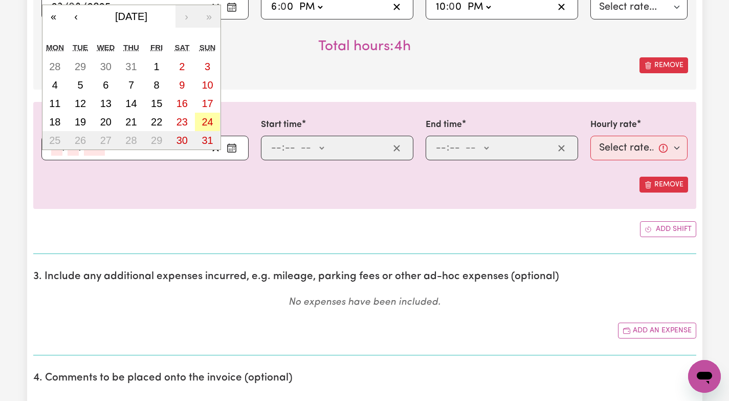
click at [206, 119] on abbr "24" at bounding box center [207, 121] width 11 height 11
type input "[DATE]"
type input "24"
type input "8"
type input "2025"
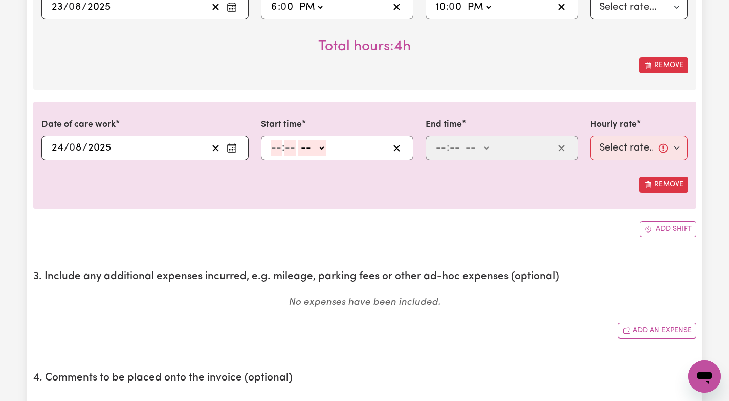
click at [279, 146] on input "number" at bounding box center [276, 147] width 11 height 15
type input "11"
type input "00"
click at [323, 147] on select "-- AM PM" at bounding box center [312, 147] width 28 height 15
select select "am"
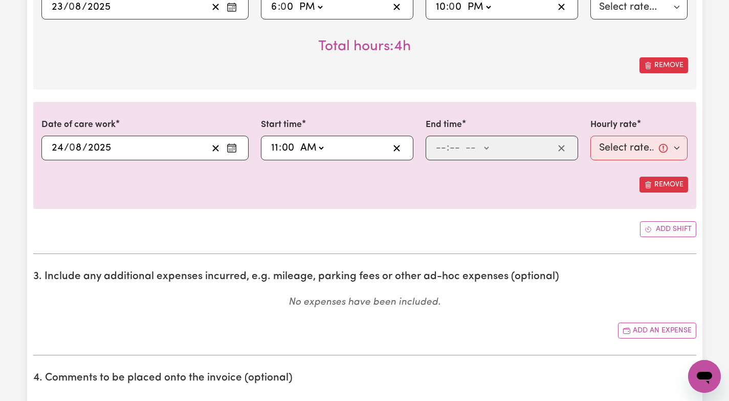
type input "11:00"
type input "0"
click at [436, 147] on input "number" at bounding box center [440, 147] width 11 height 15
type input "6"
type input "00"
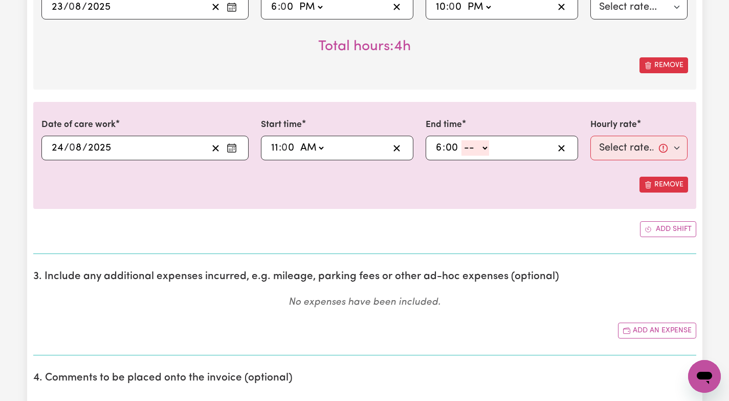
click at [487, 146] on select "-- AM PM" at bounding box center [475, 147] width 28 height 15
select select "pm"
type input "18:00"
type input "0"
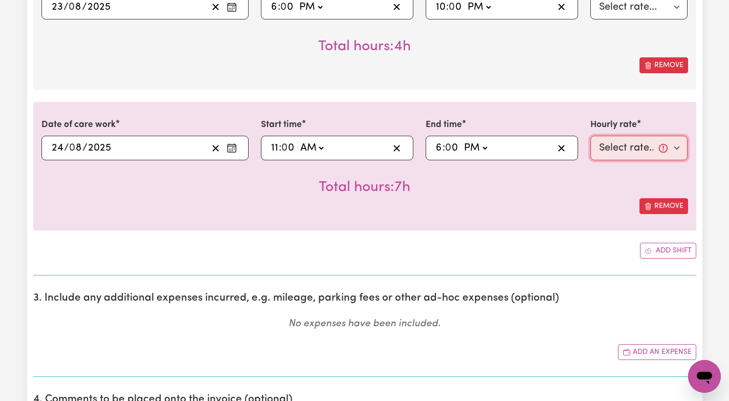
click at [679, 145] on select "Select rate... $47.97 (Weekday) $70.82 ([DATE]) $87.96 ([DATE]) $87.96 (Public …" at bounding box center [639, 148] width 98 height 25
select select "87.96-Sunday"
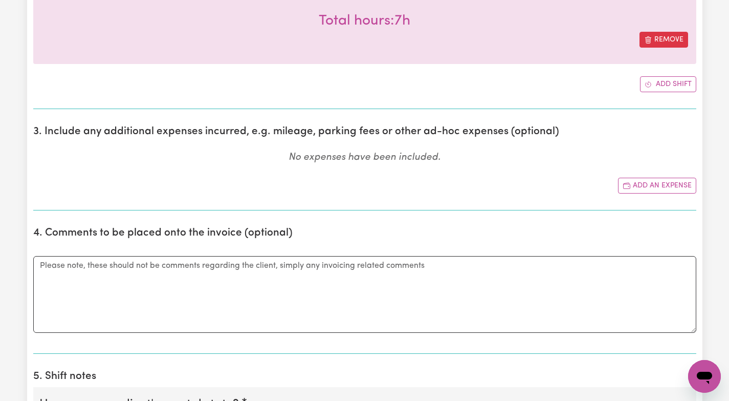
scroll to position [1529, 0]
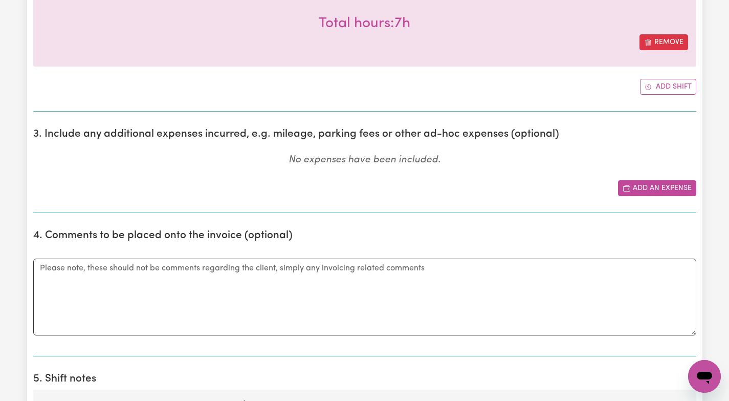
click at [639, 185] on button "Add an expense" at bounding box center [657, 188] width 78 height 16
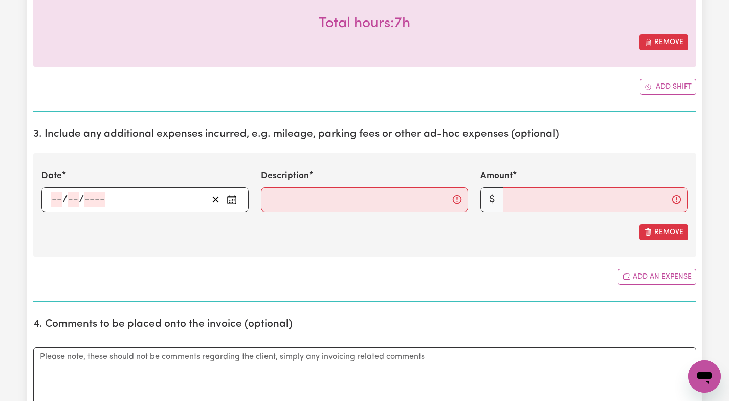
click at [233, 201] on icon "Enter the date of expense" at bounding box center [232, 199] width 10 height 10
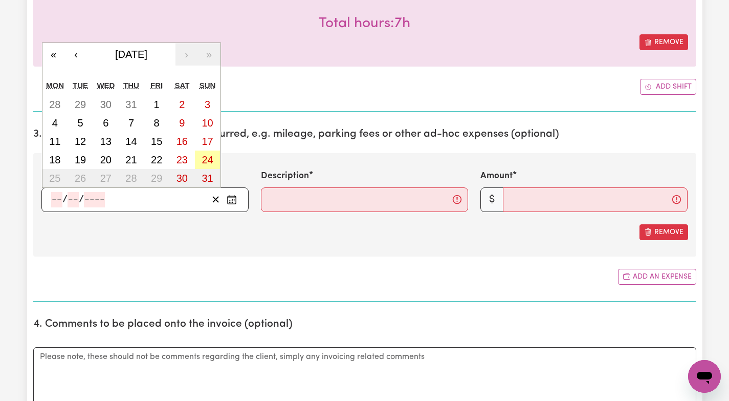
click at [207, 155] on abbr "24" at bounding box center [207, 159] width 11 height 11
type input "[DATE]"
type input "24"
type input "8"
type input "2025"
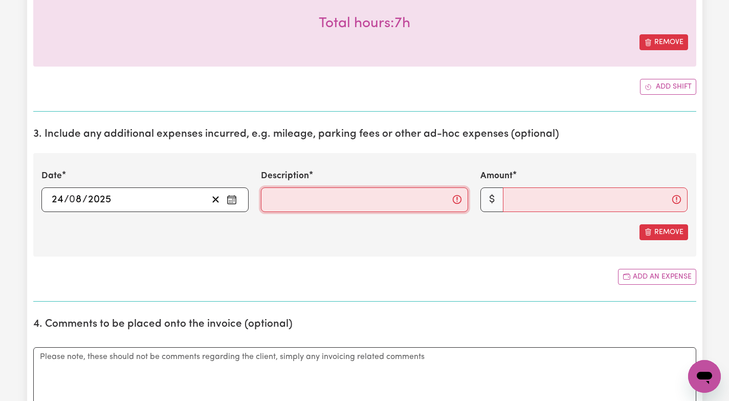
click at [383, 205] on input "Description" at bounding box center [364, 199] width 207 height 25
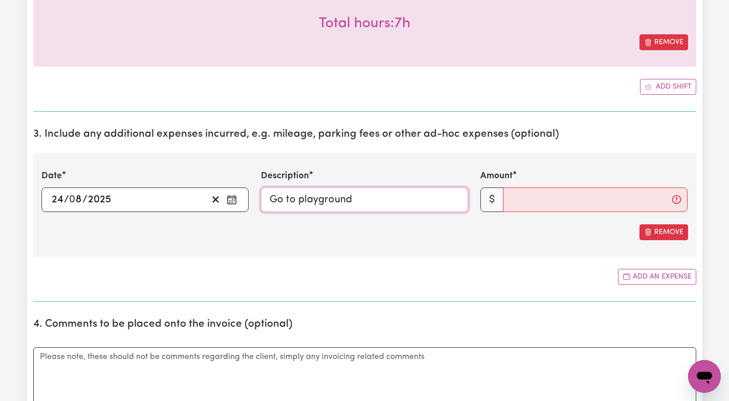
click at [375, 198] on input "Go to playground" at bounding box center [364, 199] width 207 height 25
click at [411, 197] on input "Go to playground 10kmx$1" at bounding box center [364, 199] width 207 height 25
type input "Go to playground 10kmx$1"
click at [539, 204] on input "Amount" at bounding box center [595, 199] width 185 height 25
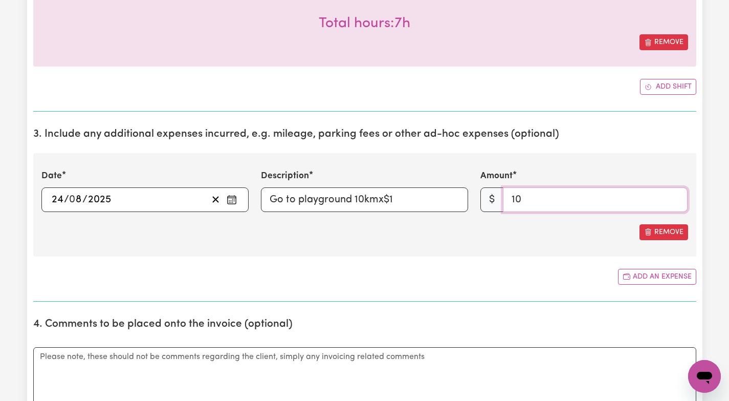
type input "10"
click at [477, 244] on div "Date 2025-08-24 24 / 0 8 / 2025 « ‹ August 2025 › » Mon Tue Wed Thu Fri Sat Sun…" at bounding box center [364, 204] width 663 height 103
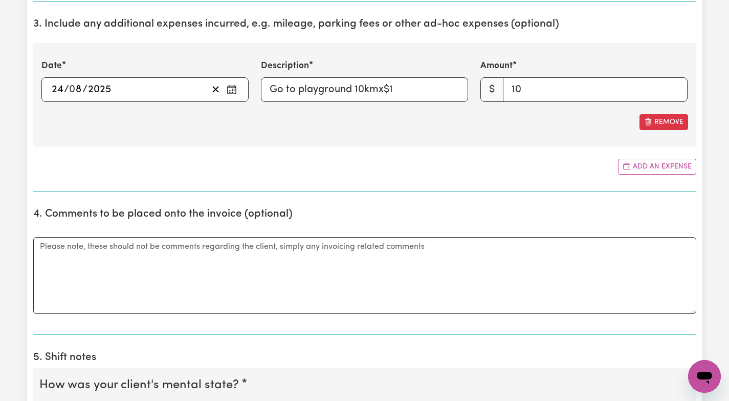
scroll to position [1715, 0]
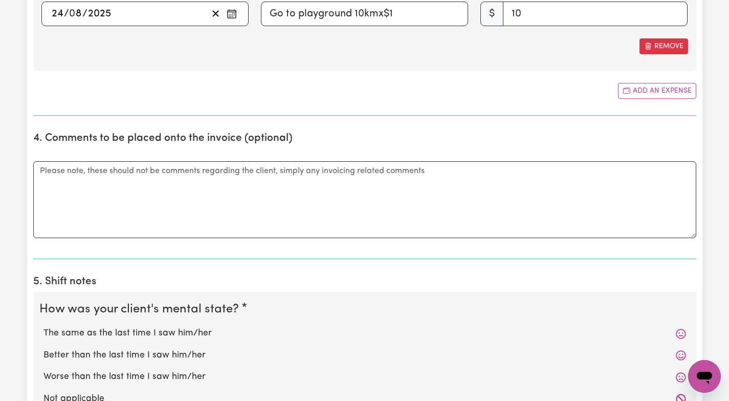
click at [206, 332] on label "The same as the last time I saw him/her" at bounding box center [364, 332] width 643 height 13
click at [43, 326] on input "The same as the last time I saw him/her" at bounding box center [43, 326] width 1 height 1
radio input "true"
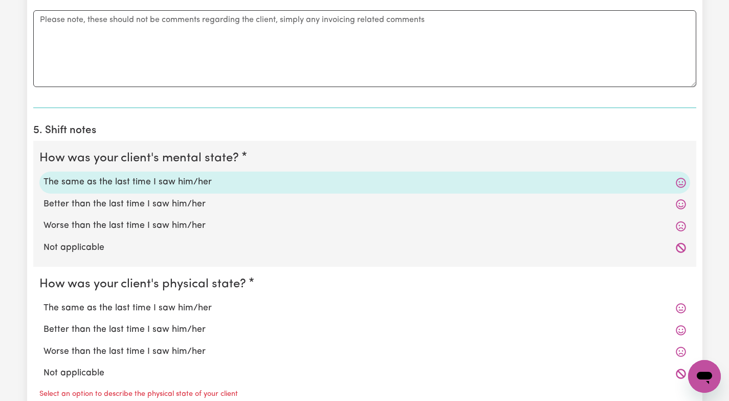
scroll to position [1834, 0]
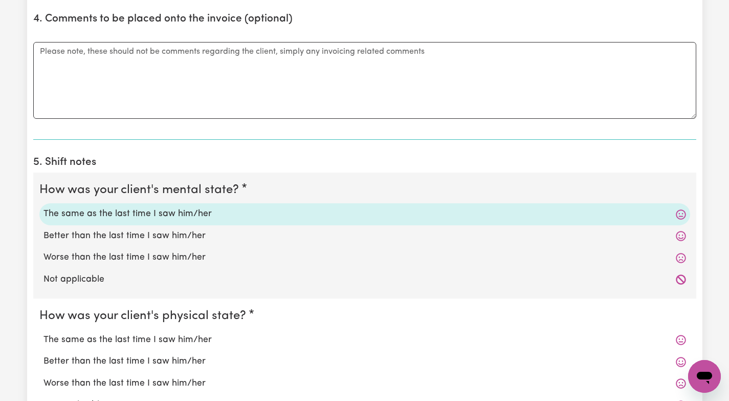
click at [193, 340] on label "The same as the last time I saw him/her" at bounding box center [364, 339] width 643 height 13
click at [43, 333] on input "The same as the last time I saw him/her" at bounding box center [43, 333] width 1 height 1
radio input "true"
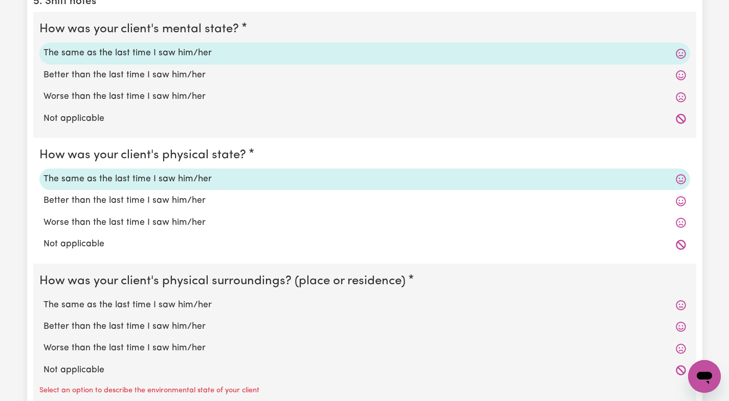
scroll to position [1987, 0]
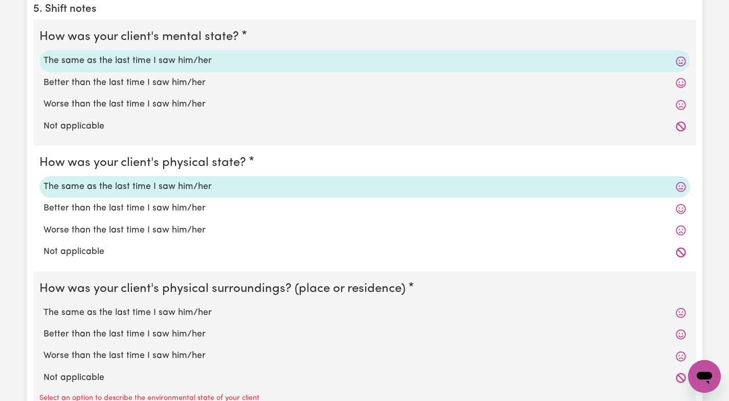
click at [188, 309] on label "The same as the last time I saw him/her" at bounding box center [364, 312] width 643 height 13
click at [43, 306] on input "The same as the last time I saw him/her" at bounding box center [43, 305] width 1 height 1
radio input "true"
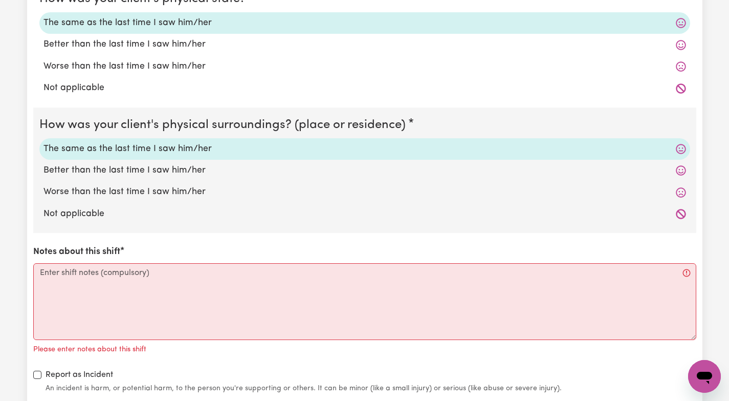
scroll to position [2155, 0]
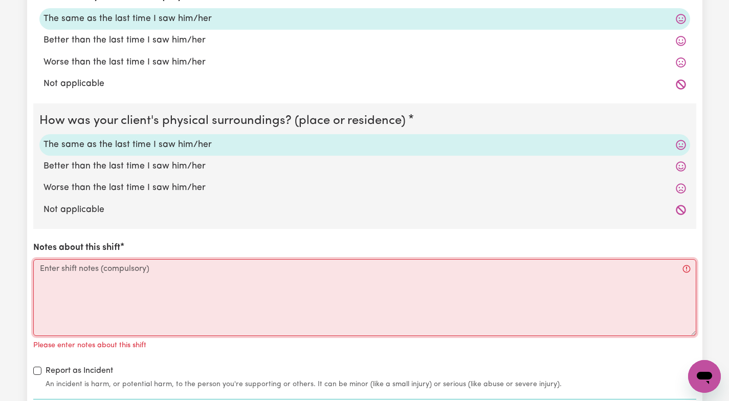
click at [51, 269] on textarea "Notes about this shift" at bounding box center [364, 297] width 663 height 77
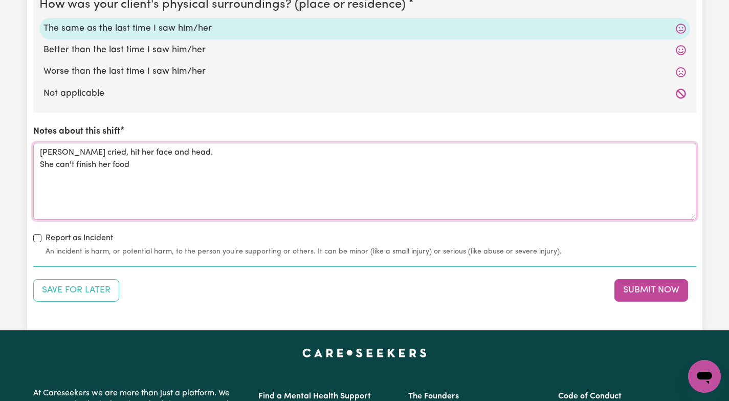
scroll to position [2290, 0]
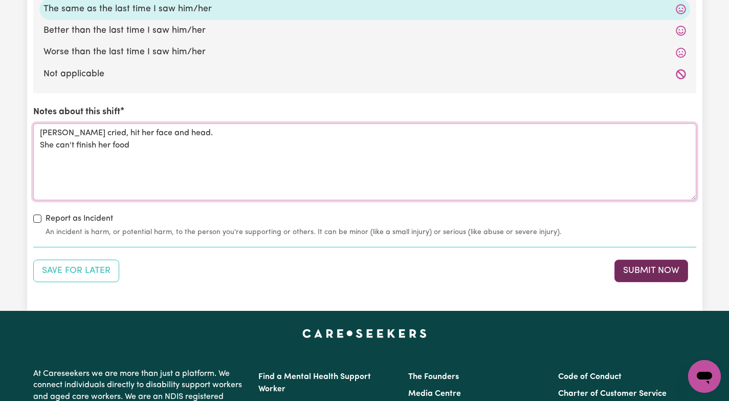
type textarea "Han cried, hit her face and head. She can't finish her food"
click at [654, 263] on button "Submit Now" at bounding box center [651, 270] width 74 height 23
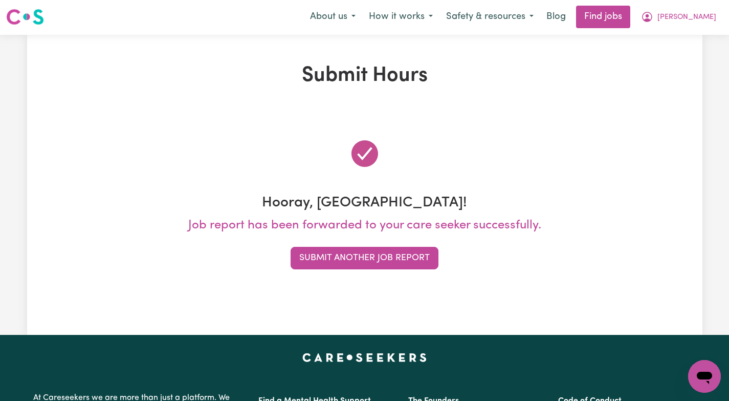
scroll to position [0, 0]
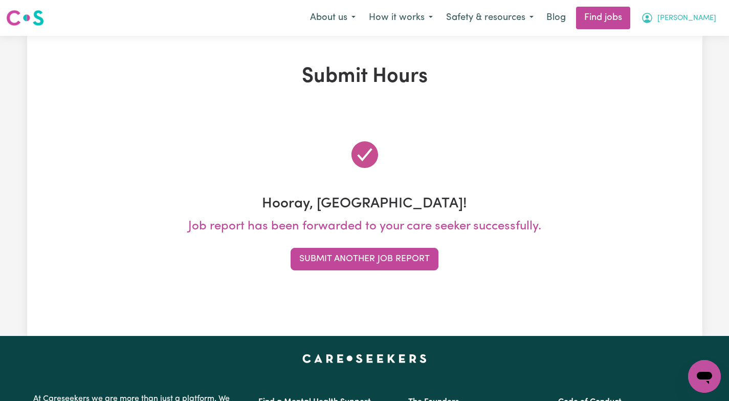
click at [701, 19] on span "[PERSON_NAME]" at bounding box center [686, 18] width 59 height 11
click at [675, 40] on link "My Account" at bounding box center [682, 39] width 81 height 19
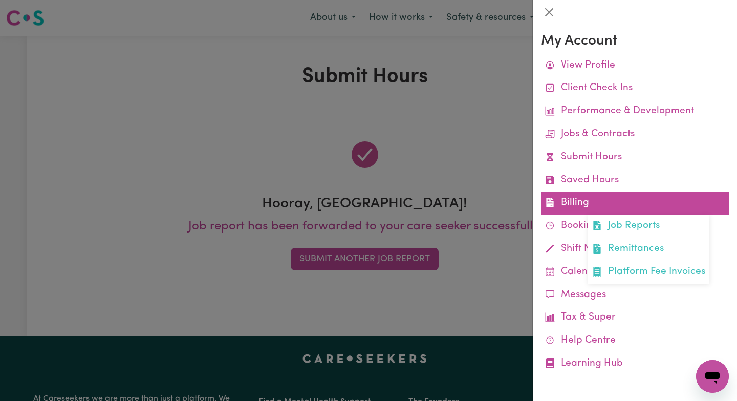
click at [582, 197] on link "Billing Job Reports Remittances Platform Fee Invoices" at bounding box center [635, 202] width 188 height 23
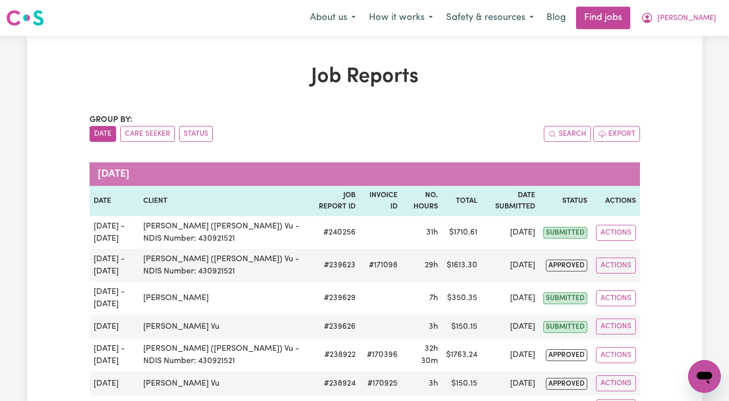
drag, startPoint x: 717, startPoint y: 104, endPoint x: 721, endPoint y: 87, distance: 16.9
click at [589, 69] on h1 "Job Reports" at bounding box center [365, 76] width 550 height 25
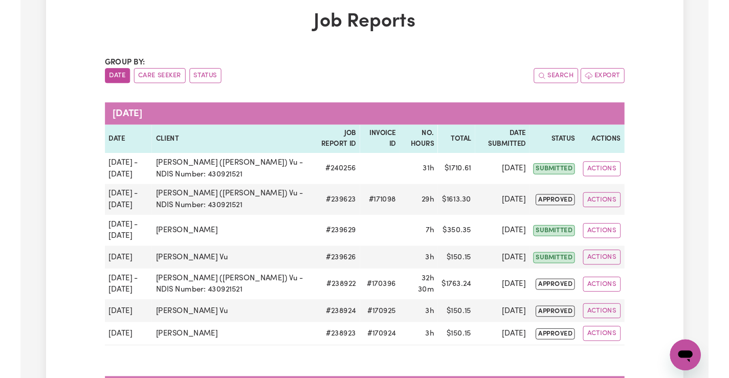
scroll to position [63, 0]
